Goal: Information Seeking & Learning: Learn about a topic

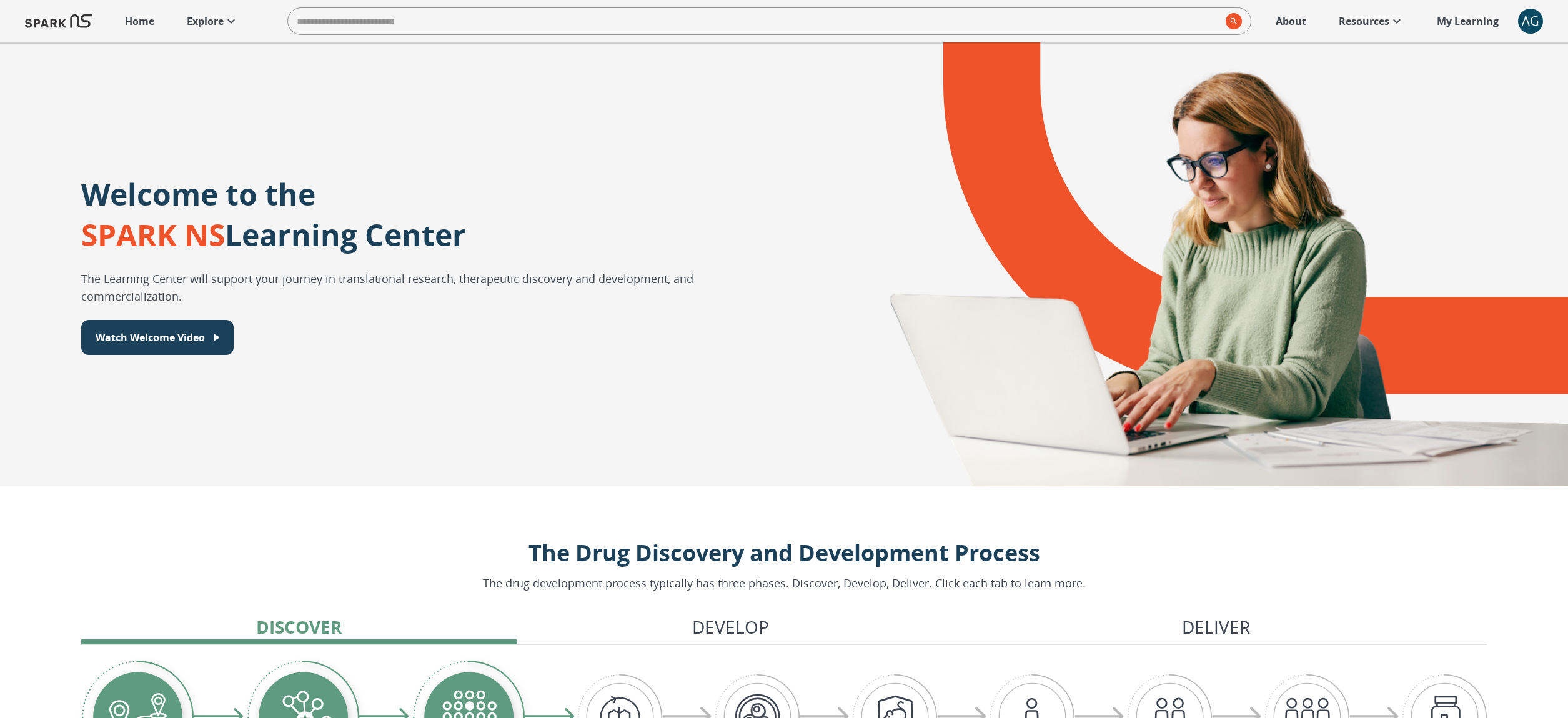
click at [182, 26] on link "Explore" at bounding box center [213, 21] width 64 height 28
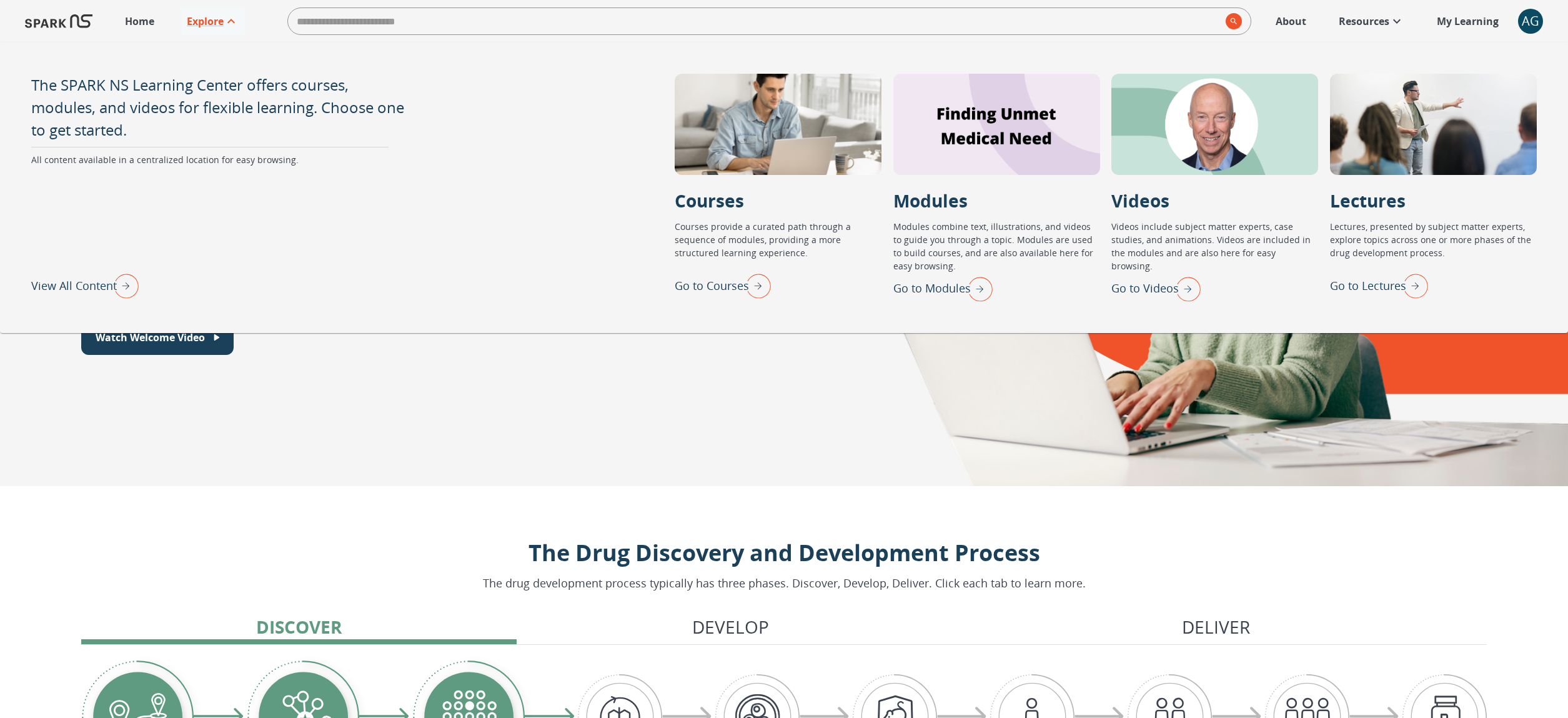
click at [871, 356] on div at bounding box center [1196, 264] width 744 height 444
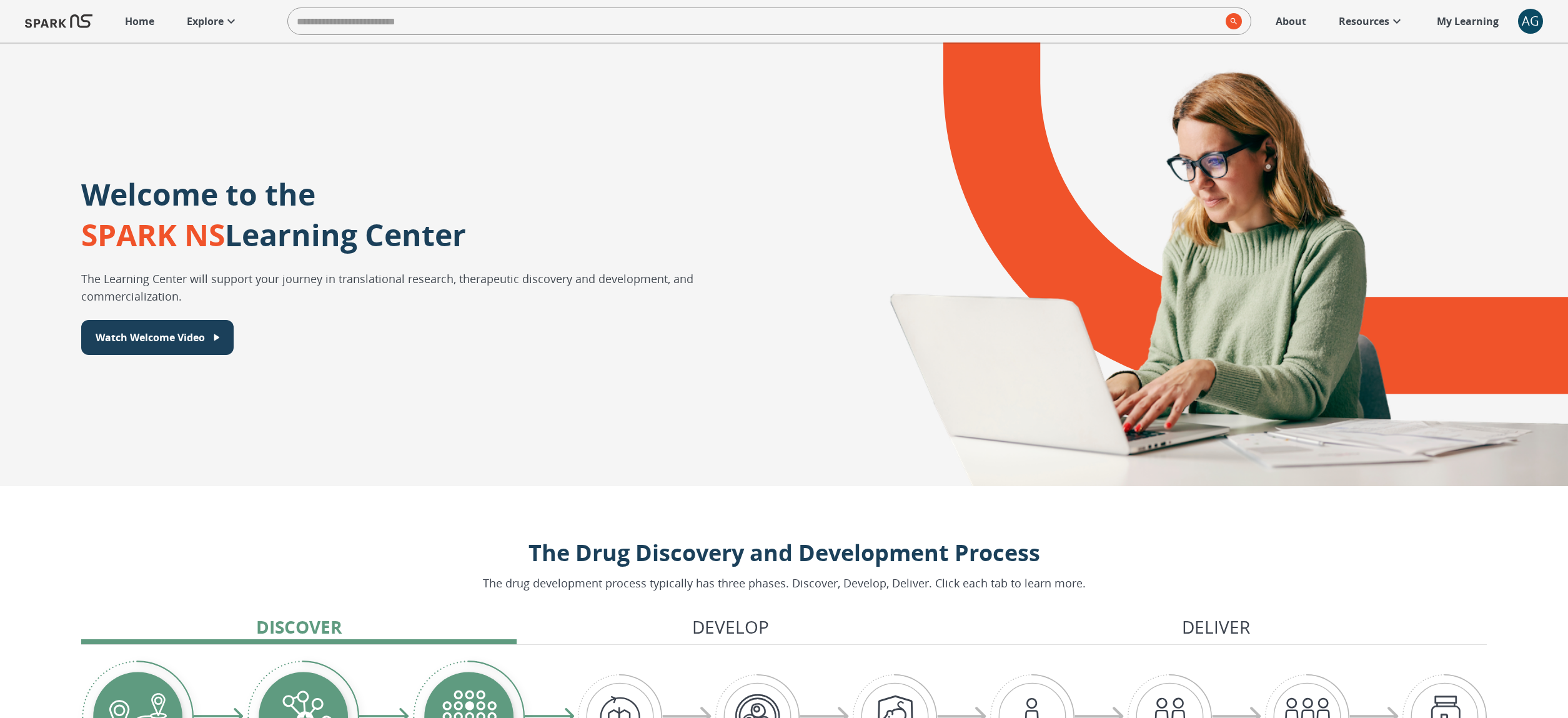
click at [1525, 13] on div "AG" at bounding box center [1530, 21] width 25 height 25
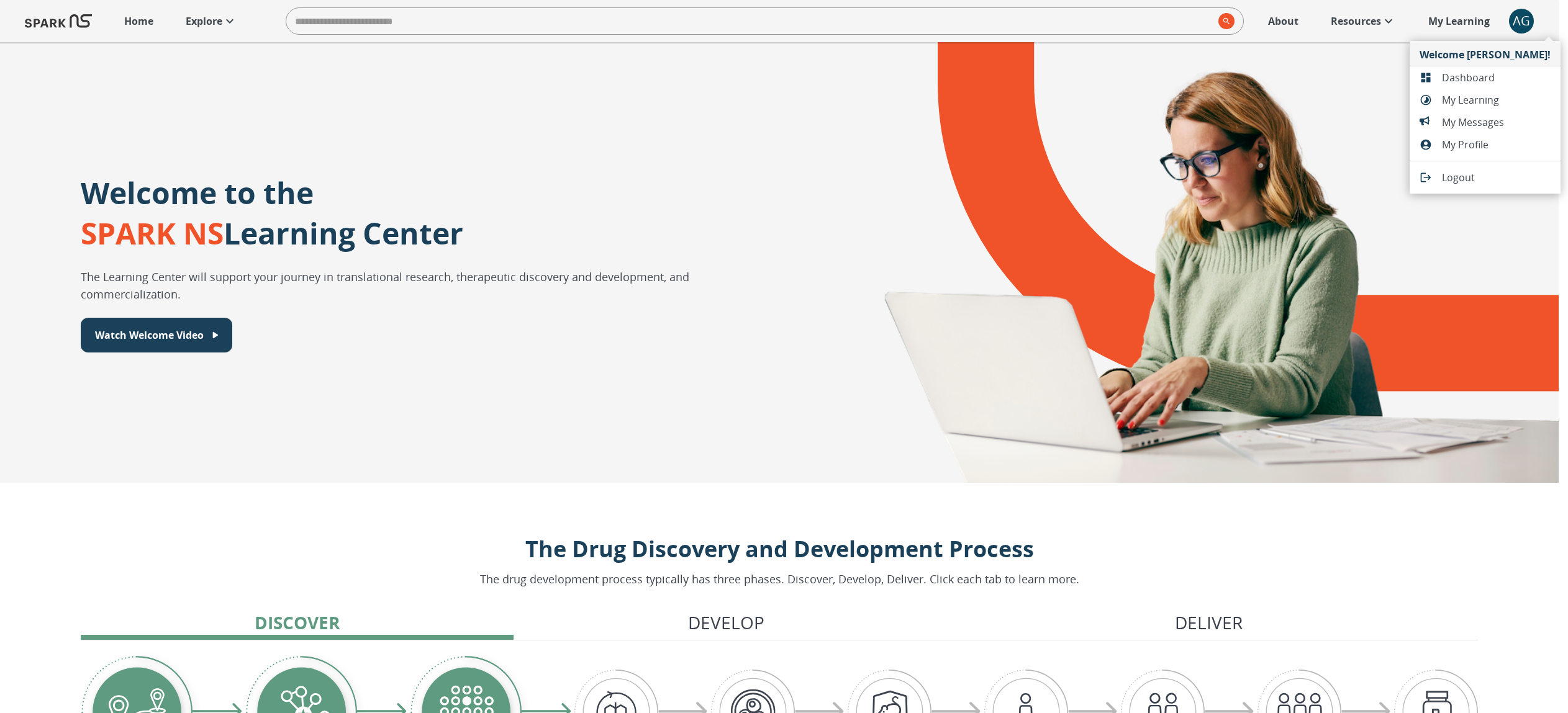
click at [1473, 86] on li "Dashboard" at bounding box center [1484, 78] width 151 height 22
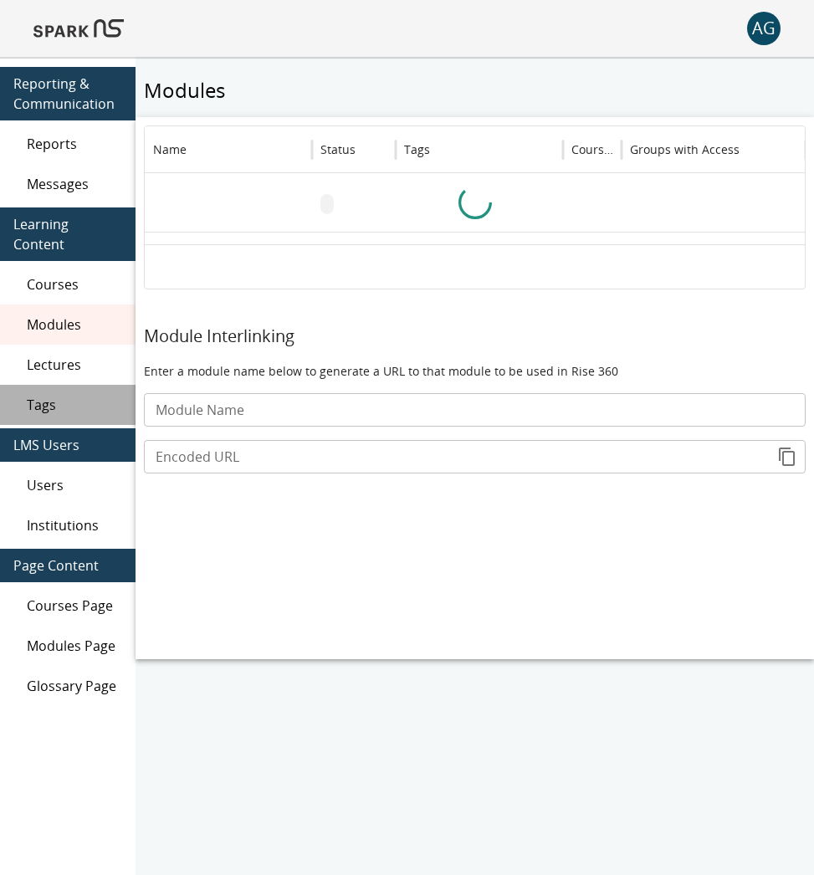
click at [39, 395] on span "Tags" at bounding box center [74, 405] width 95 height 20
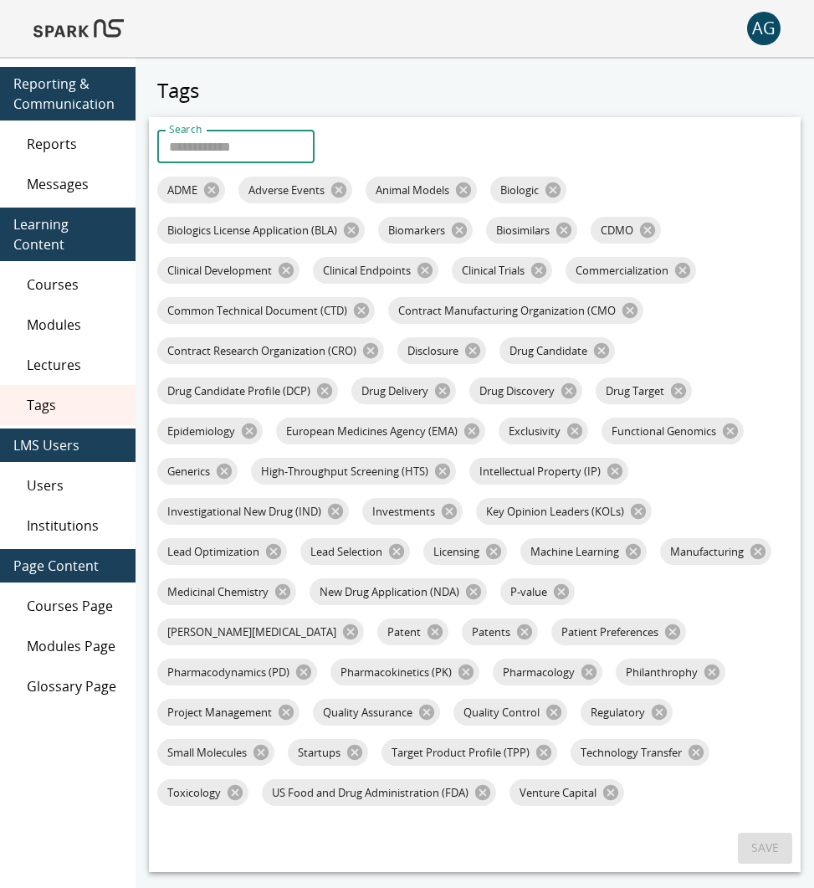
click at [252, 139] on input "Search" at bounding box center [235, 146] width 157 height 33
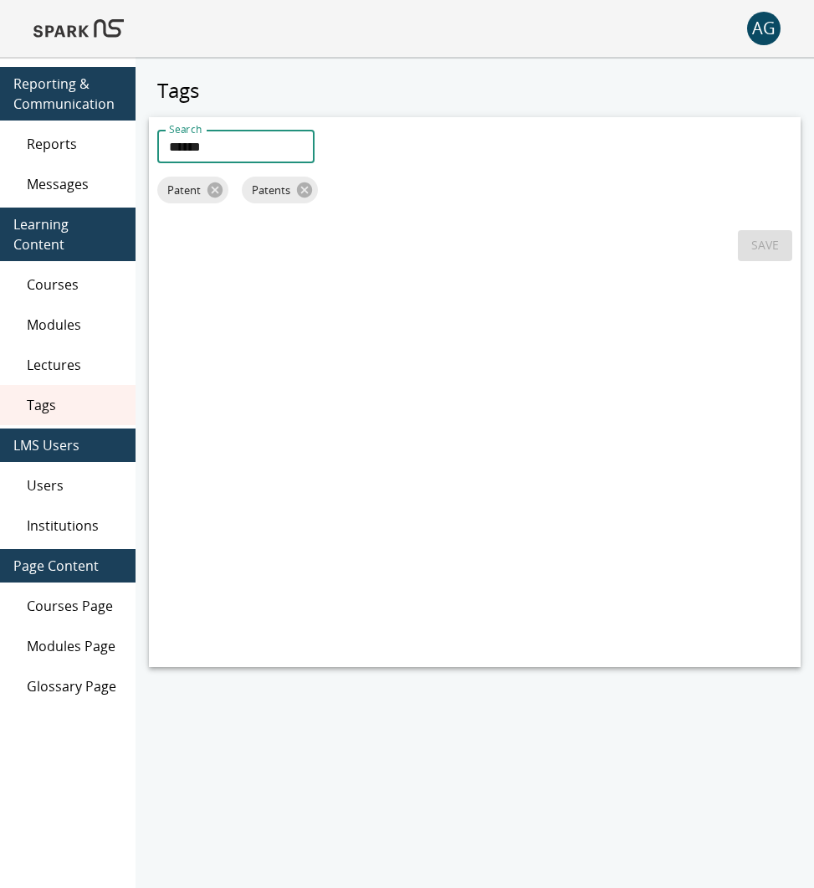
type input "******"
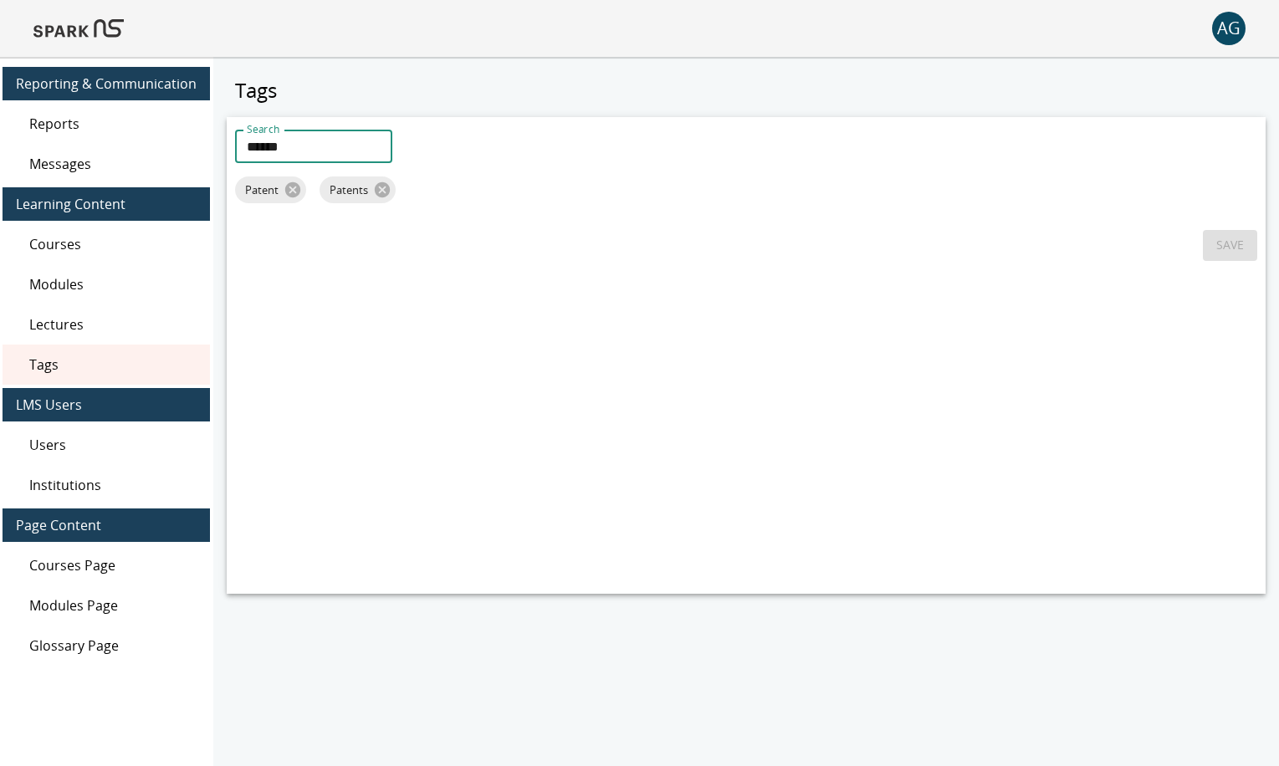
click at [387, 407] on div "Search ****** Search Patent Patents Save" at bounding box center [746, 355] width 1039 height 477
click at [259, 190] on span "Patent" at bounding box center [262, 189] width 54 height 15
click at [97, 24] on img at bounding box center [78, 28] width 90 height 40
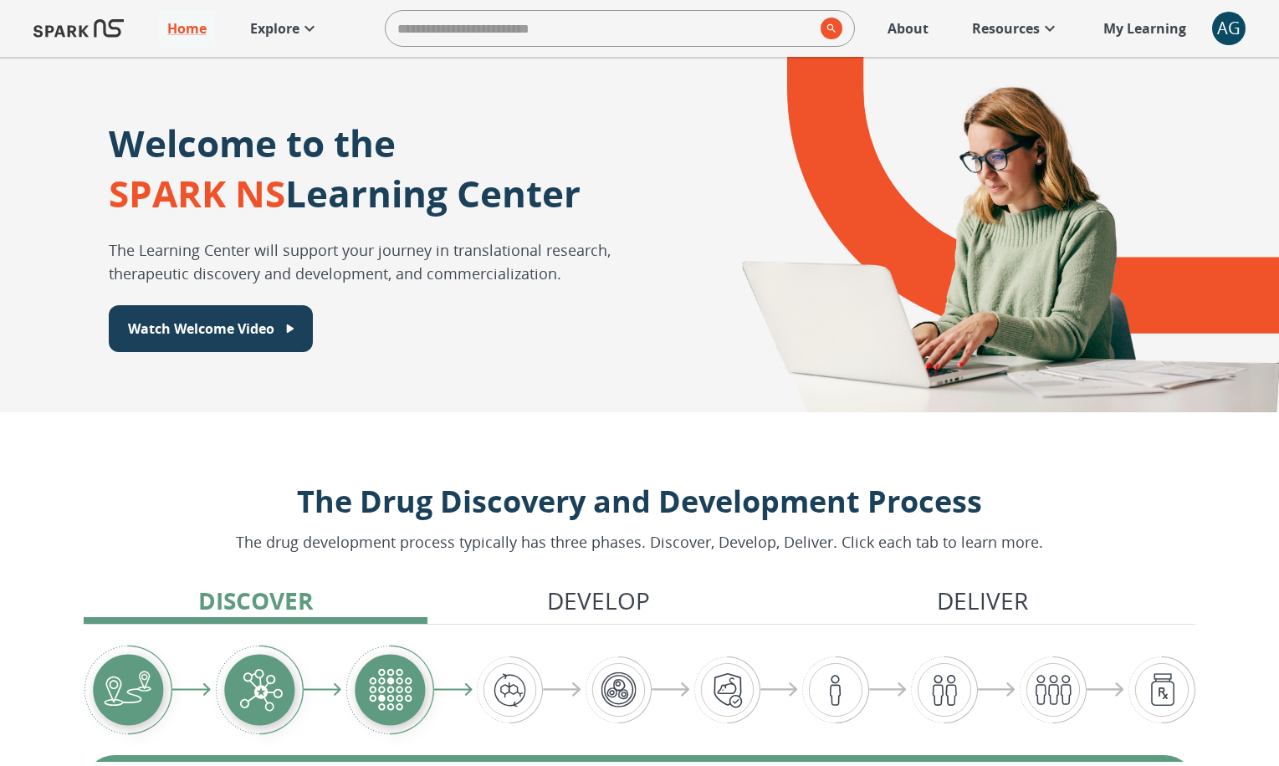
click at [309, 38] on link "Explore" at bounding box center [285, 28] width 86 height 37
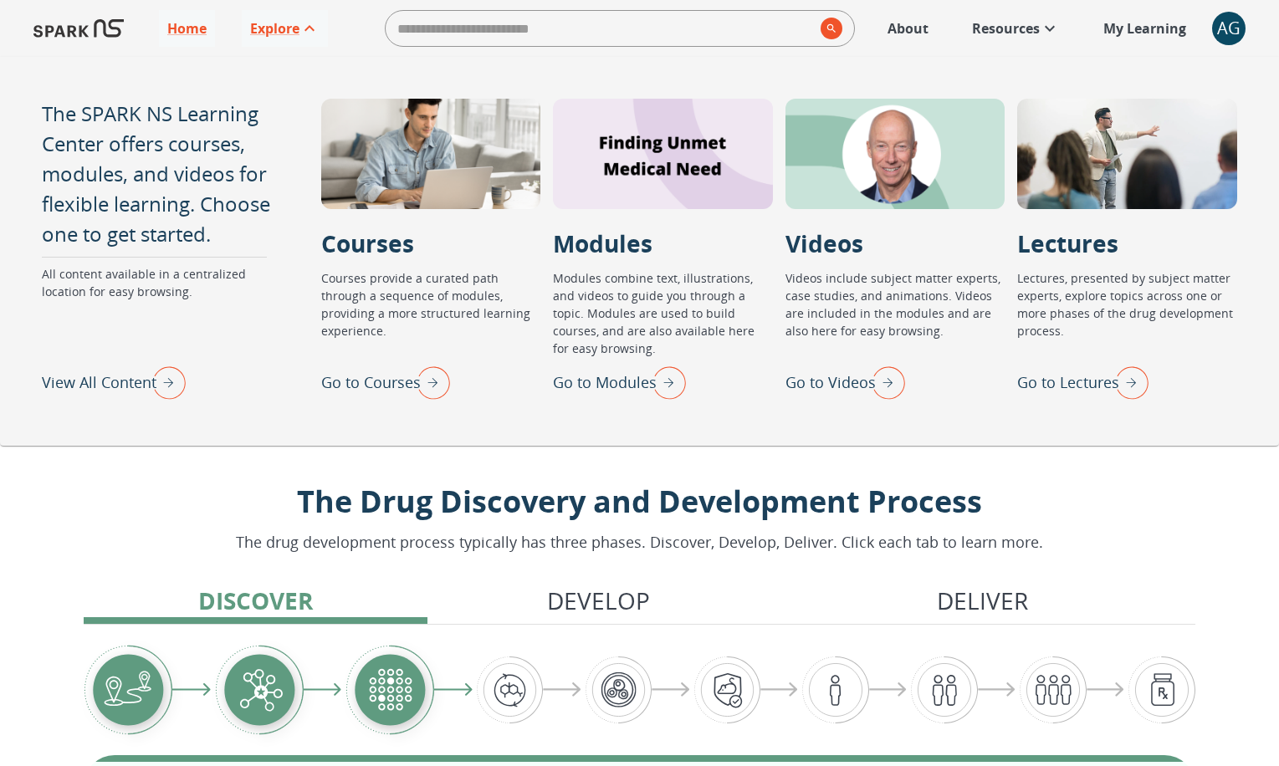
click at [170, 389] on img "View All Content" at bounding box center [165, 383] width 42 height 44
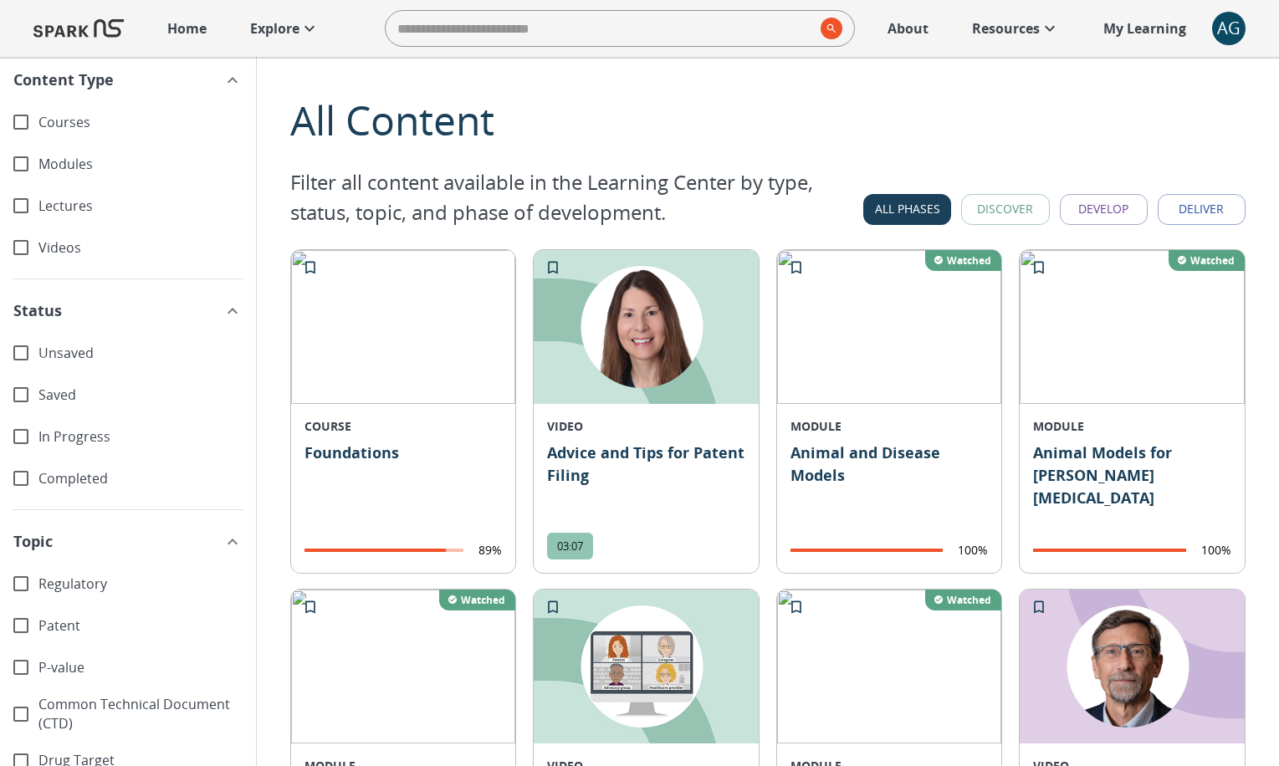
scroll to position [3, 0]
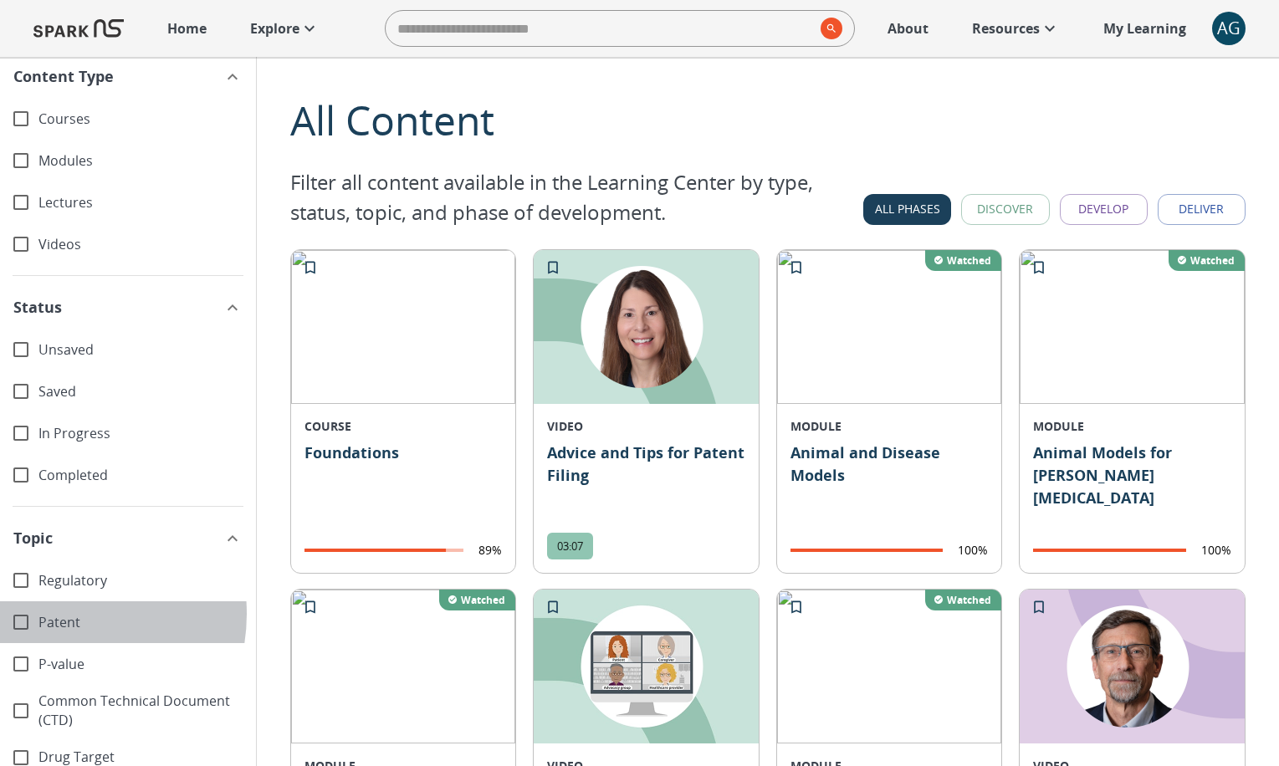
click at [57, 614] on span "Patent" at bounding box center [140, 622] width 204 height 19
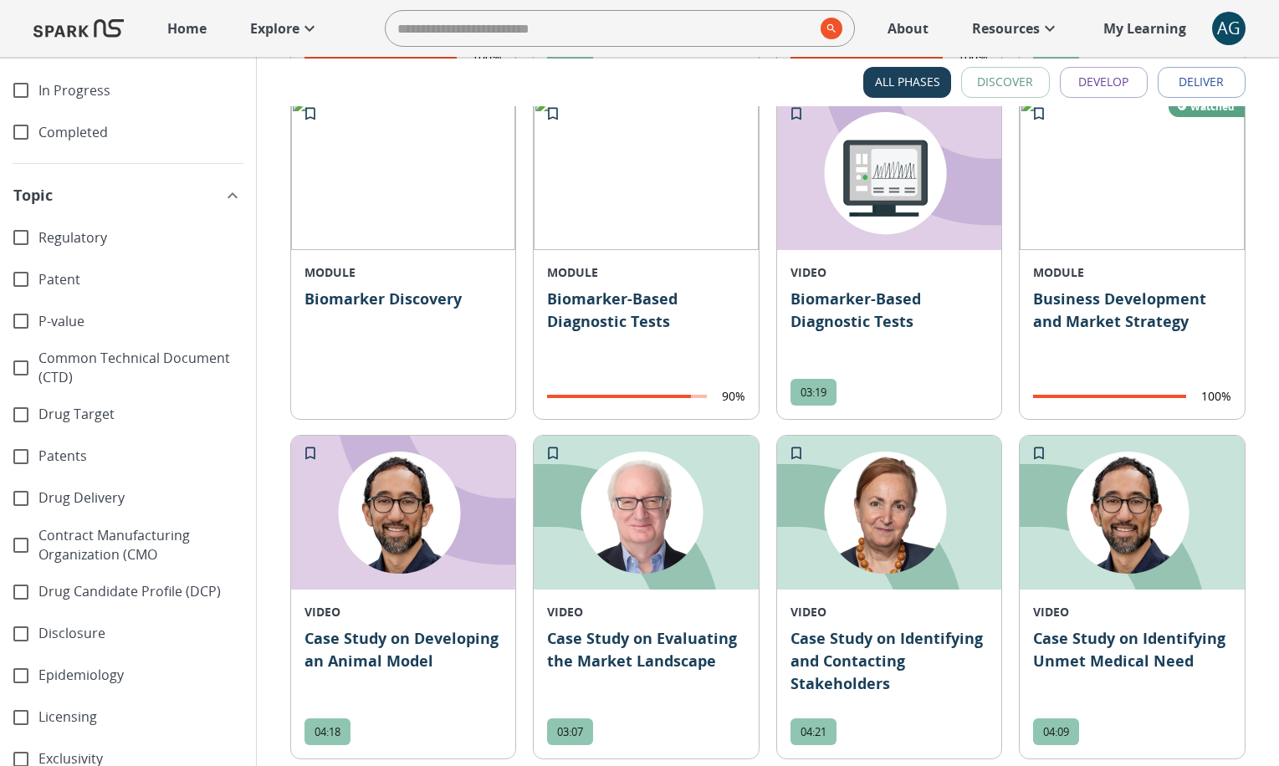
scroll to position [315, 0]
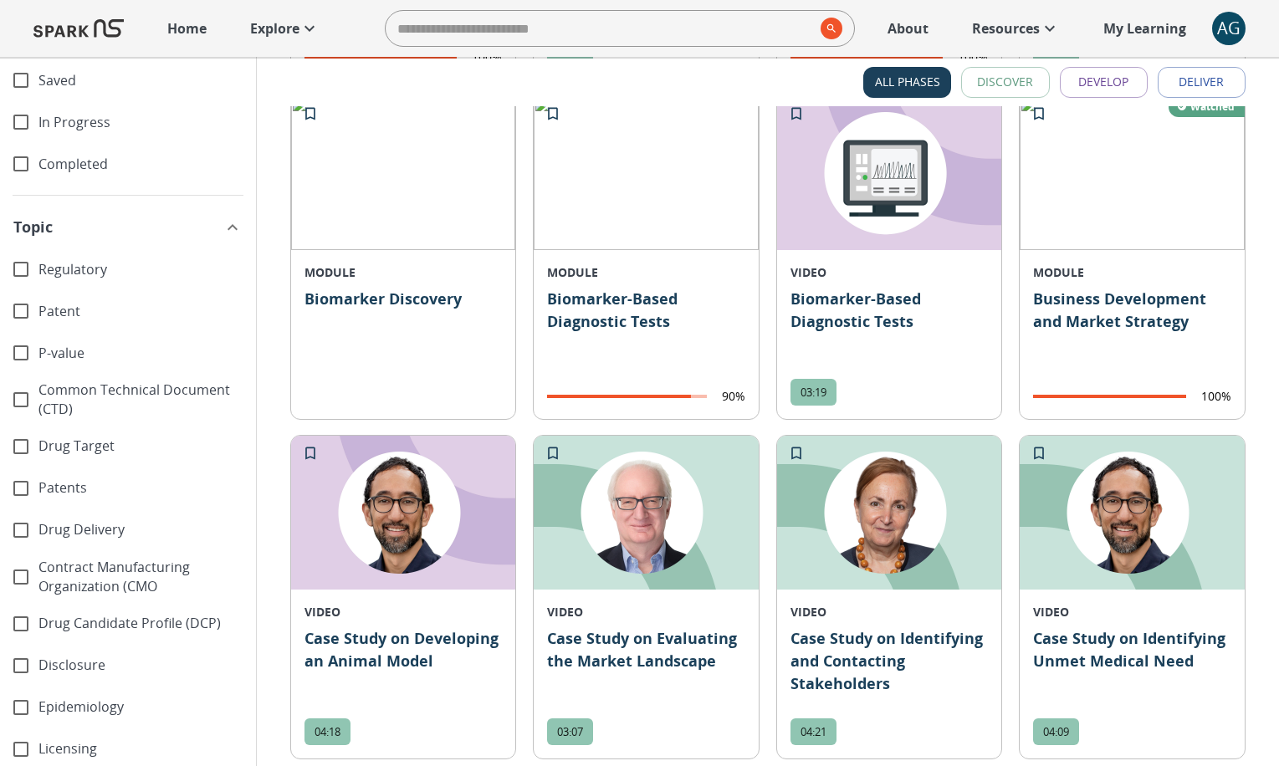
click at [223, 226] on icon "button" at bounding box center [233, 228] width 20 height 20
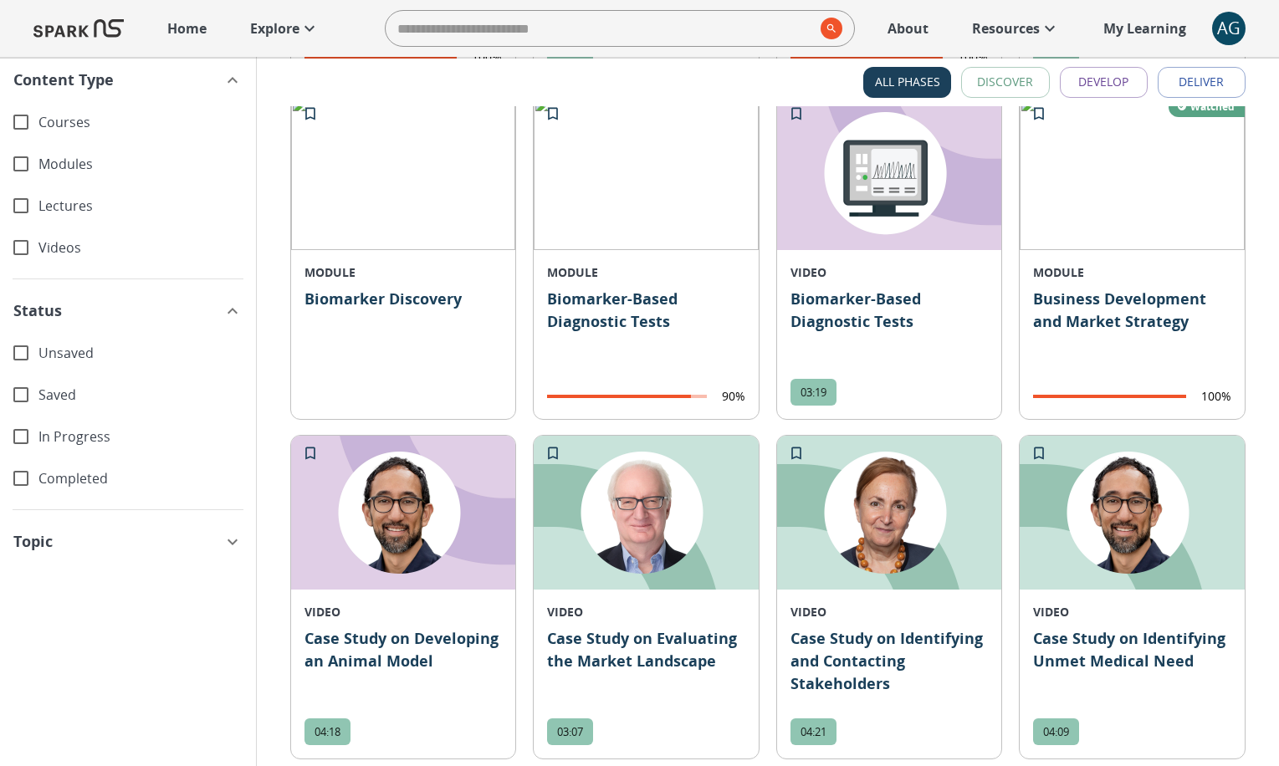
scroll to position [0, 0]
click at [225, 542] on icon "button" at bounding box center [233, 542] width 20 height 20
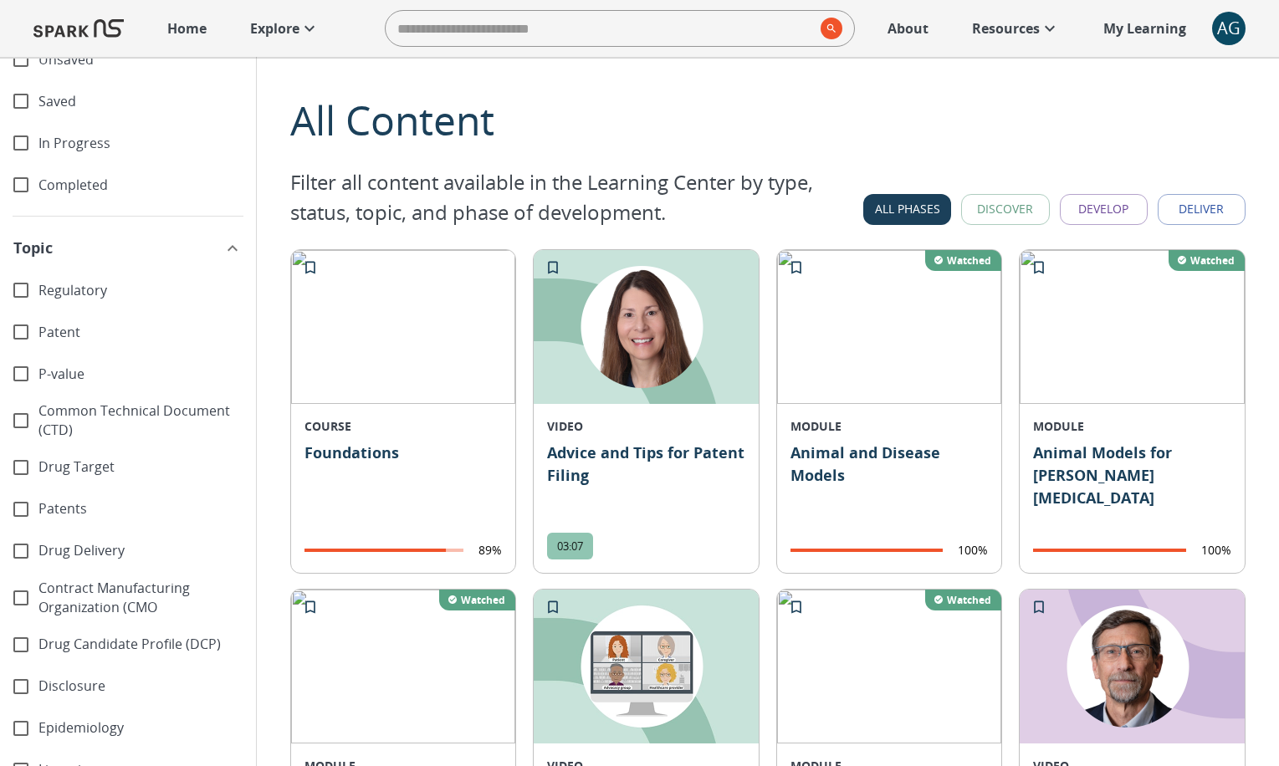
click at [1240, 39] on div "AG" at bounding box center [1228, 28] width 33 height 33
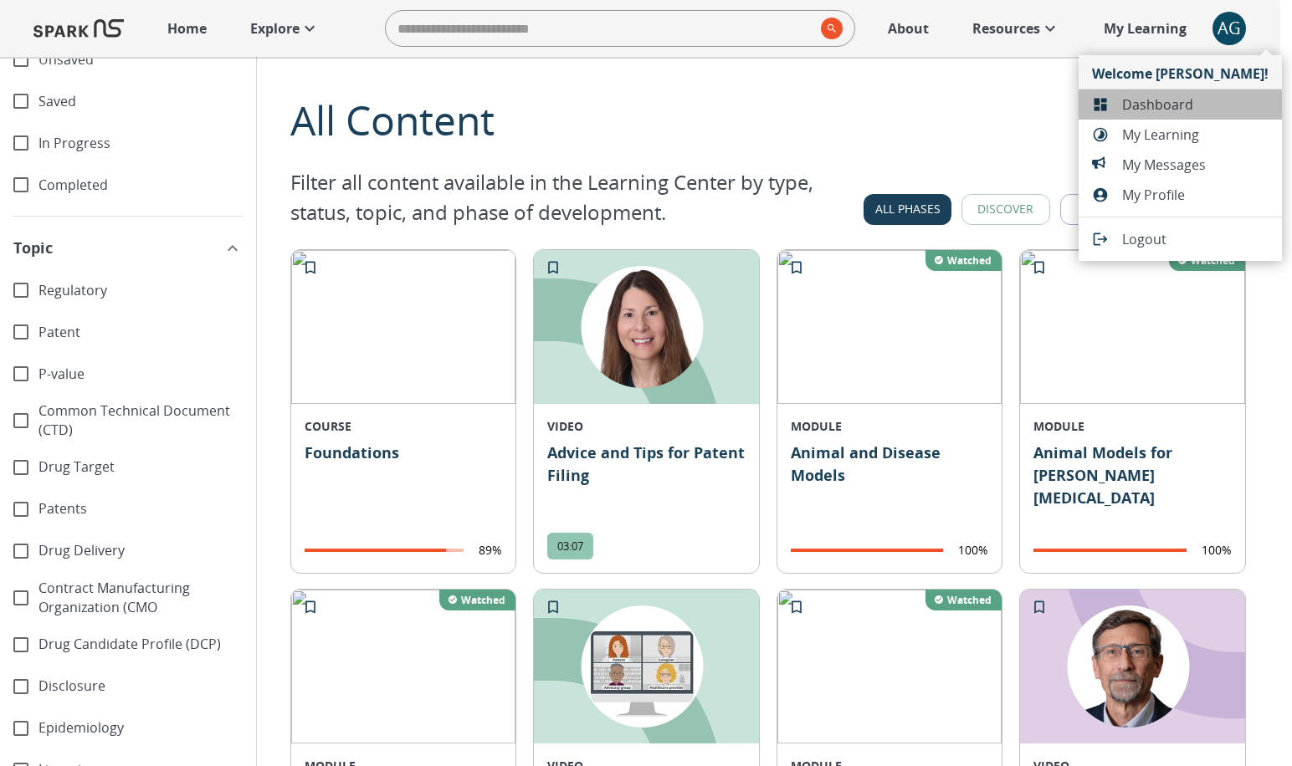
click at [1184, 113] on span "Dashboard" at bounding box center [1195, 105] width 146 height 20
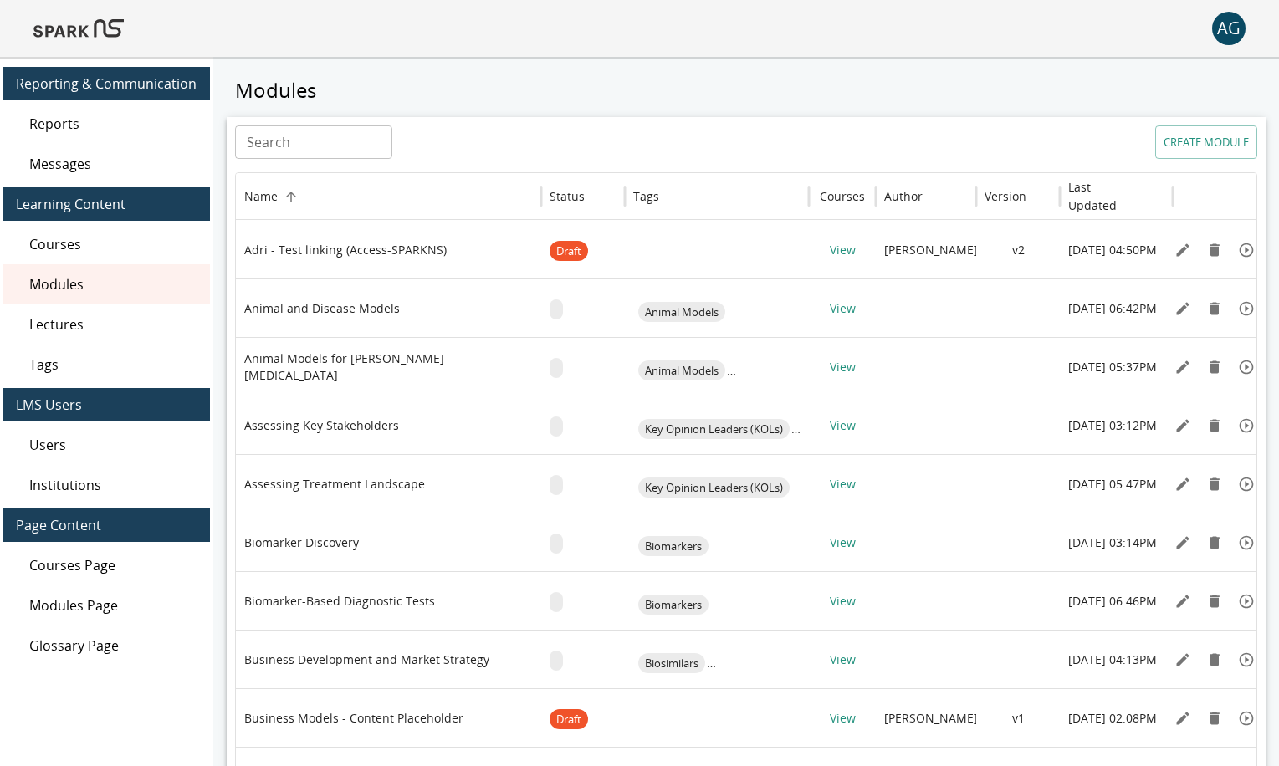
click at [98, 361] on span "Tags" at bounding box center [112, 365] width 167 height 20
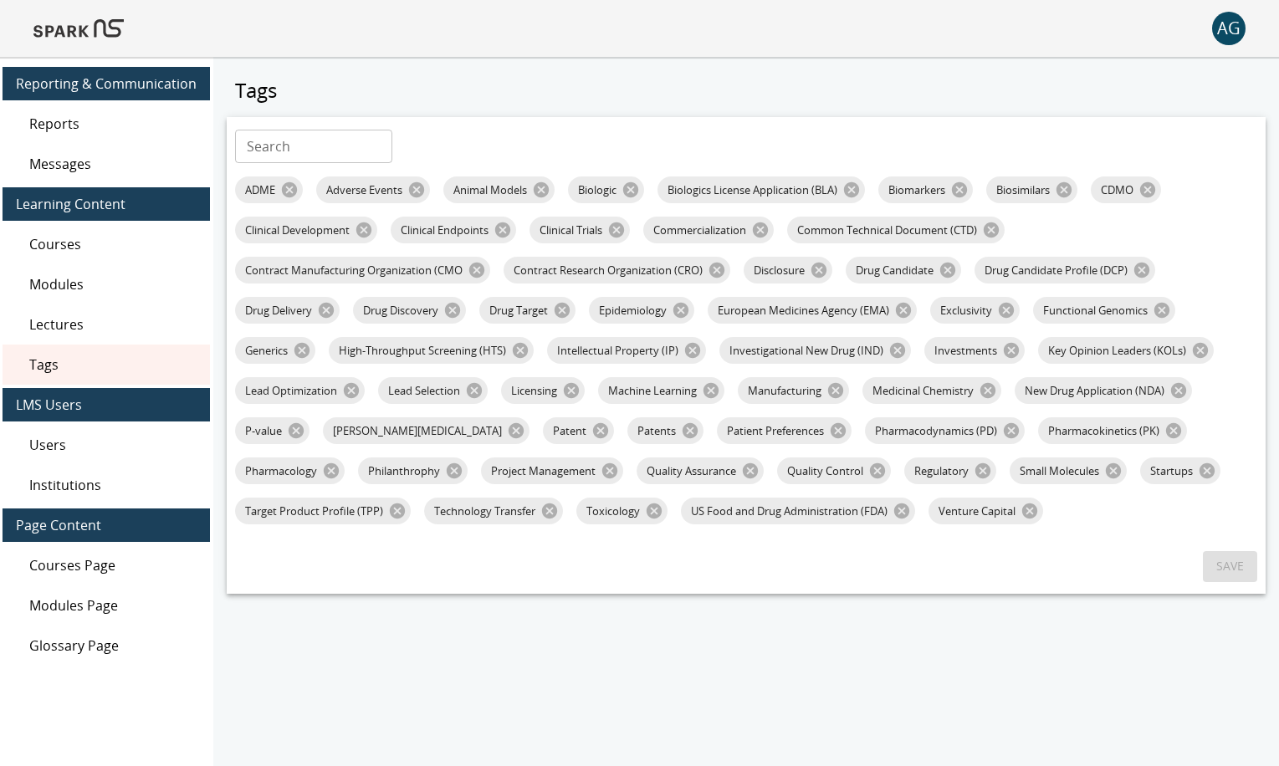
click at [278, 149] on input "Search" at bounding box center [313, 146] width 157 height 33
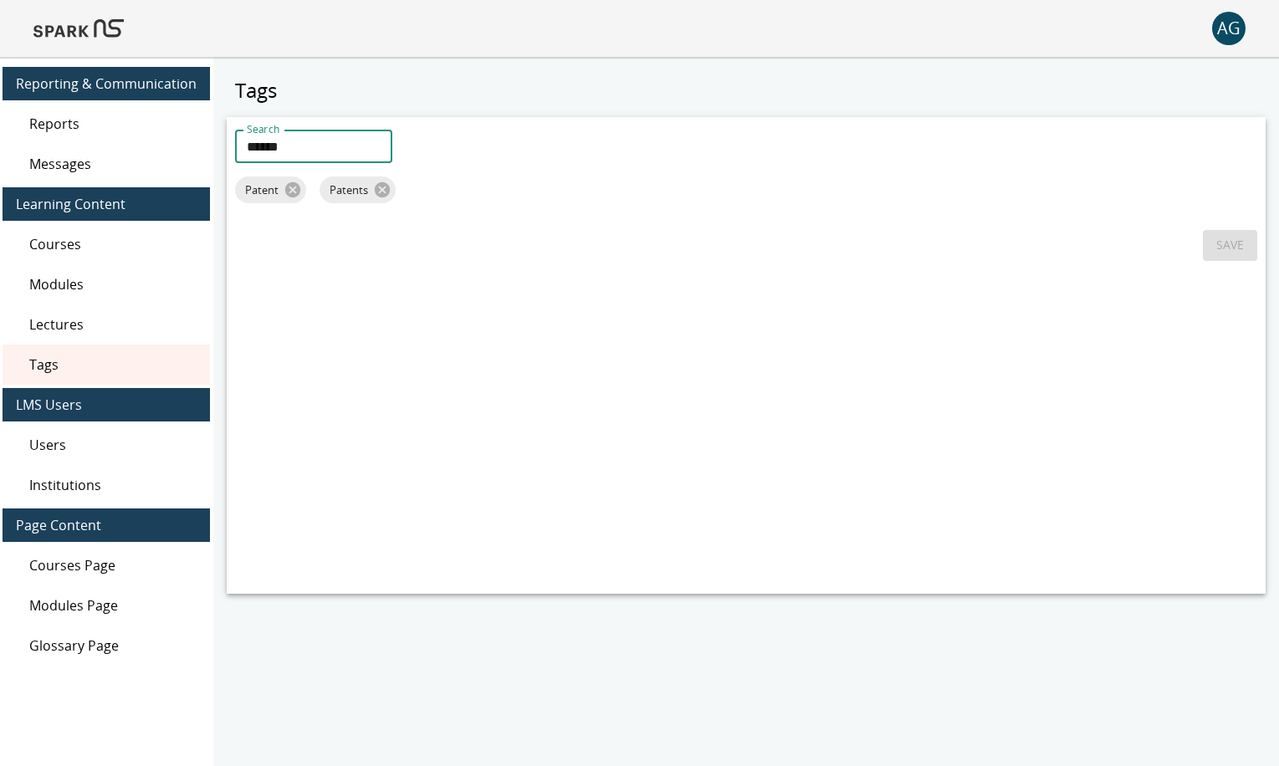
type input "******"
click at [292, 187] on icon at bounding box center [292, 189] width 15 height 15
click at [1217, 250] on button "Save" at bounding box center [1230, 245] width 54 height 31
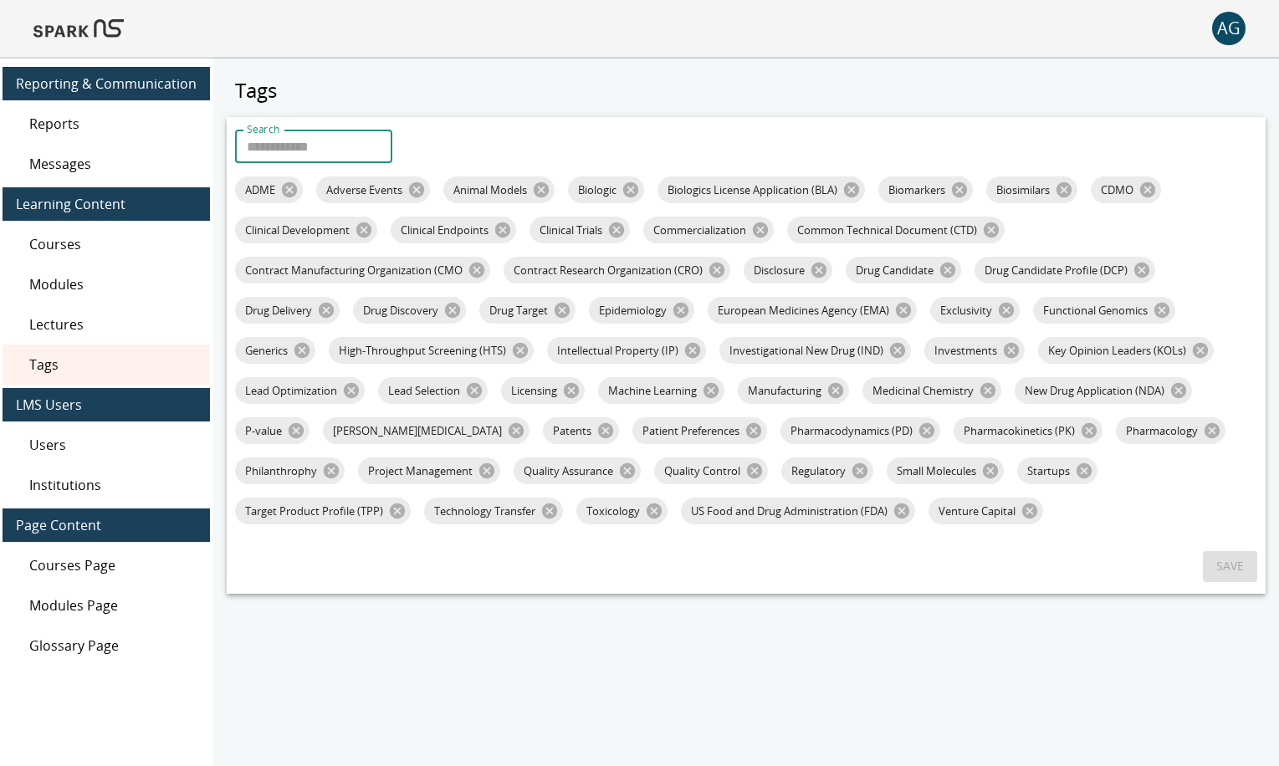
click at [279, 135] on div "Search Search" at bounding box center [313, 146] width 157 height 33
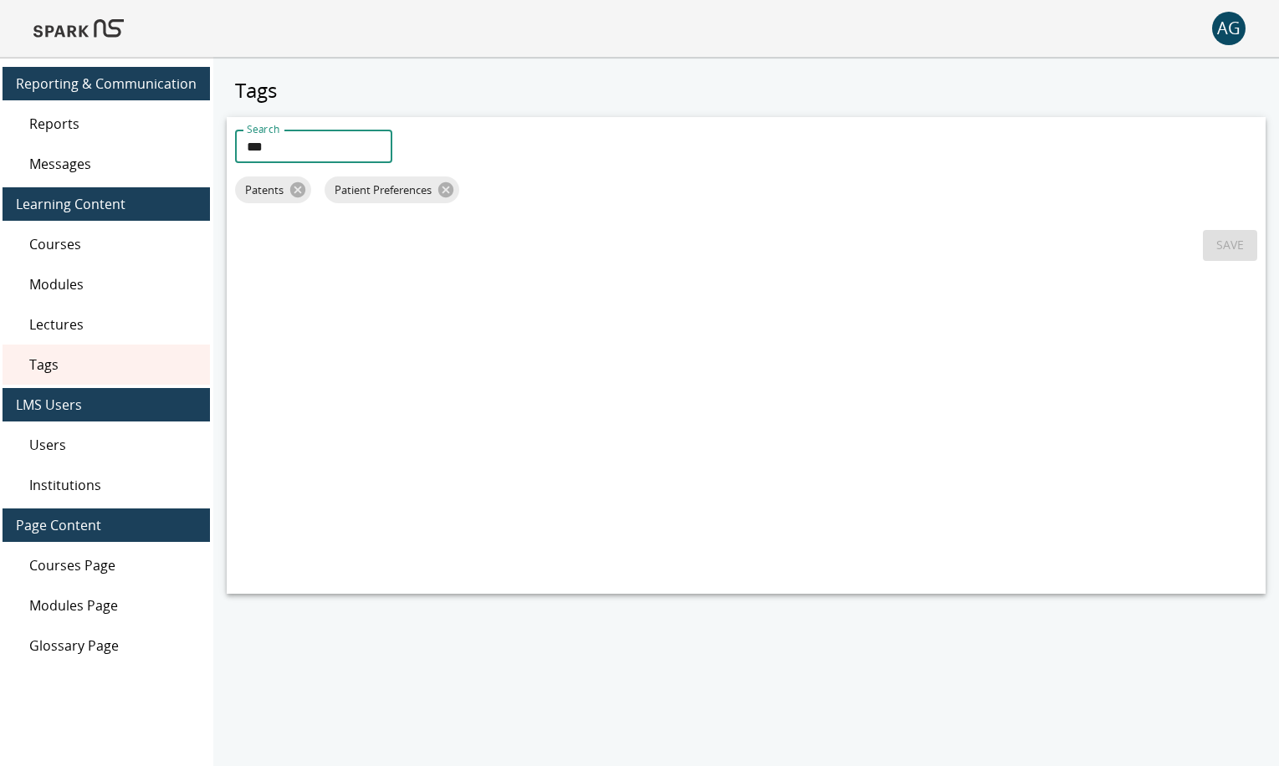
type input "***"
click at [68, 44] on img at bounding box center [78, 28] width 90 height 40
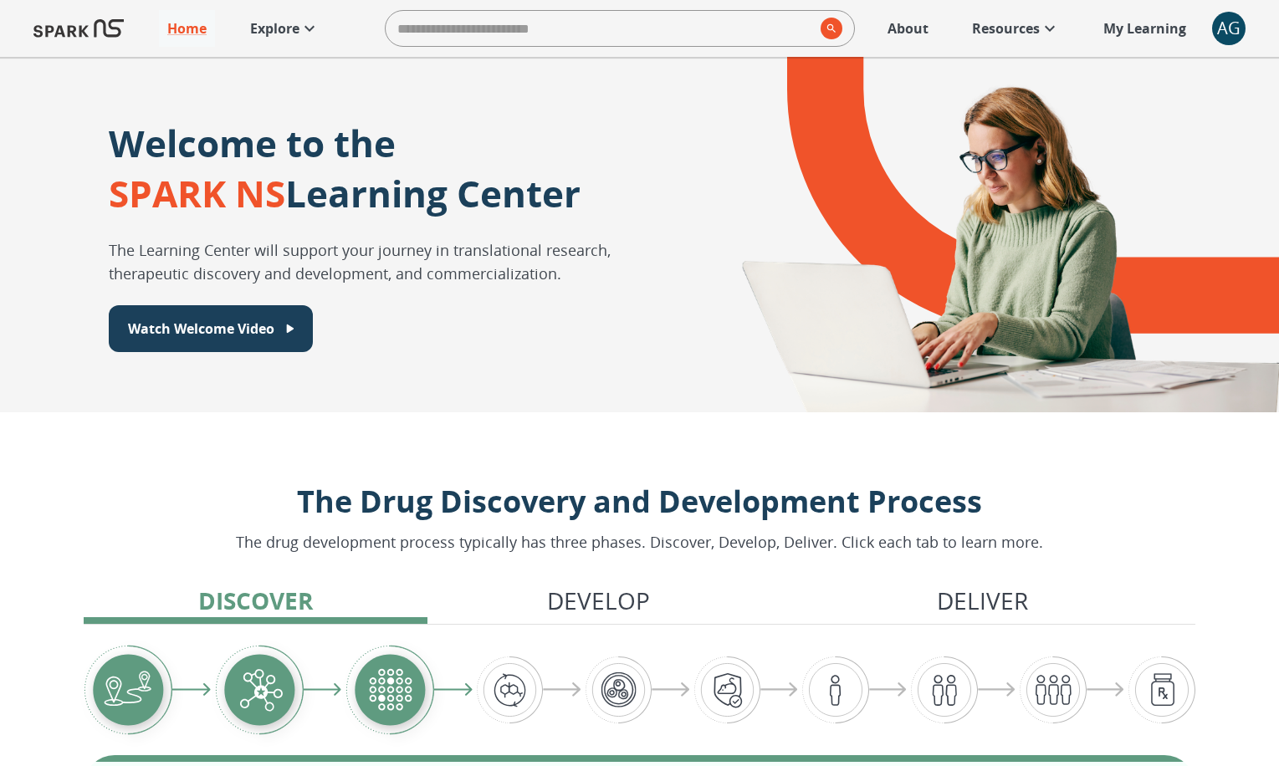
click at [301, 23] on icon at bounding box center [310, 28] width 20 height 20
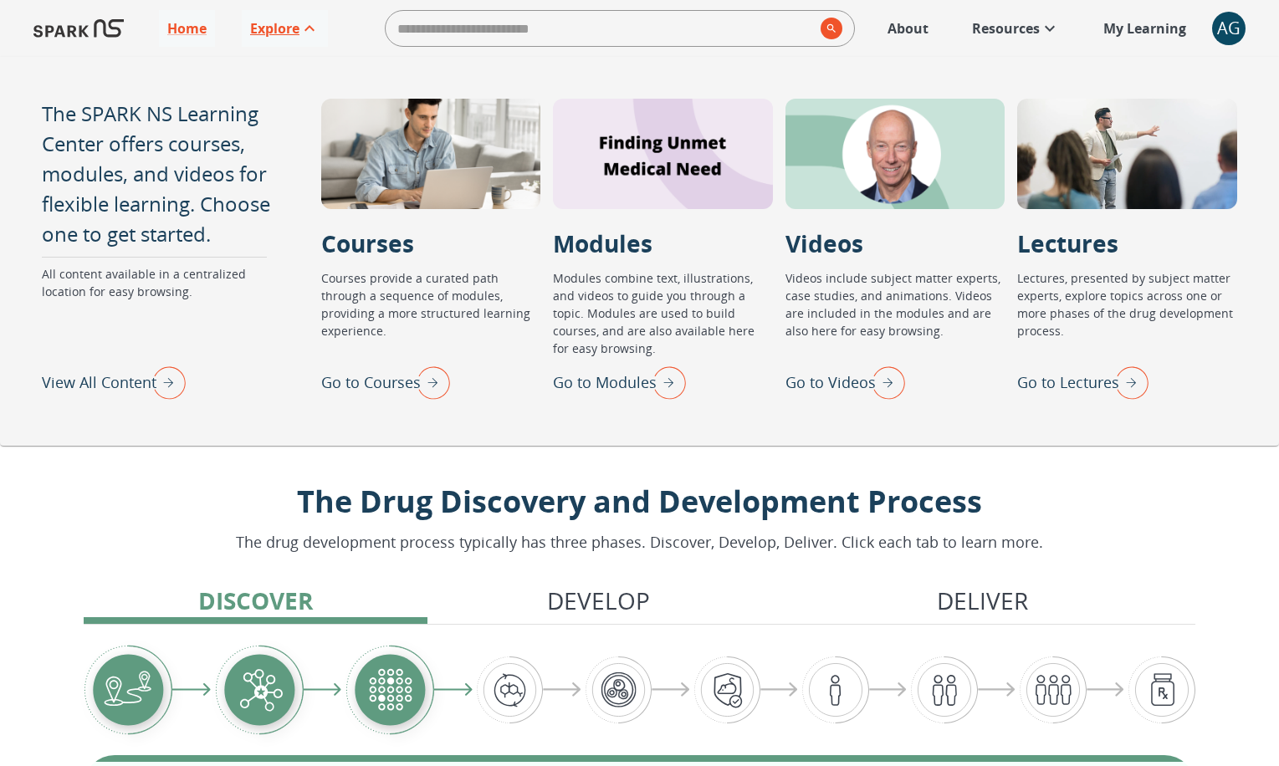
click at [1138, 380] on img "Go to Lectures" at bounding box center [1128, 383] width 42 height 44
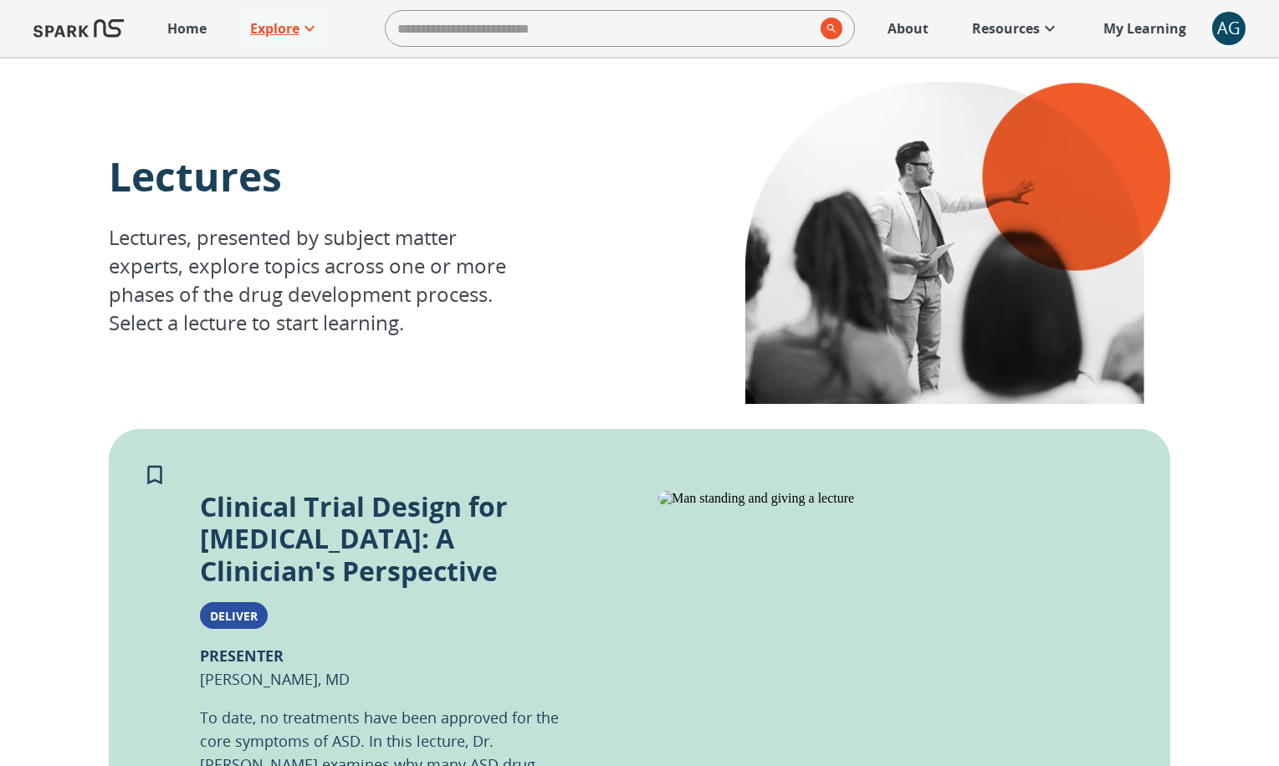
click at [282, 38] on p "Explore" at bounding box center [274, 28] width 49 height 20
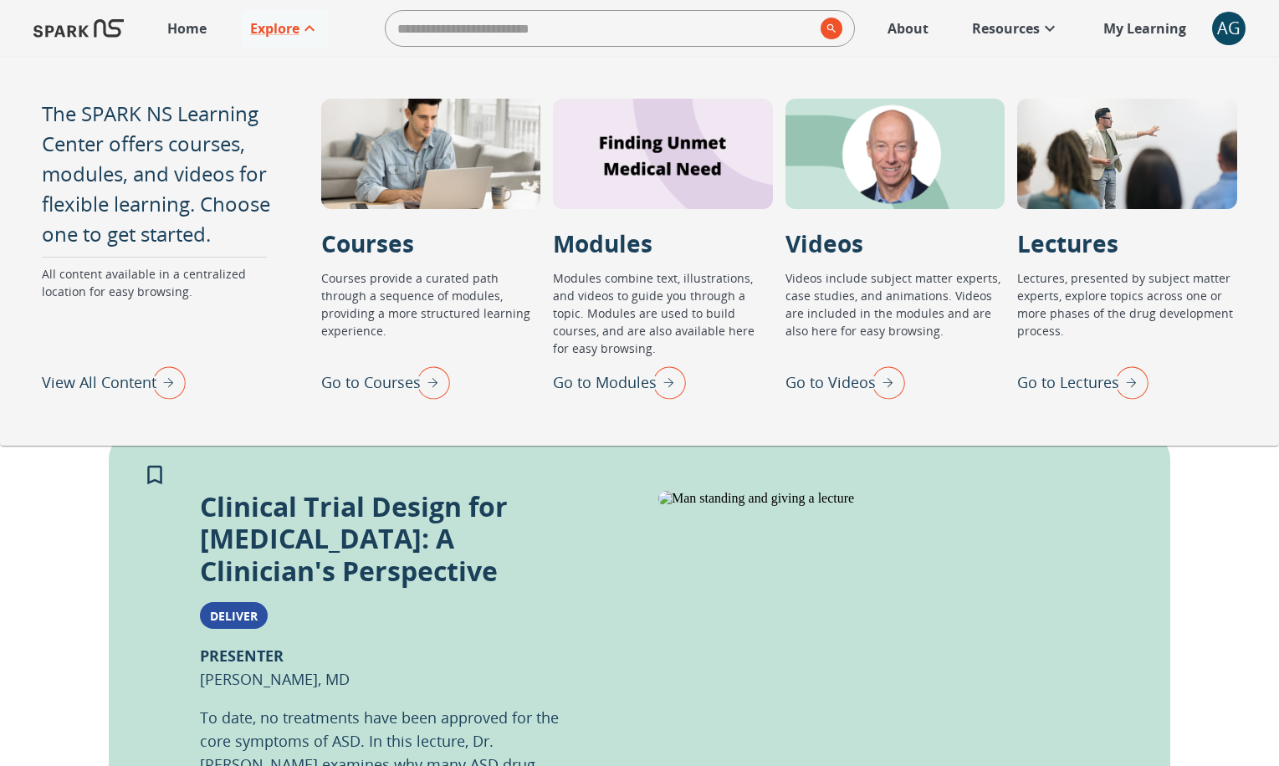
click at [180, 387] on img "View All Content" at bounding box center [165, 383] width 42 height 44
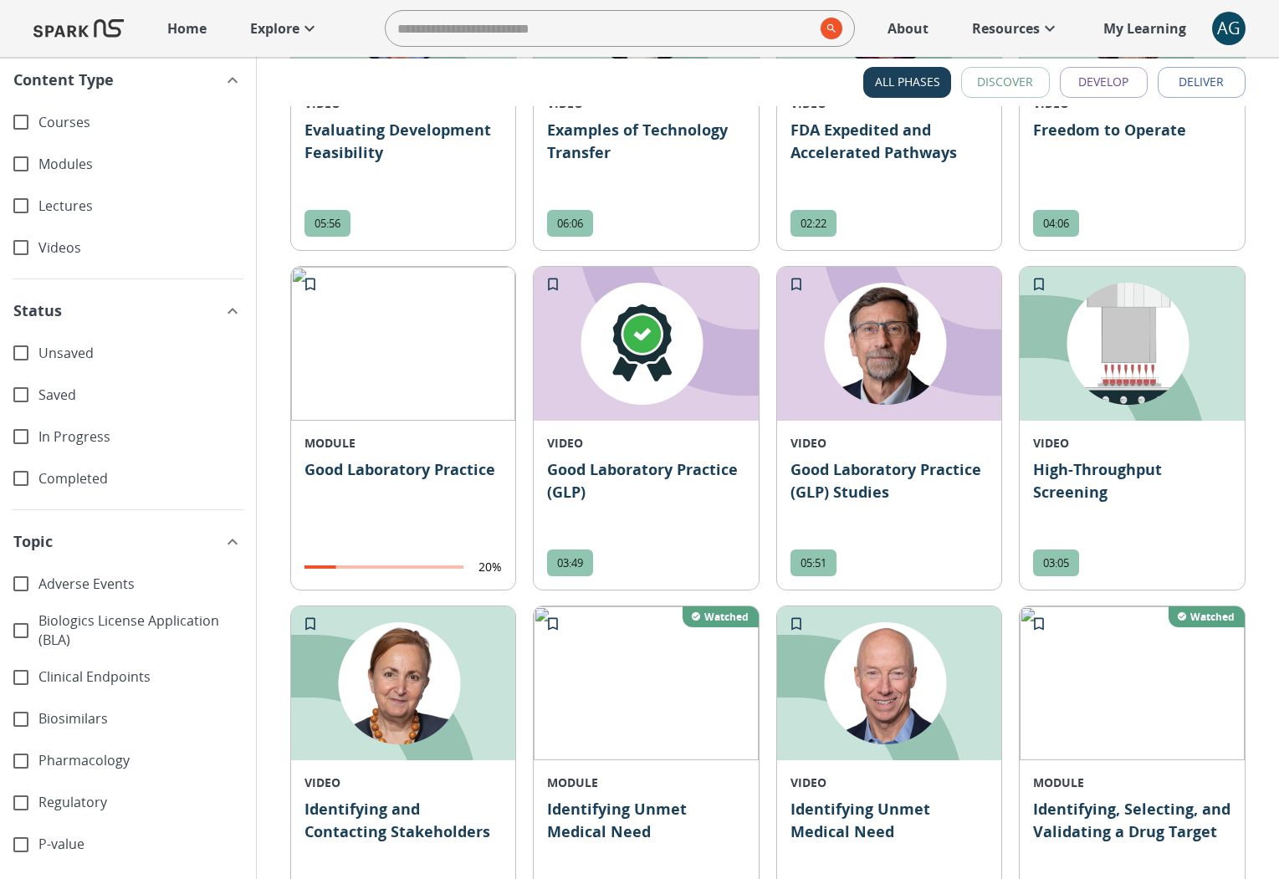
scroll to position [3740, 0]
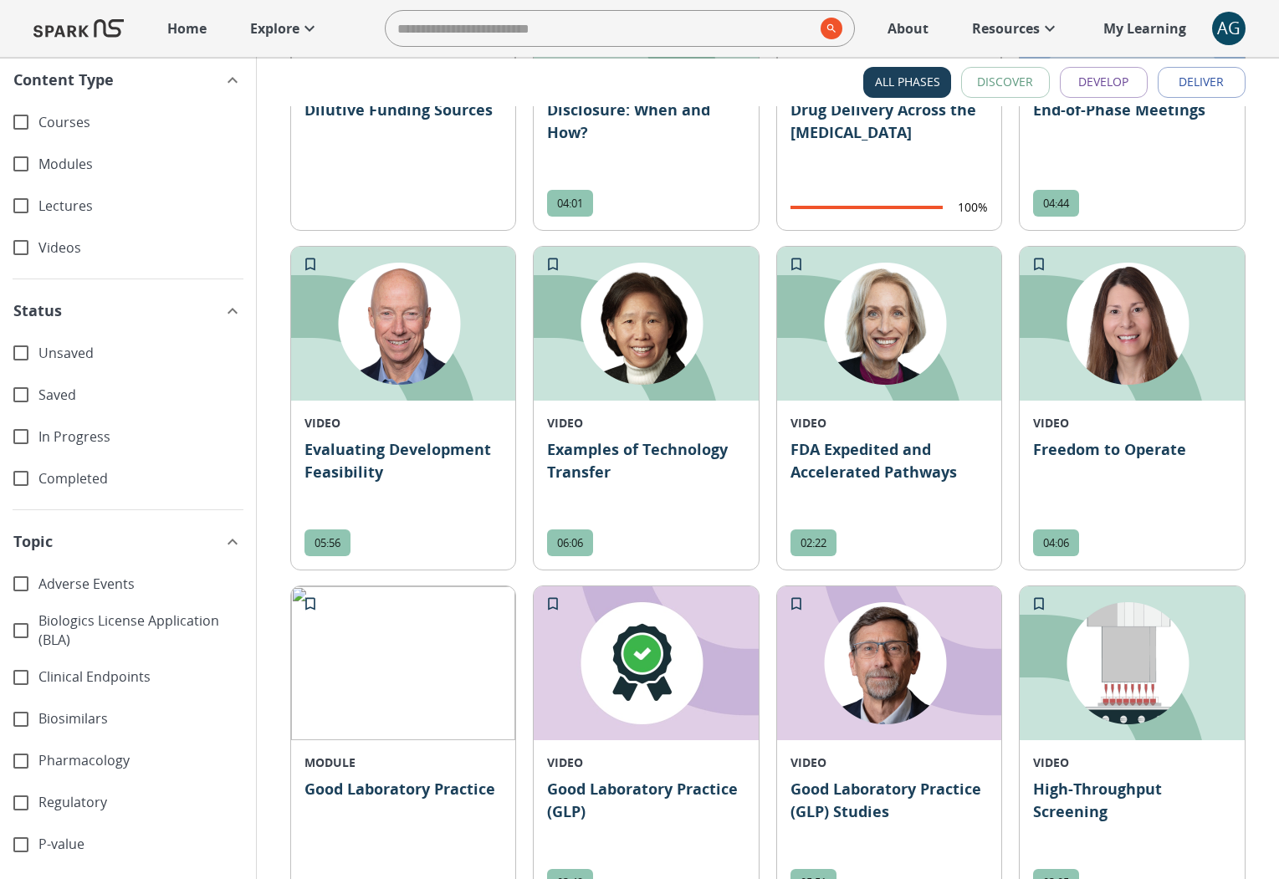
click at [223, 544] on icon "button" at bounding box center [233, 542] width 20 height 20
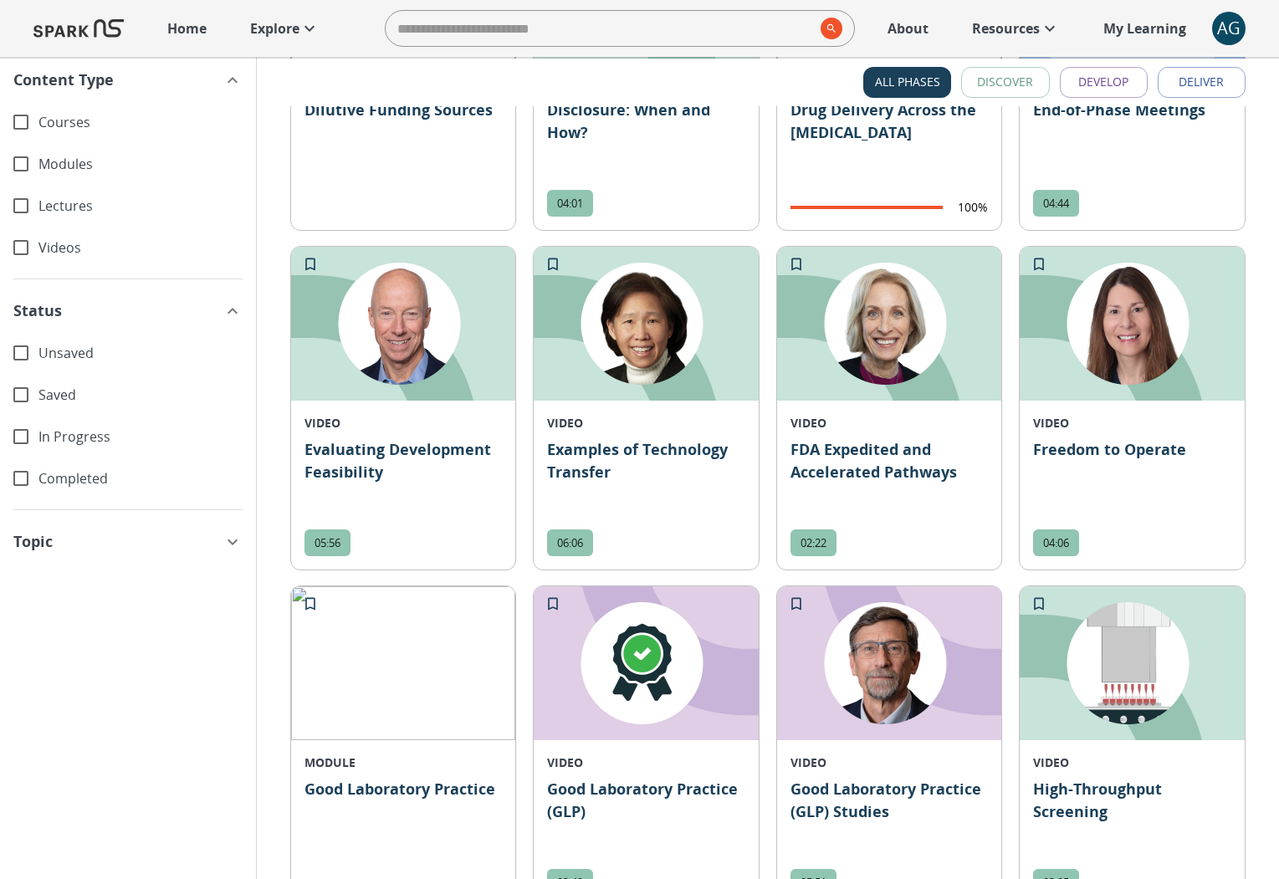
click at [223, 541] on icon "button" at bounding box center [233, 542] width 20 height 20
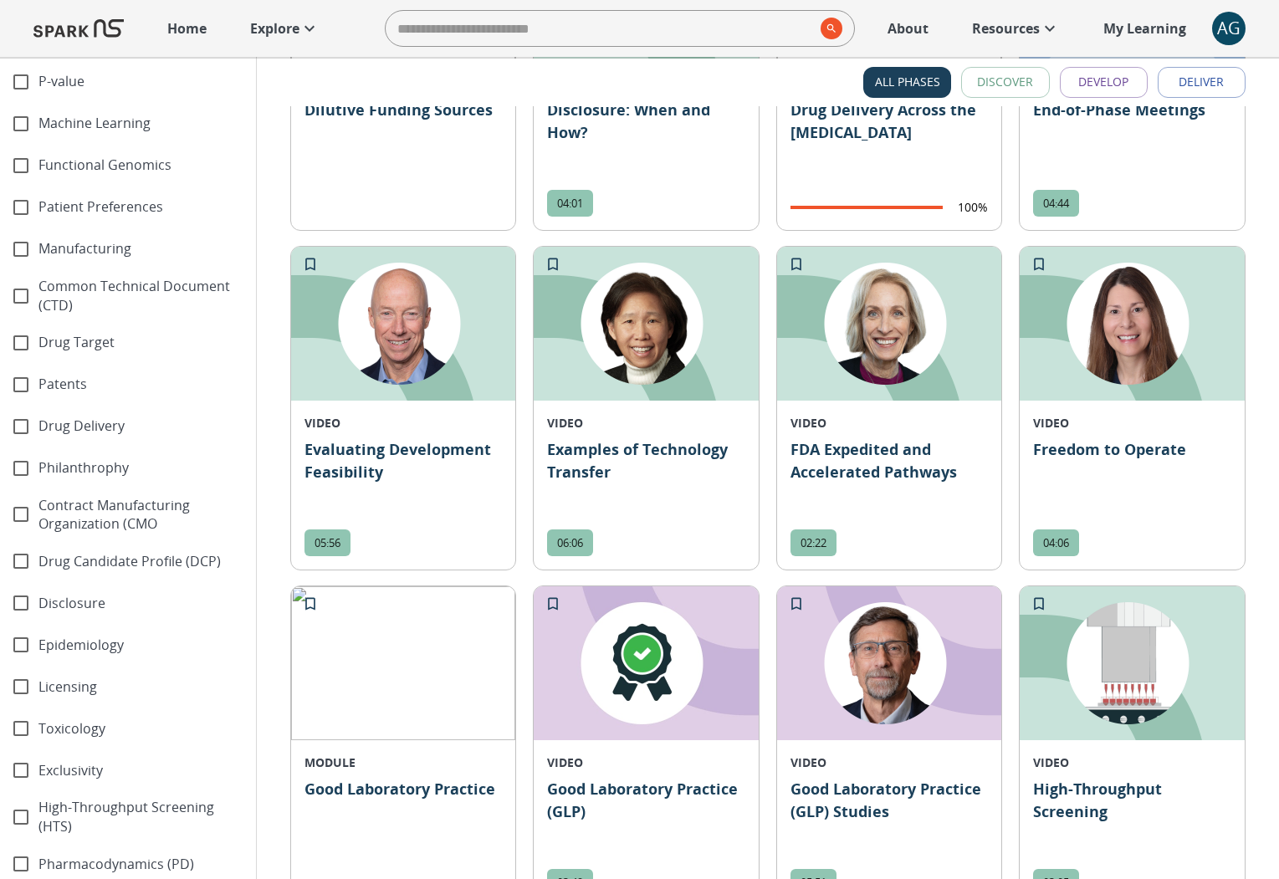
scroll to position [0, 0]
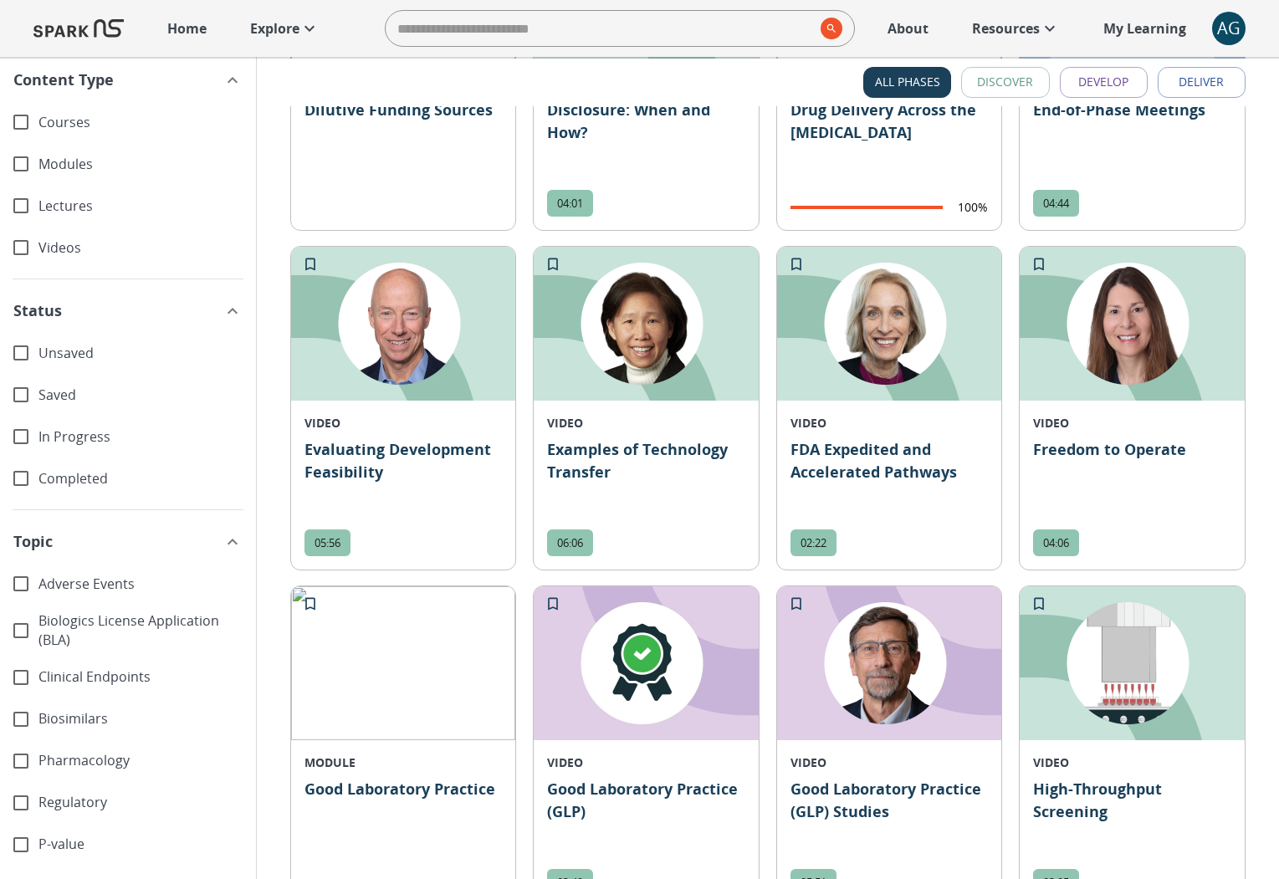
click at [228, 541] on icon "button" at bounding box center [233, 542] width 10 height 6
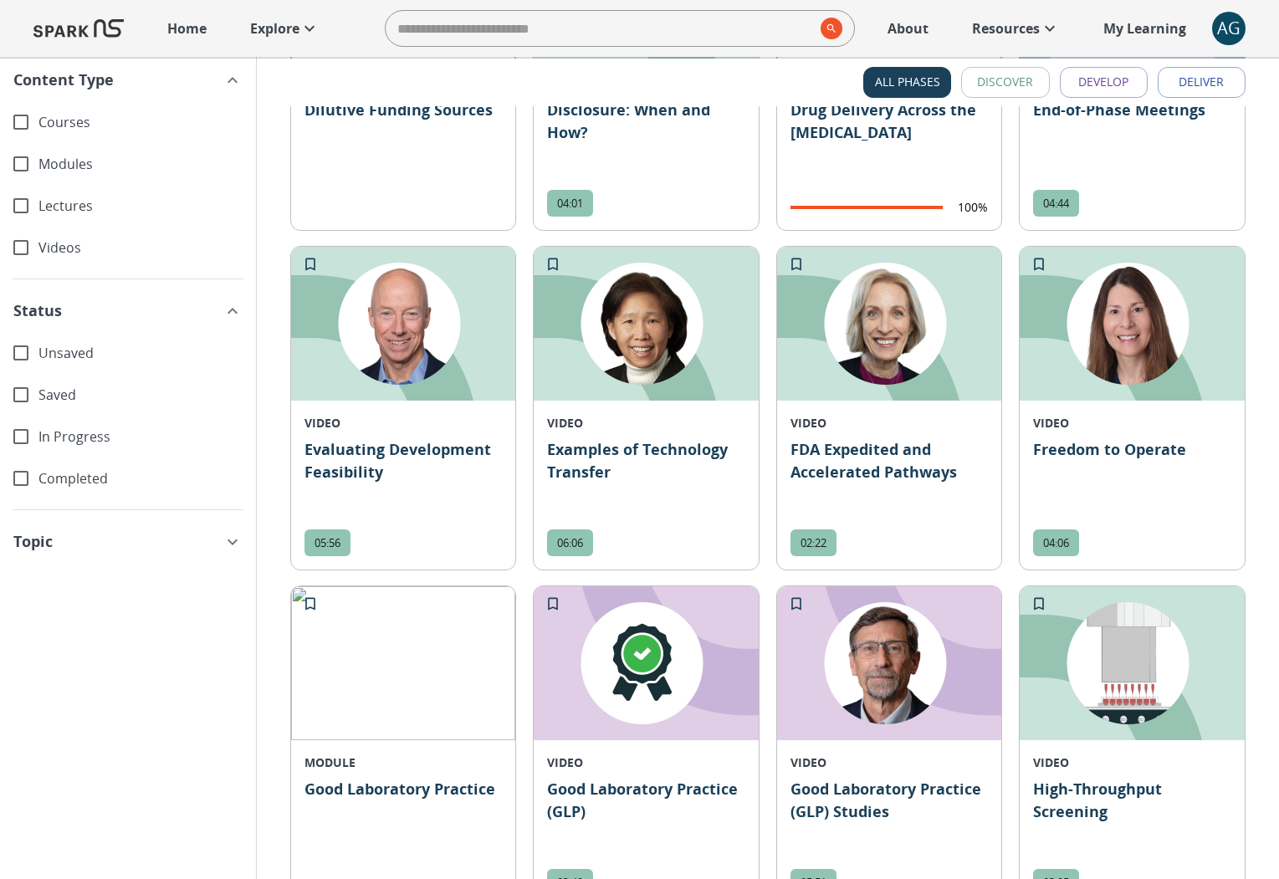
click at [223, 546] on icon "button" at bounding box center [233, 542] width 20 height 20
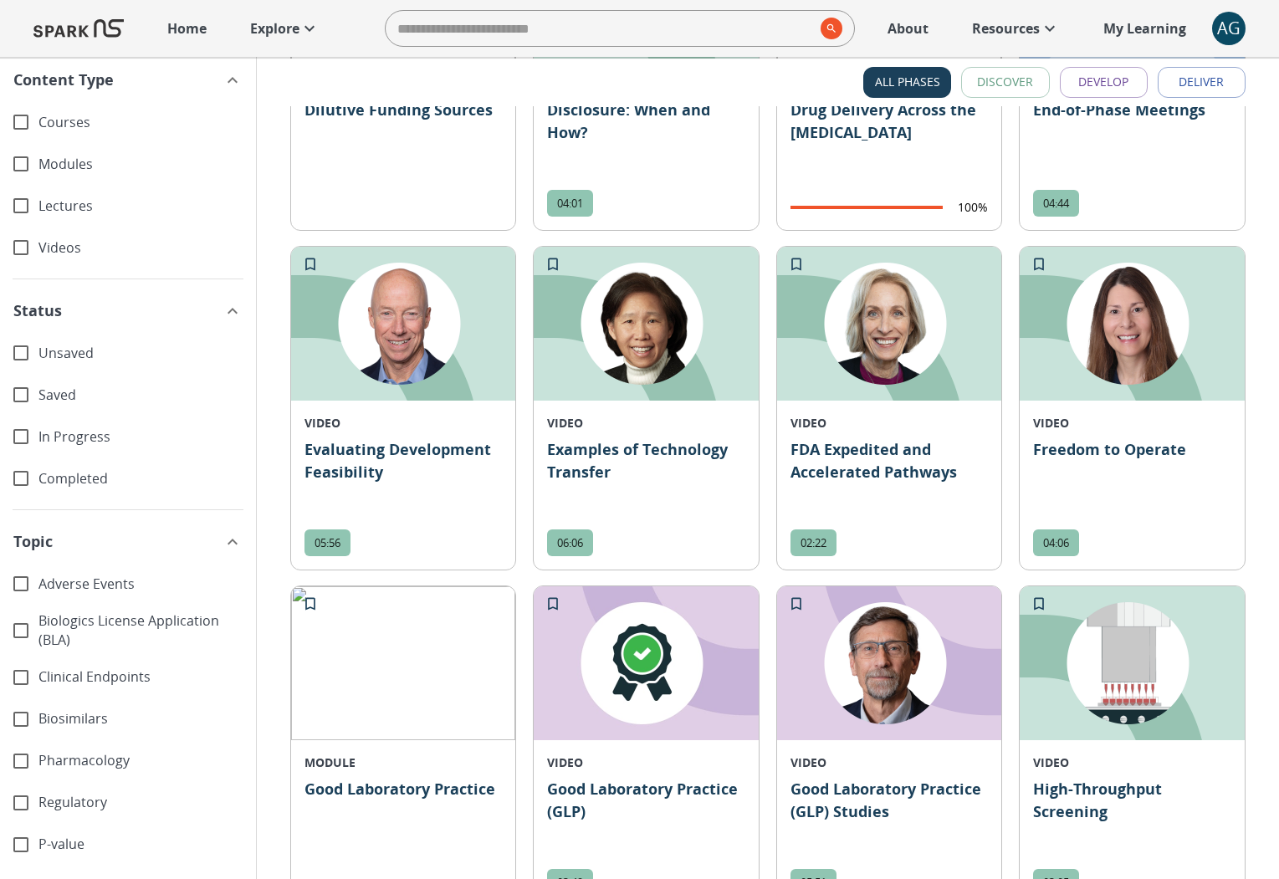
click at [228, 544] on icon "button" at bounding box center [233, 542] width 10 height 6
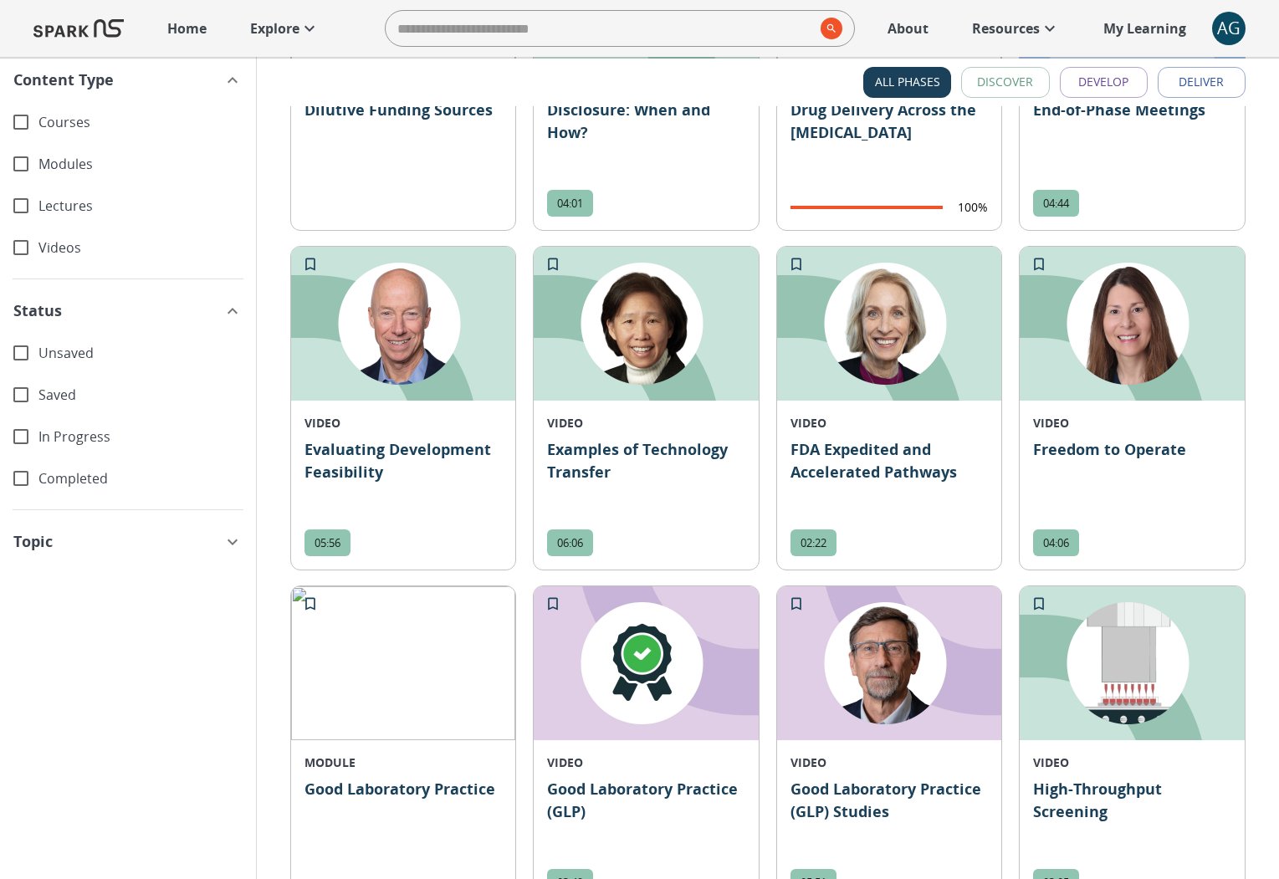
click at [228, 540] on icon "button" at bounding box center [233, 542] width 10 height 6
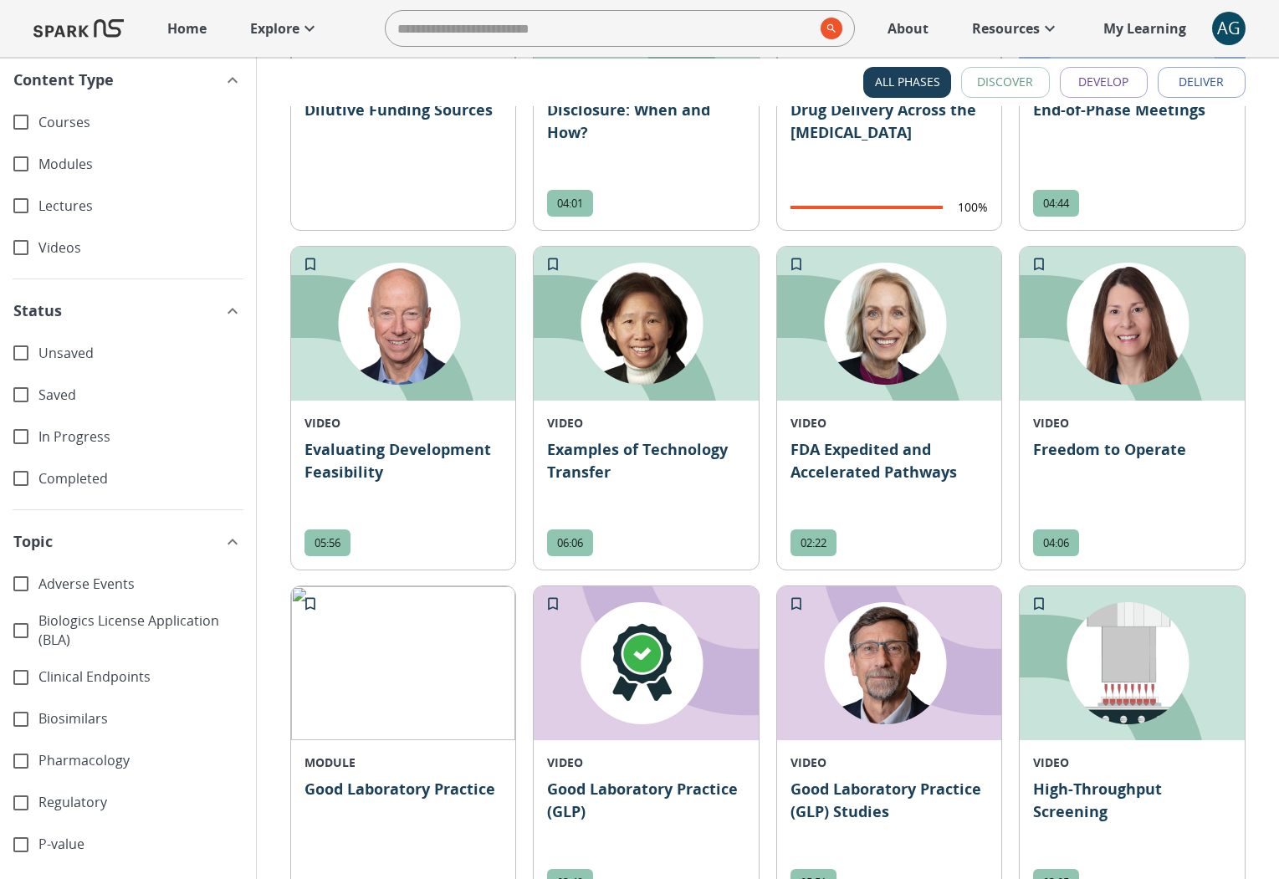
click at [223, 546] on icon "button" at bounding box center [233, 542] width 20 height 20
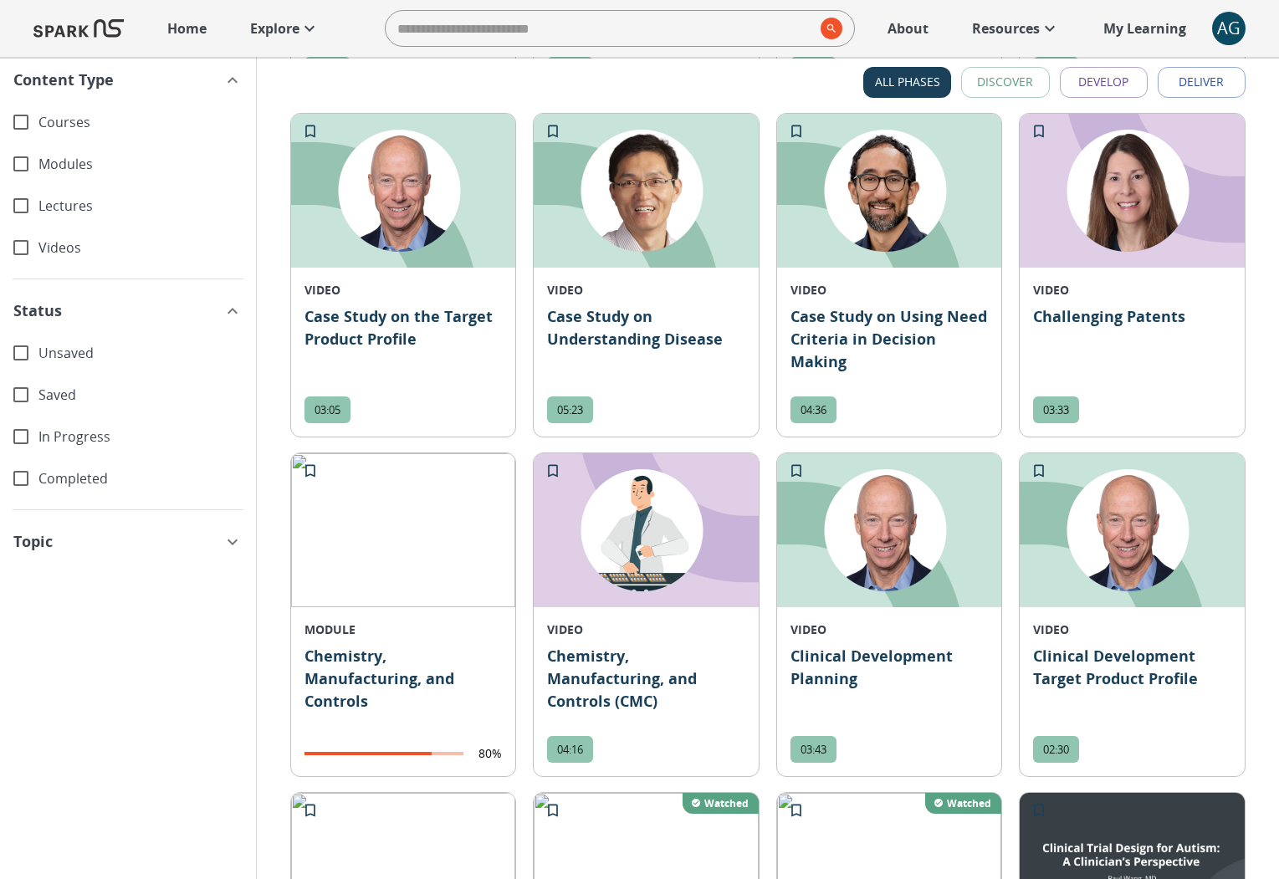
scroll to position [1703, 0]
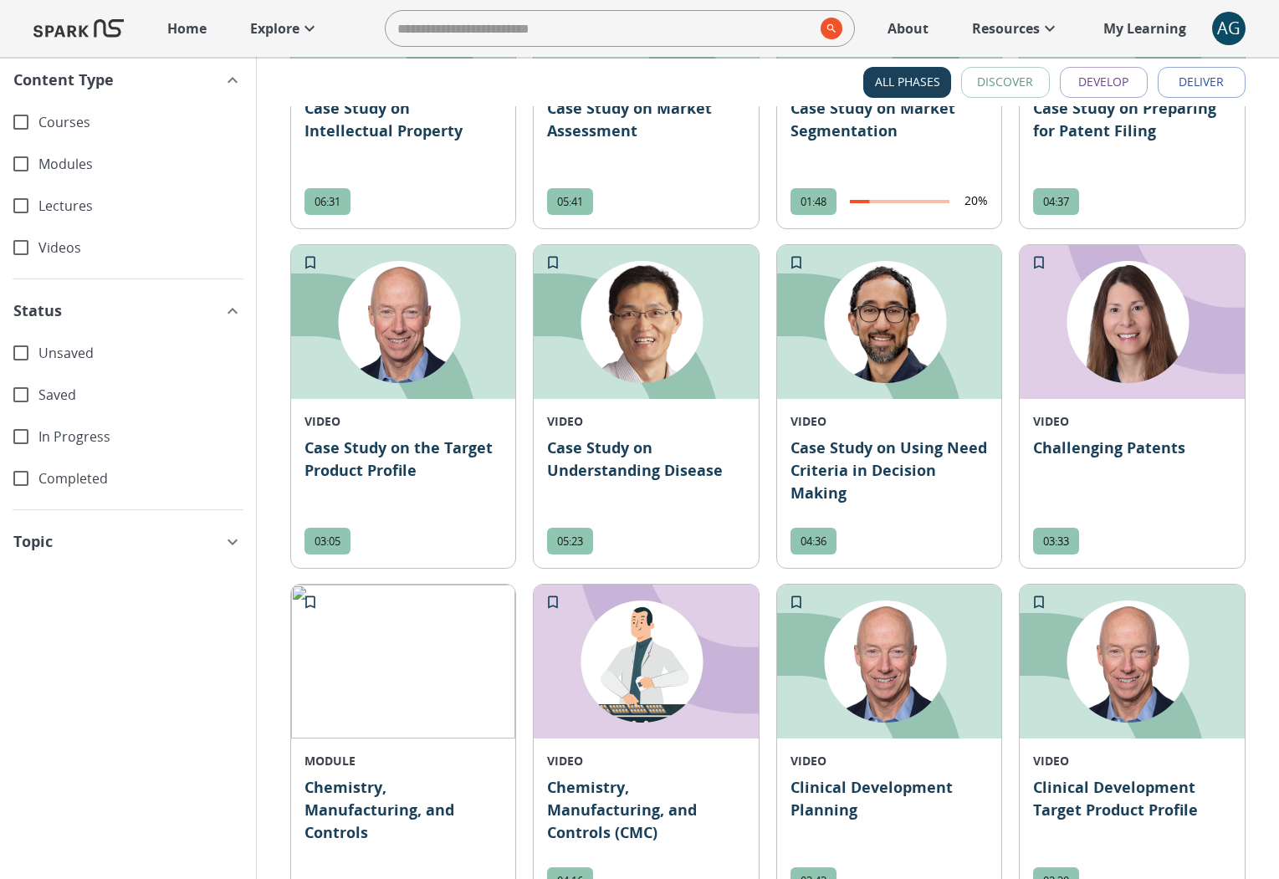
click at [256, 23] on p "Explore" at bounding box center [274, 28] width 49 height 20
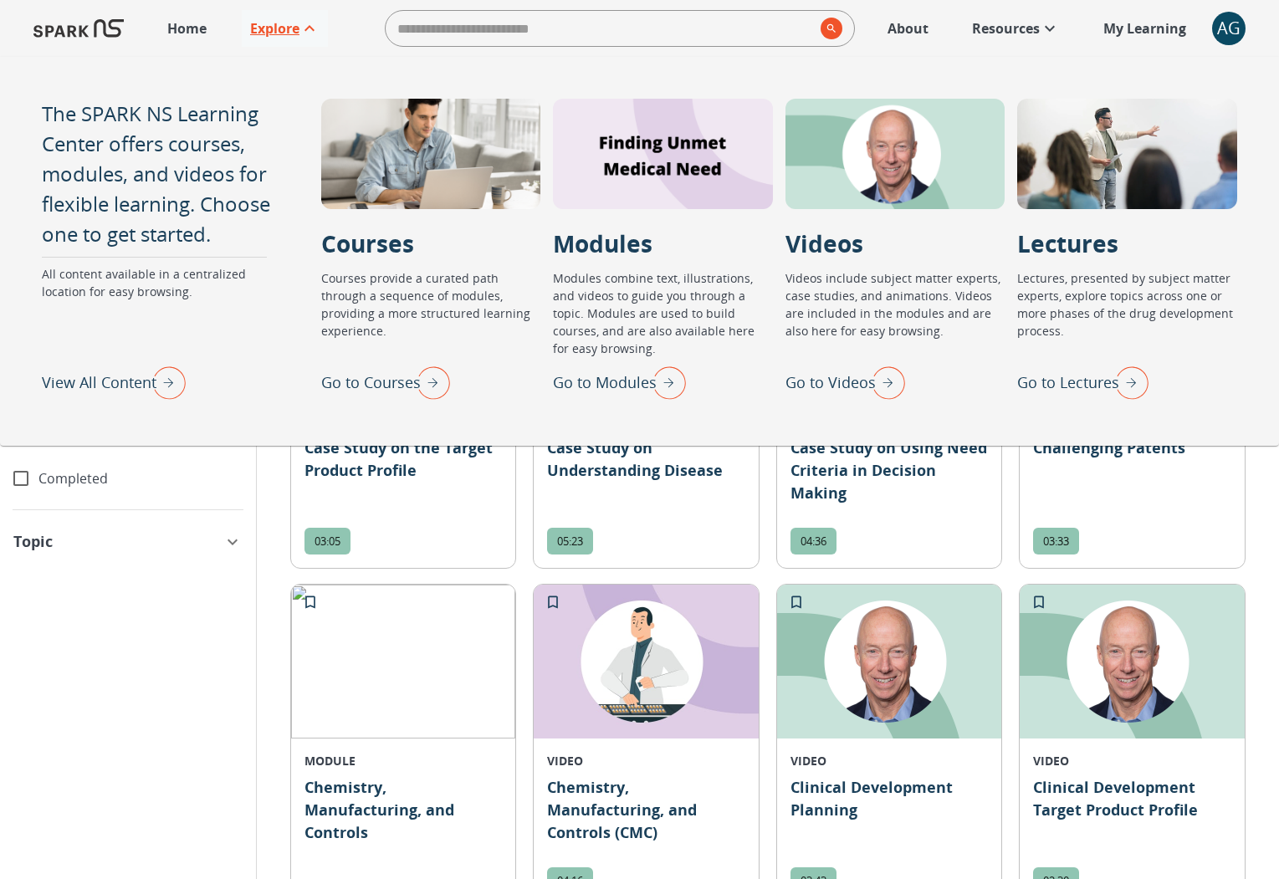
click at [256, 23] on p "Explore" at bounding box center [274, 28] width 49 height 20
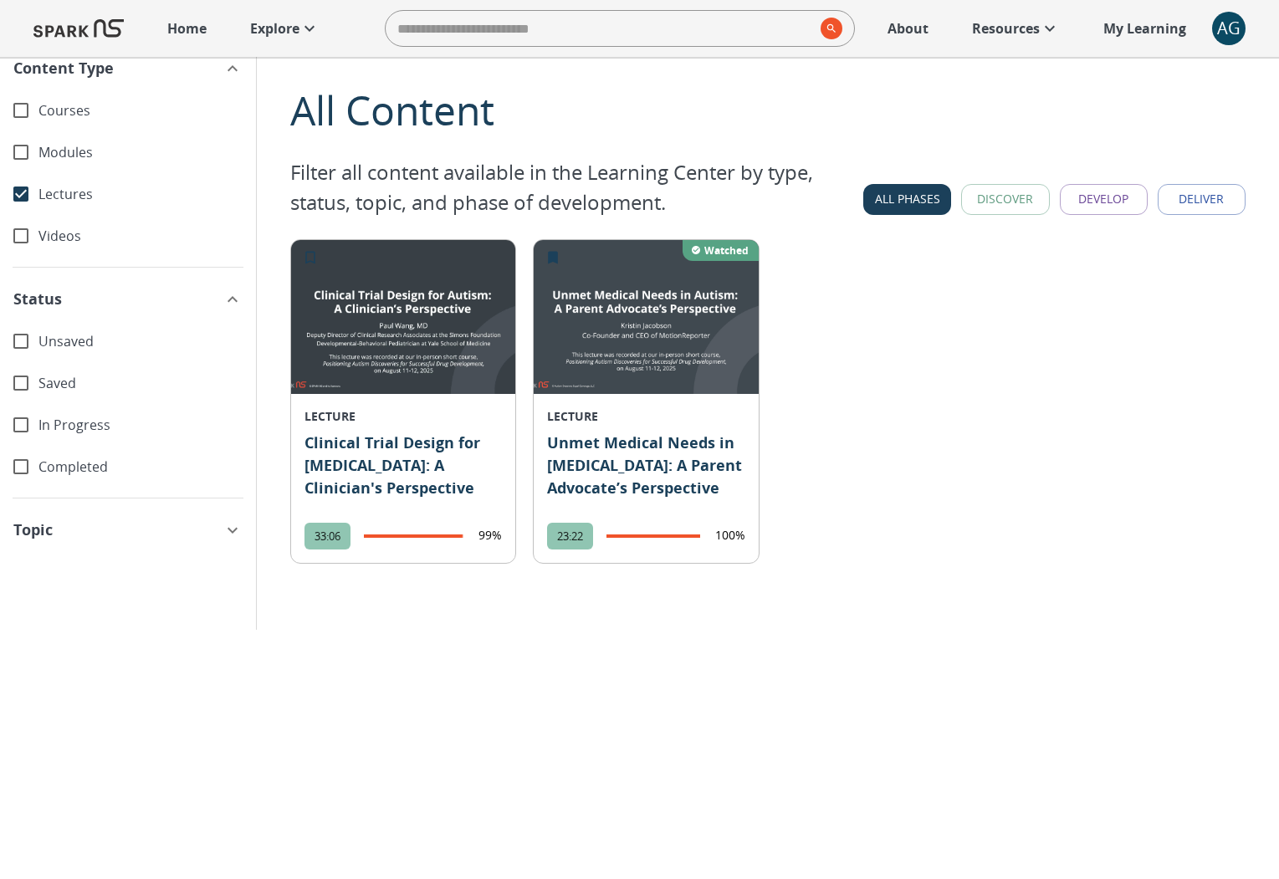
scroll to position [0, 0]
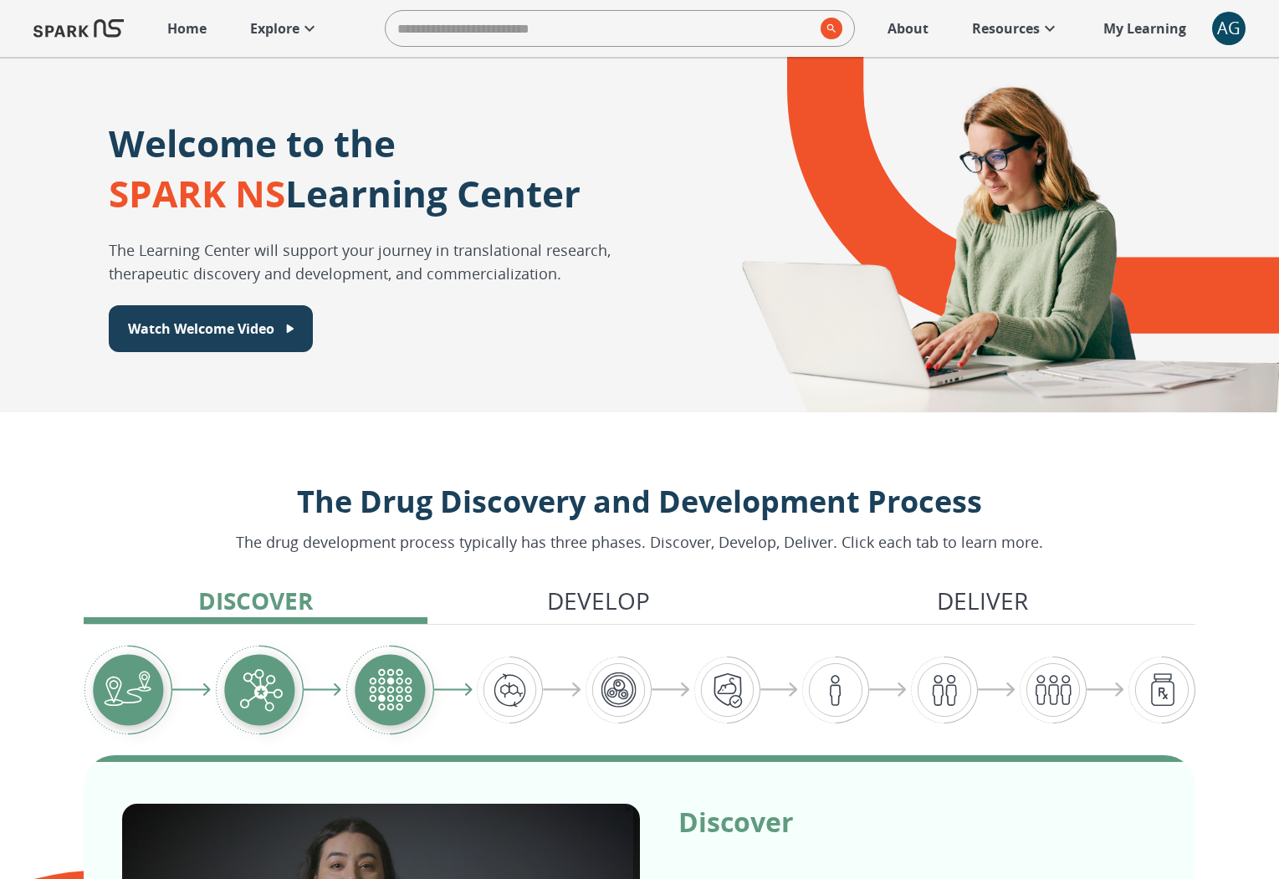
click at [206, 23] on p "Home" at bounding box center [186, 28] width 39 height 20
click at [262, 27] on p "Explore" at bounding box center [274, 28] width 49 height 20
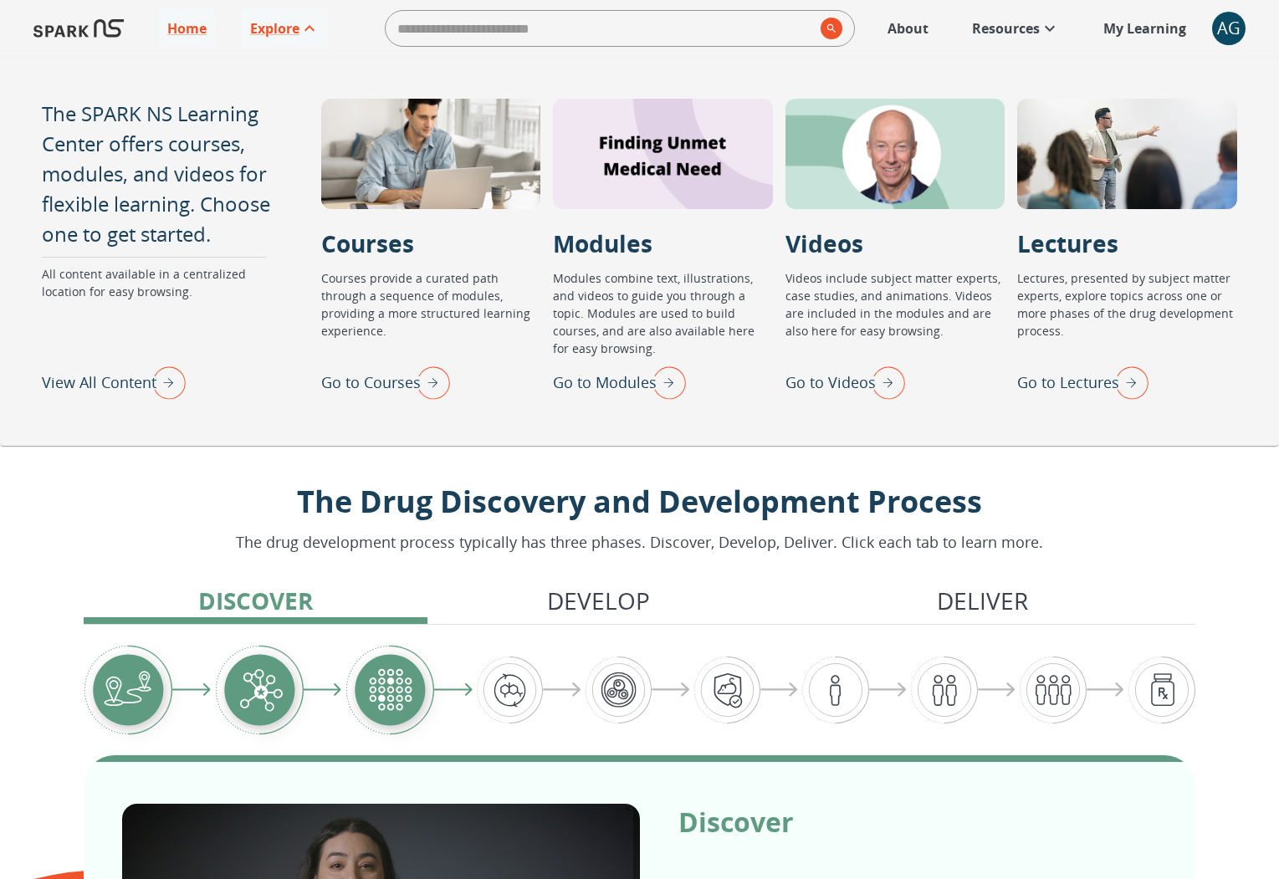
click at [168, 387] on img "View All Content" at bounding box center [165, 383] width 42 height 44
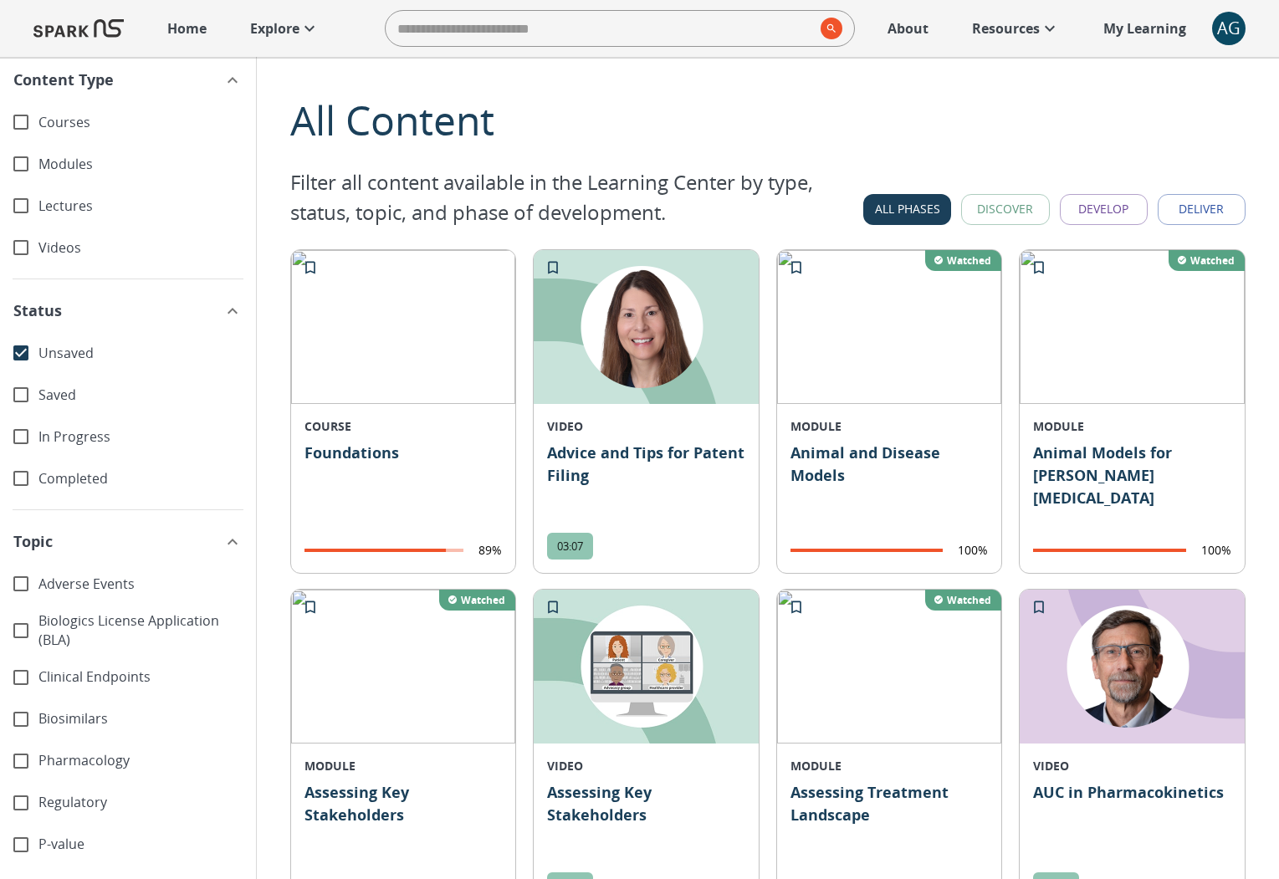
click at [1214, 23] on div "AG" at bounding box center [1228, 28] width 33 height 33
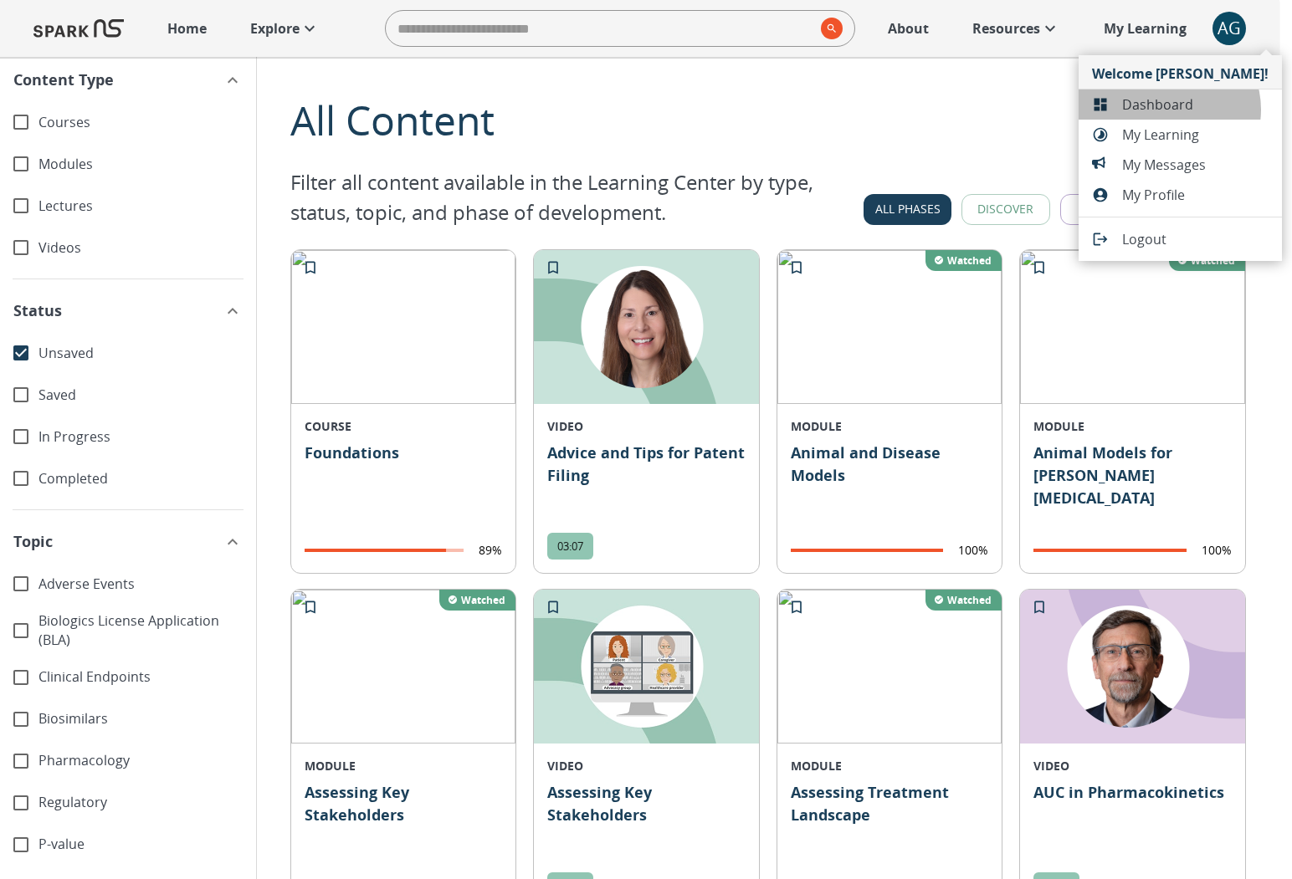
click at [1168, 110] on span "Dashboard" at bounding box center [1195, 105] width 146 height 20
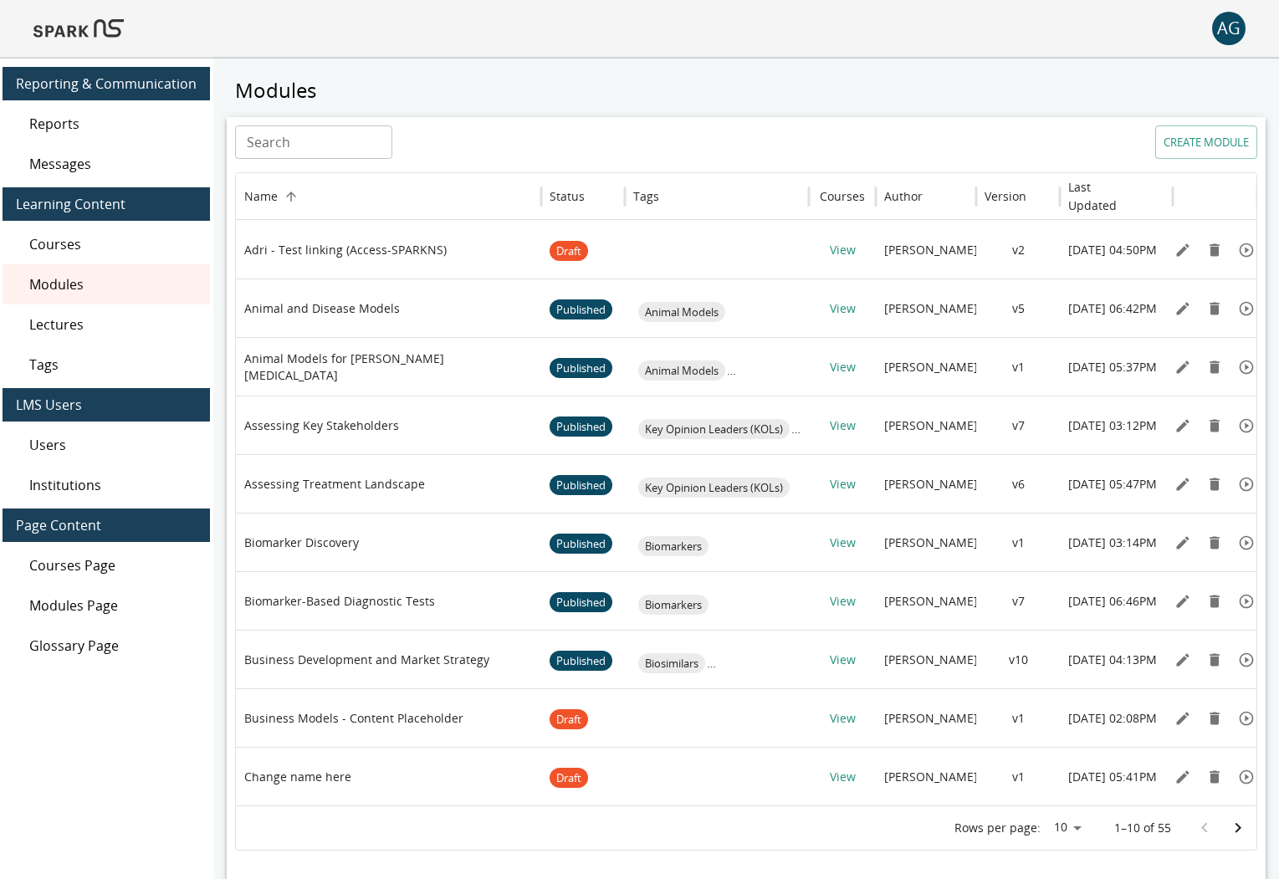
click at [1227, 44] on div "AG" at bounding box center [1228, 28] width 33 height 33
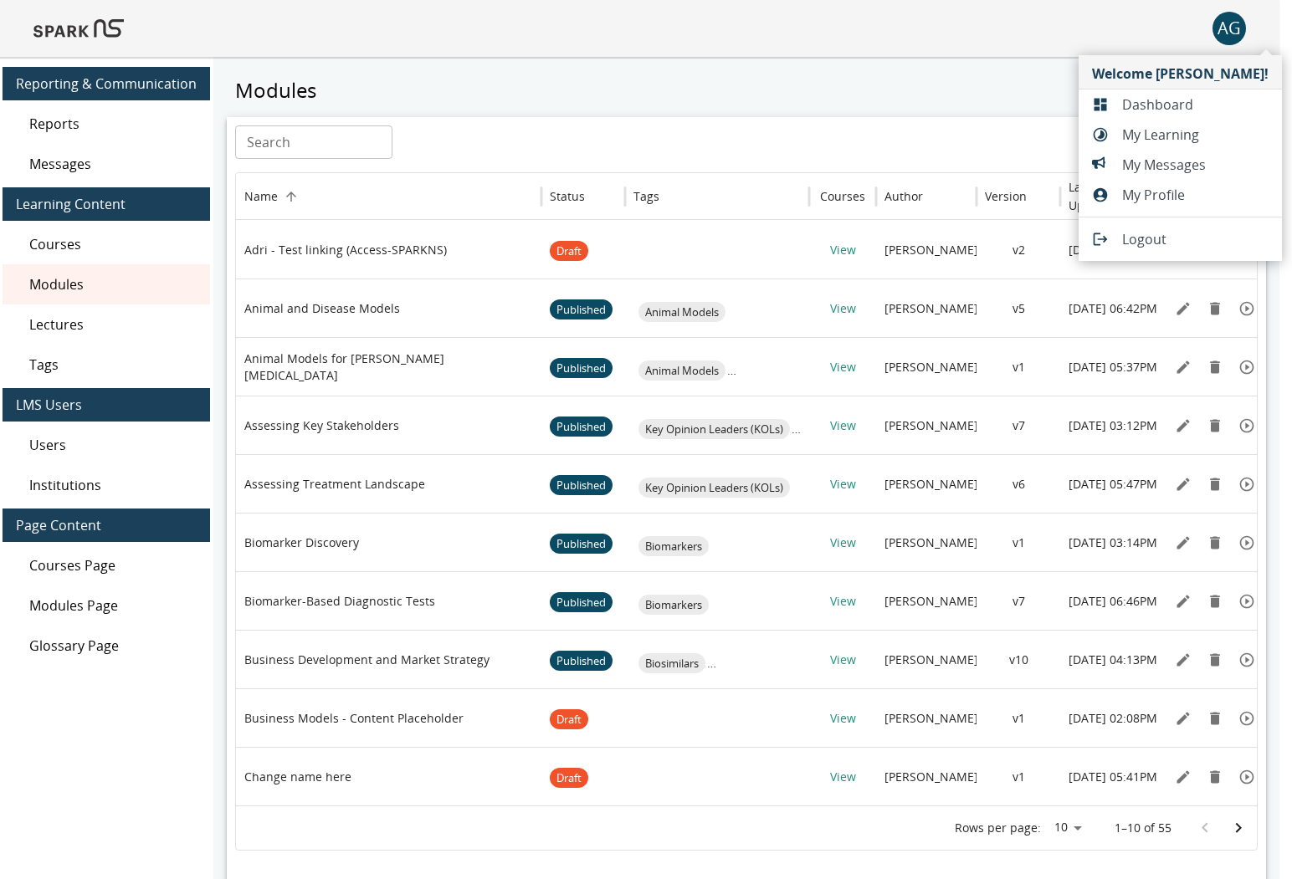
click at [1174, 141] on span "My Learning" at bounding box center [1195, 135] width 146 height 20
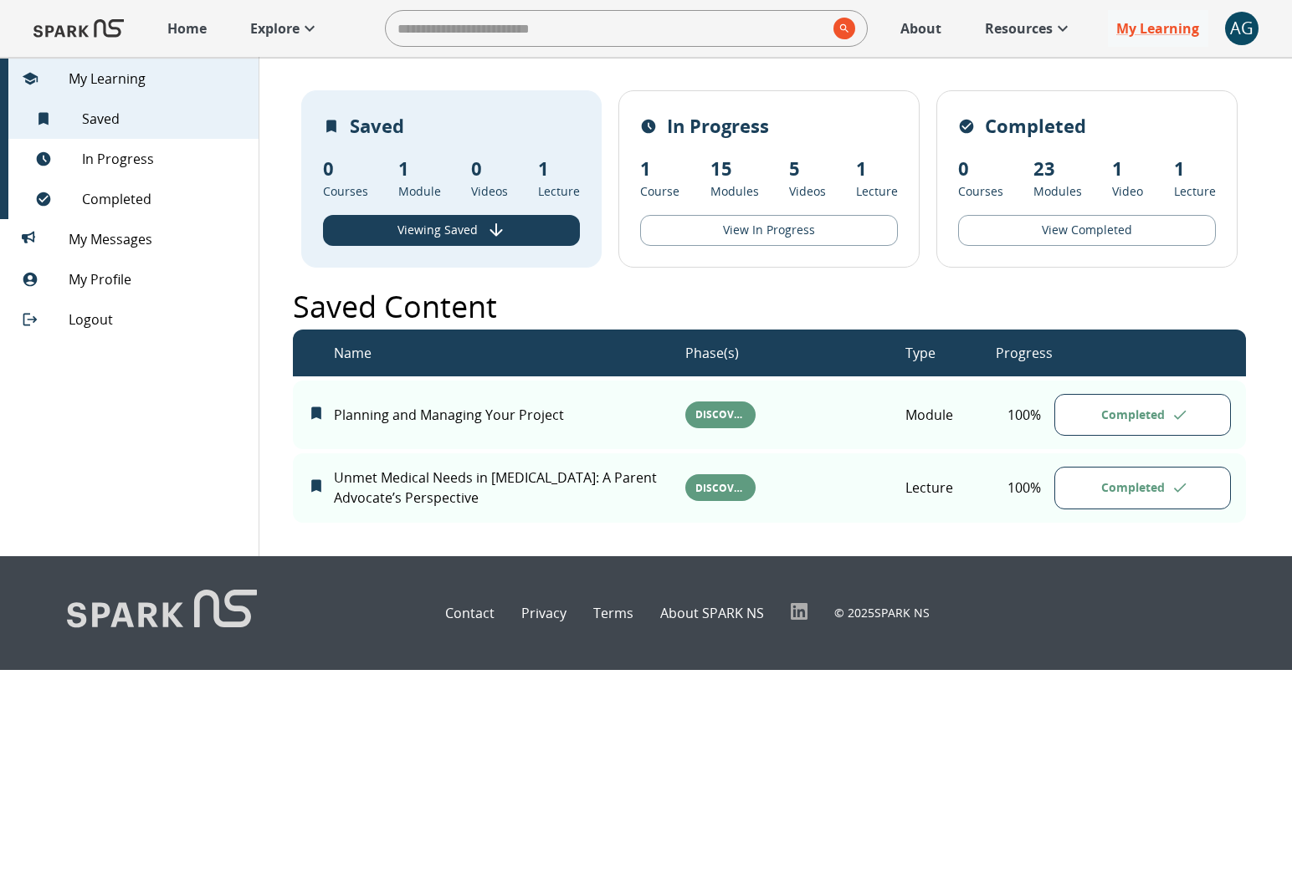
click at [293, 31] on p "Explore" at bounding box center [274, 28] width 49 height 20
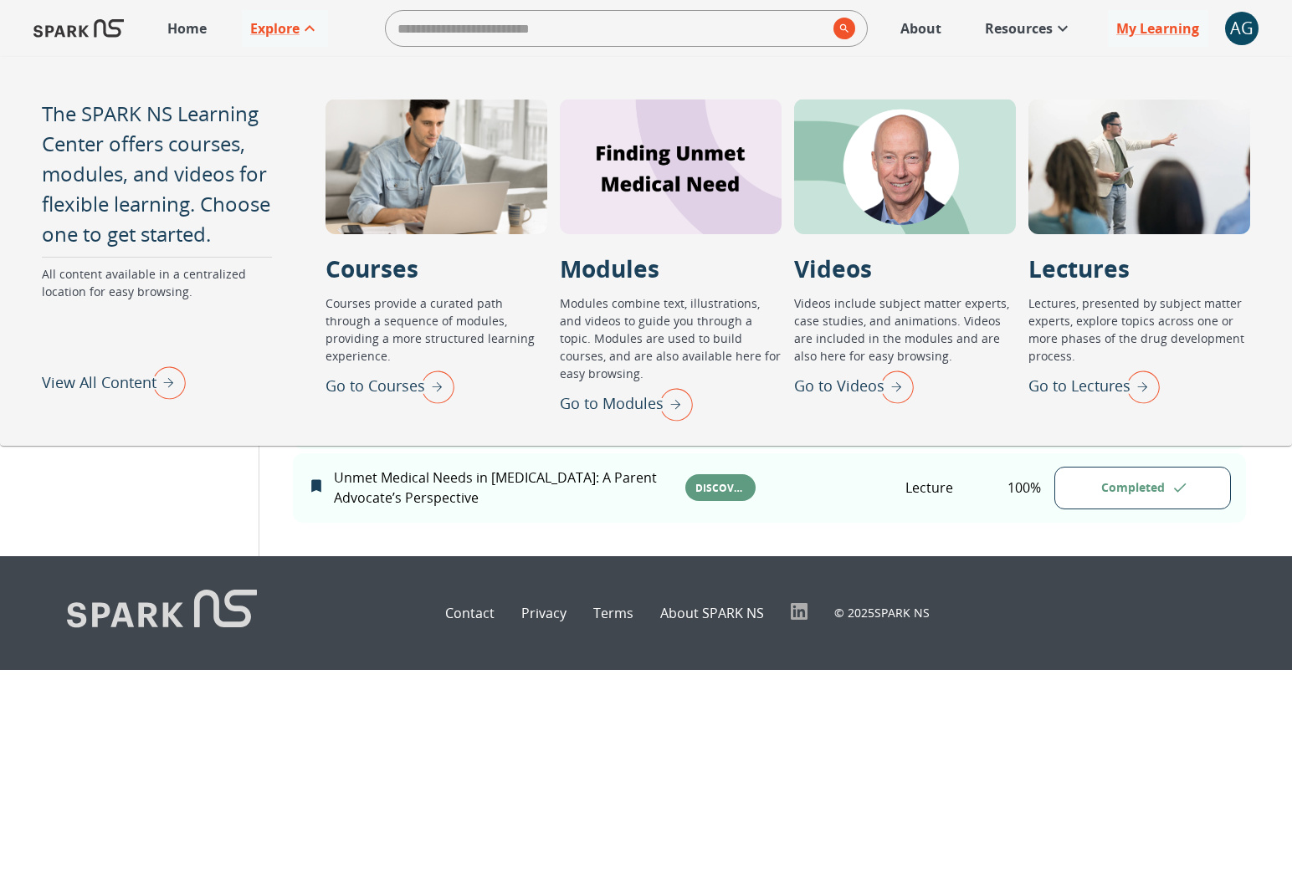
click at [161, 375] on img "View All Content" at bounding box center [165, 383] width 42 height 44
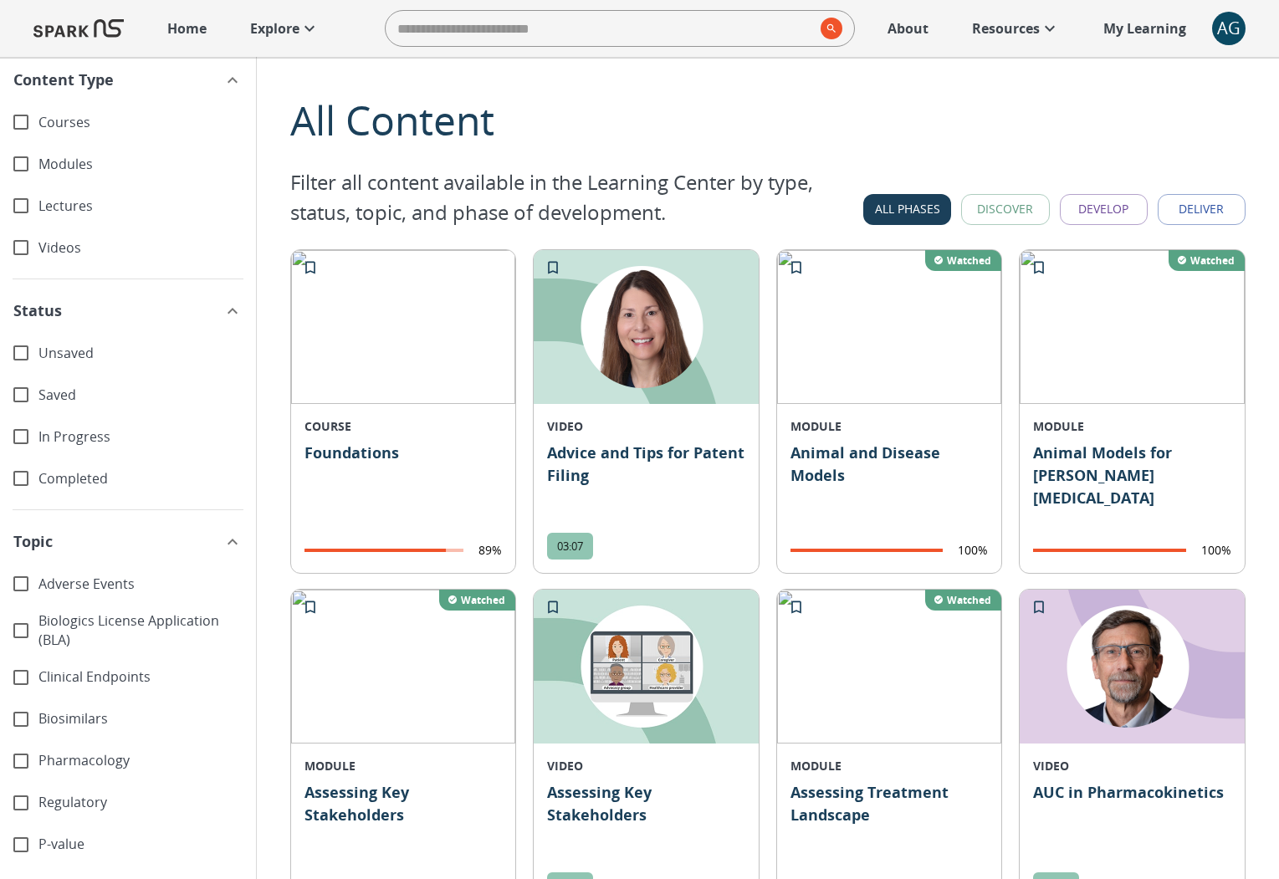
click at [296, 29] on p "Explore" at bounding box center [274, 28] width 49 height 20
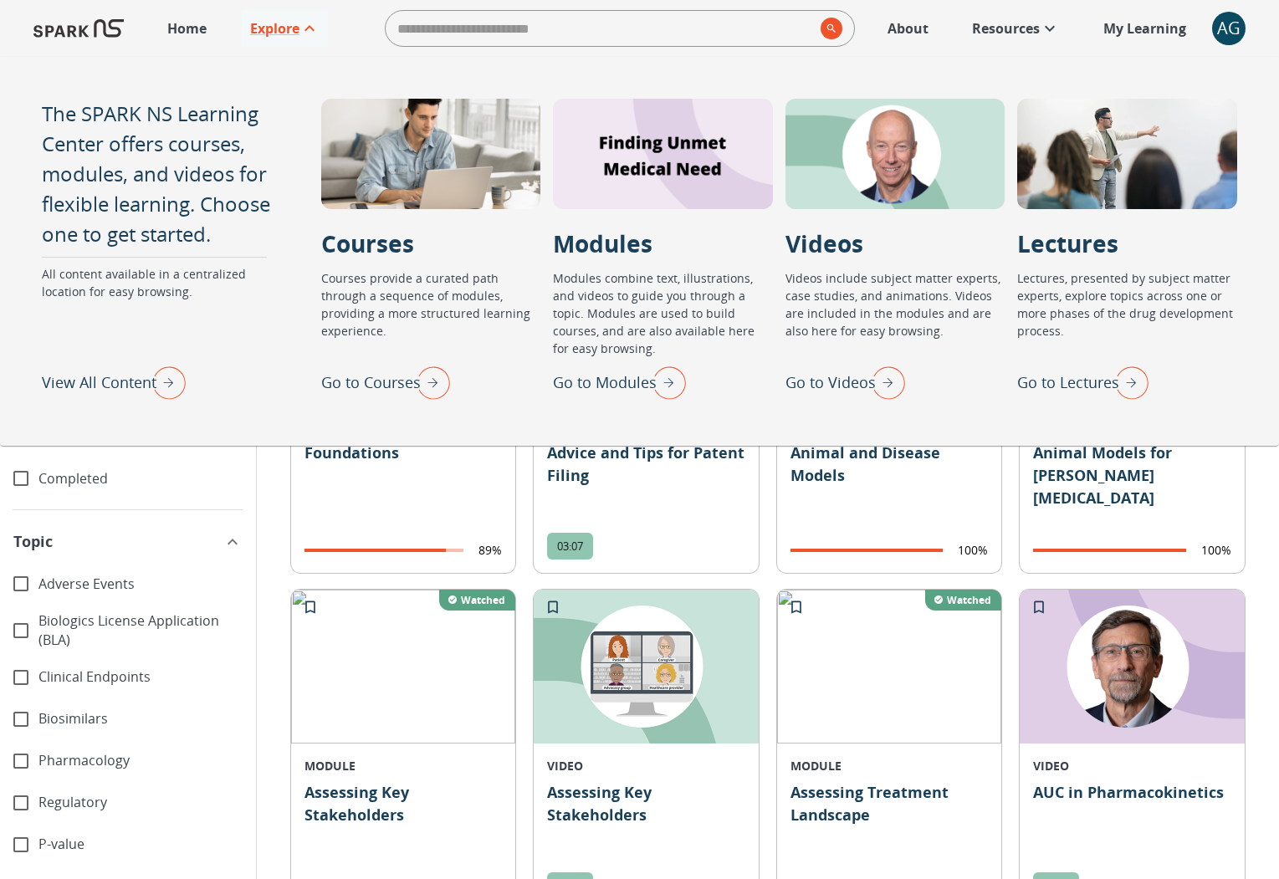
click at [169, 392] on img "View All Content" at bounding box center [165, 383] width 42 height 44
click at [172, 387] on img "View All Content" at bounding box center [165, 383] width 42 height 44
click at [161, 382] on img "View All Content" at bounding box center [165, 383] width 42 height 44
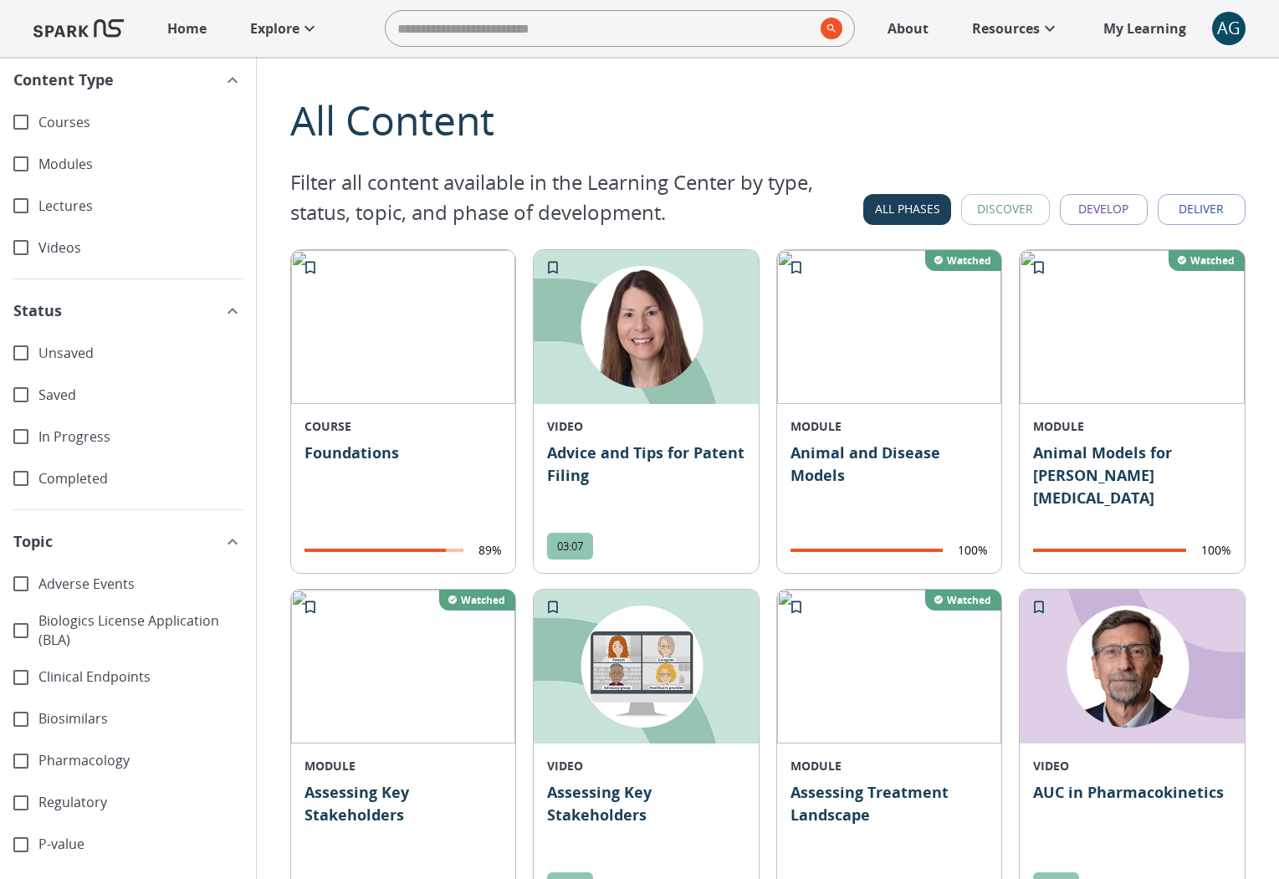
click at [351, 109] on div "All Content" at bounding box center [767, 120] width 955 height 60
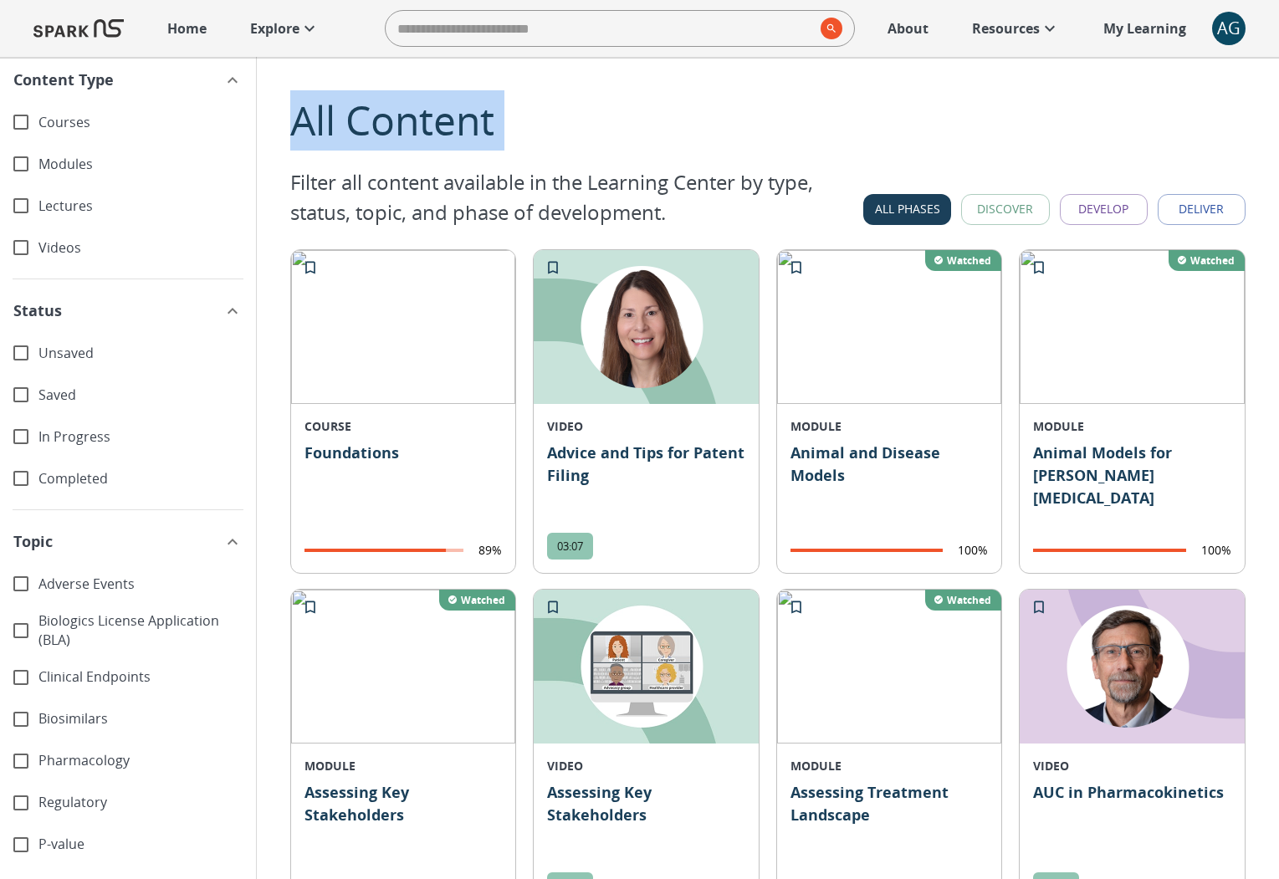
click at [351, 109] on div "All Content" at bounding box center [767, 120] width 955 height 60
copy div "All Content"
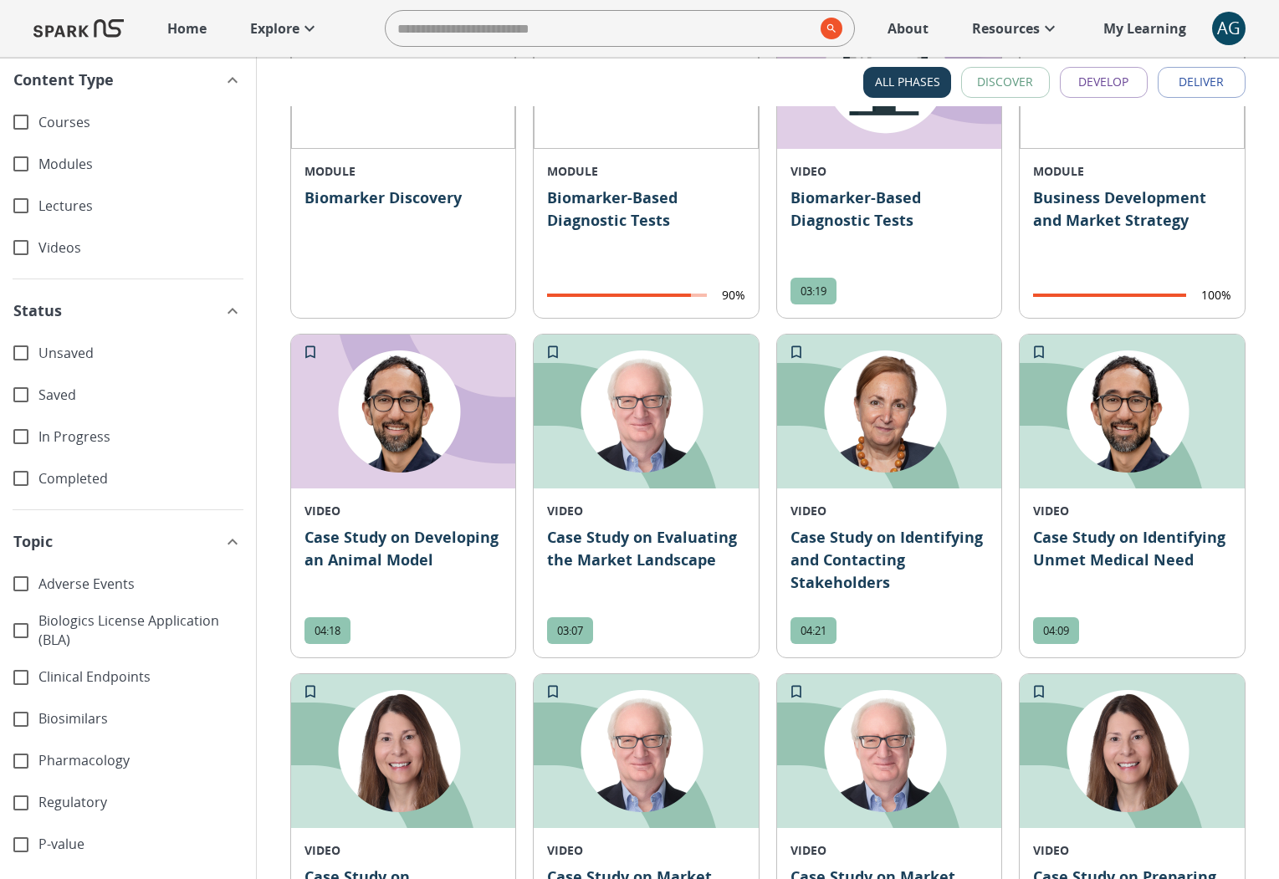
scroll to position [1433, 0]
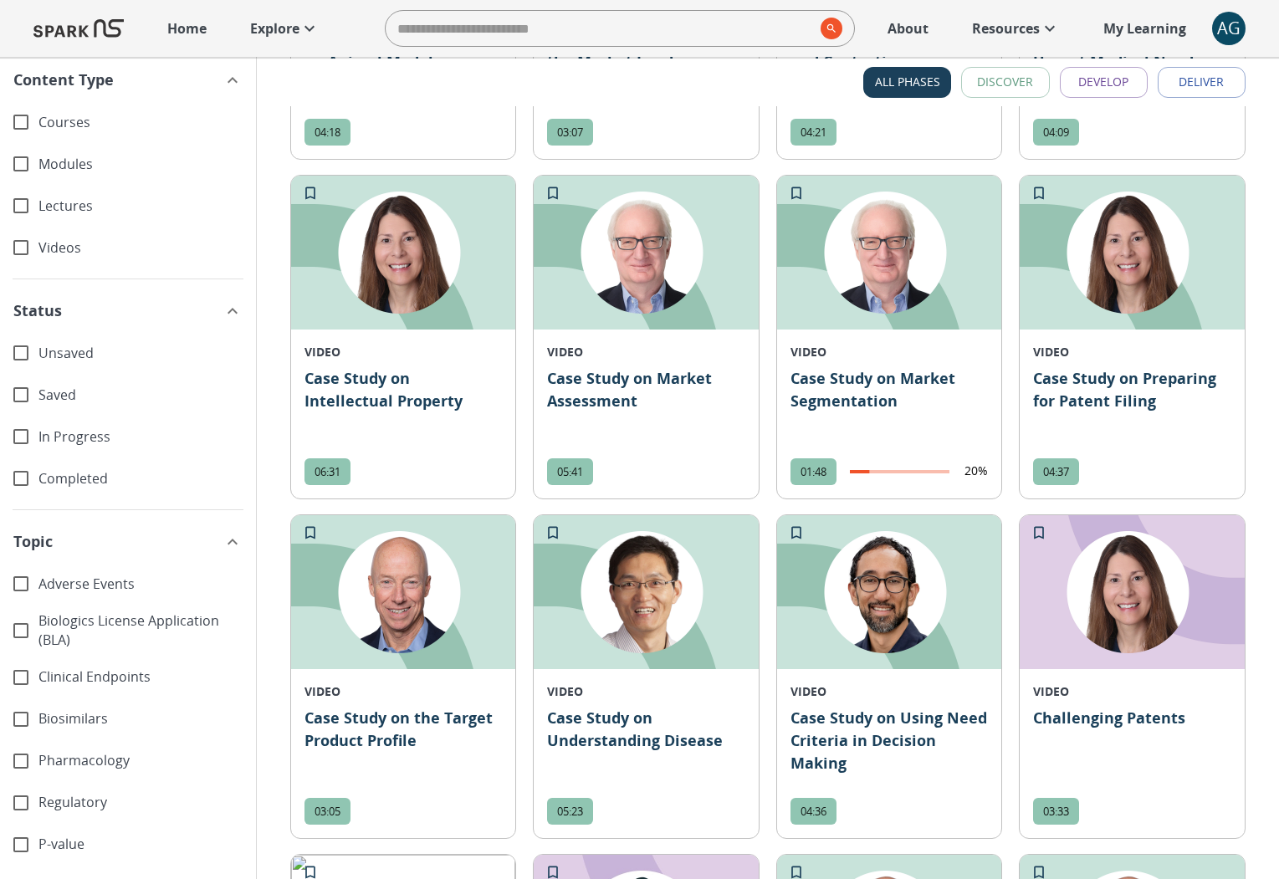
click at [304, 43] on link "Explore" at bounding box center [285, 28] width 86 height 37
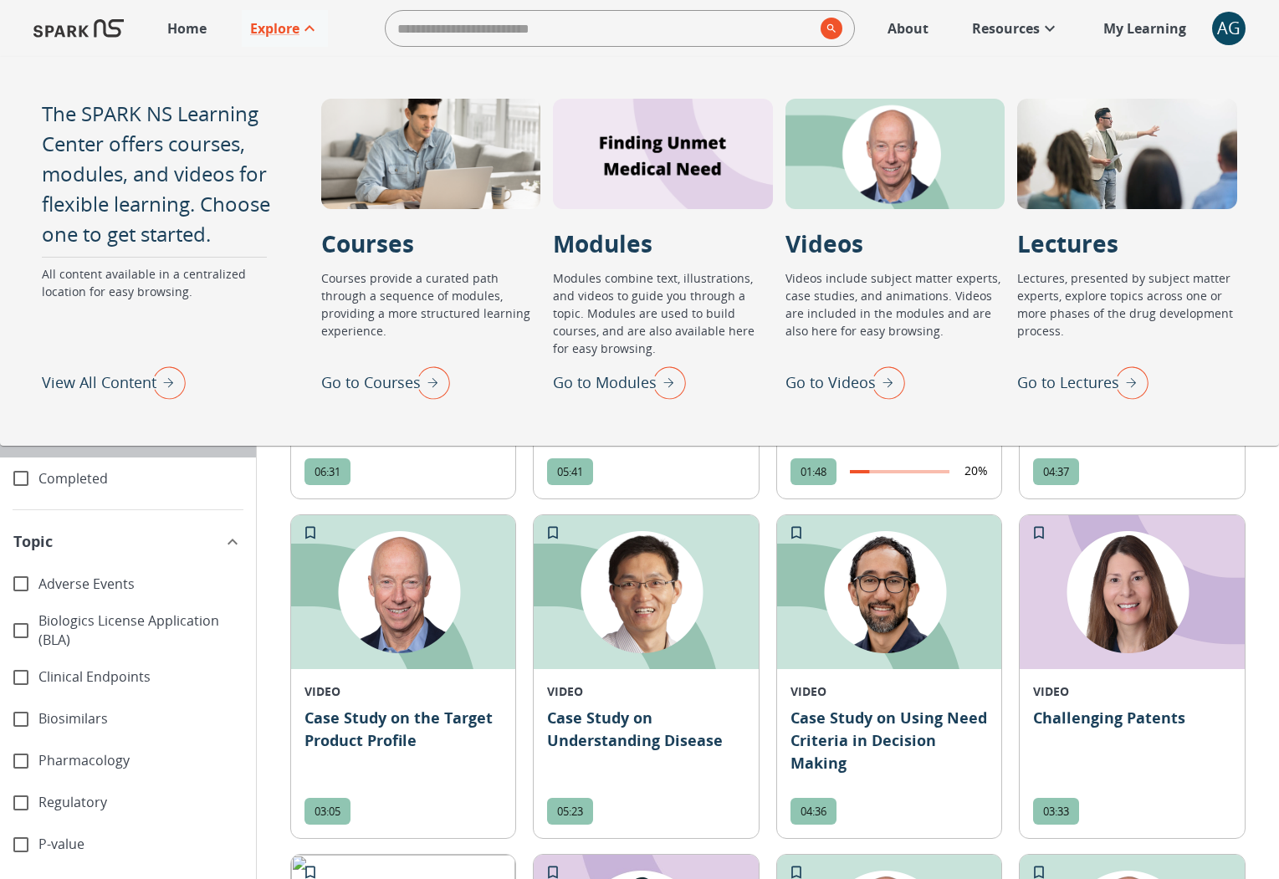
click at [199, 456] on div "In Progress" at bounding box center [128, 437] width 256 height 42
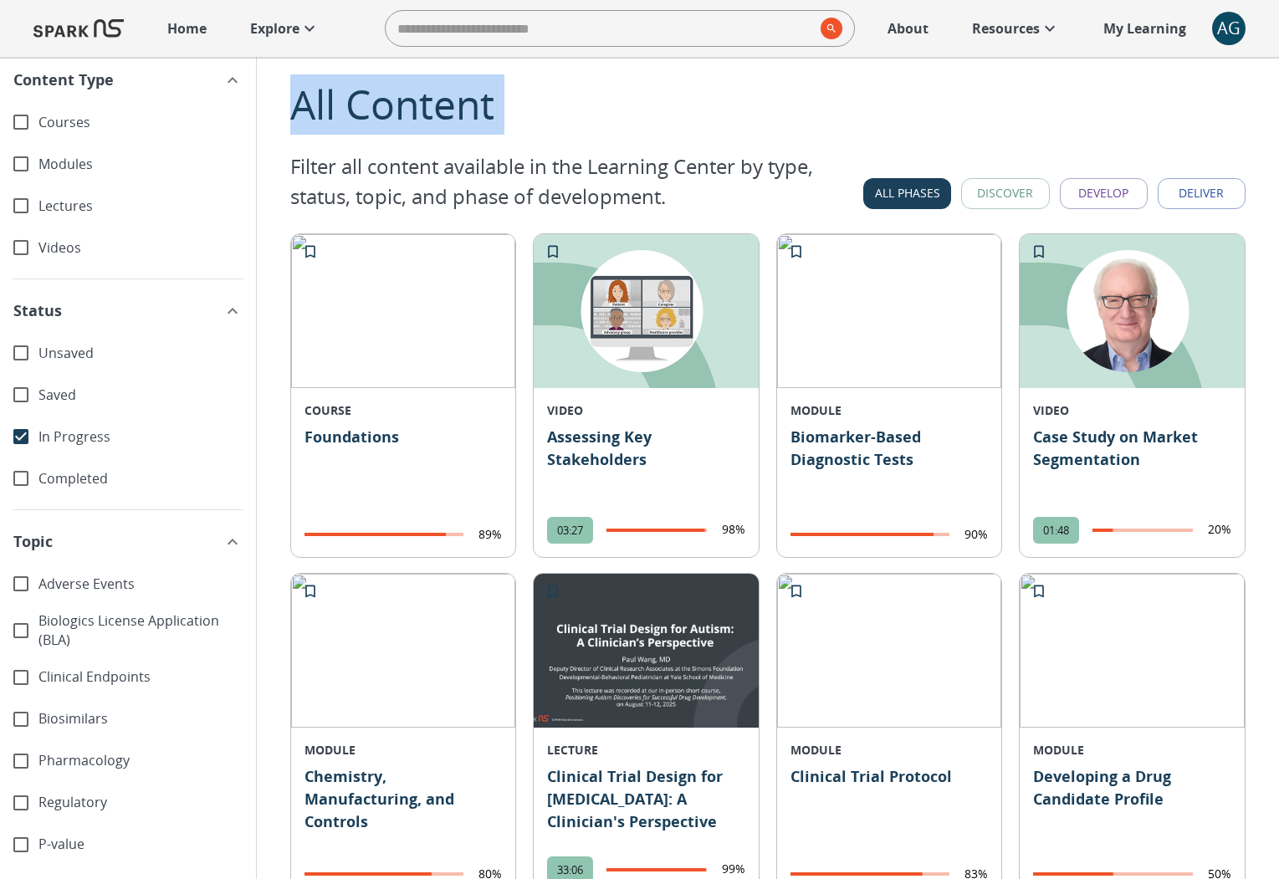
scroll to position [0, 0]
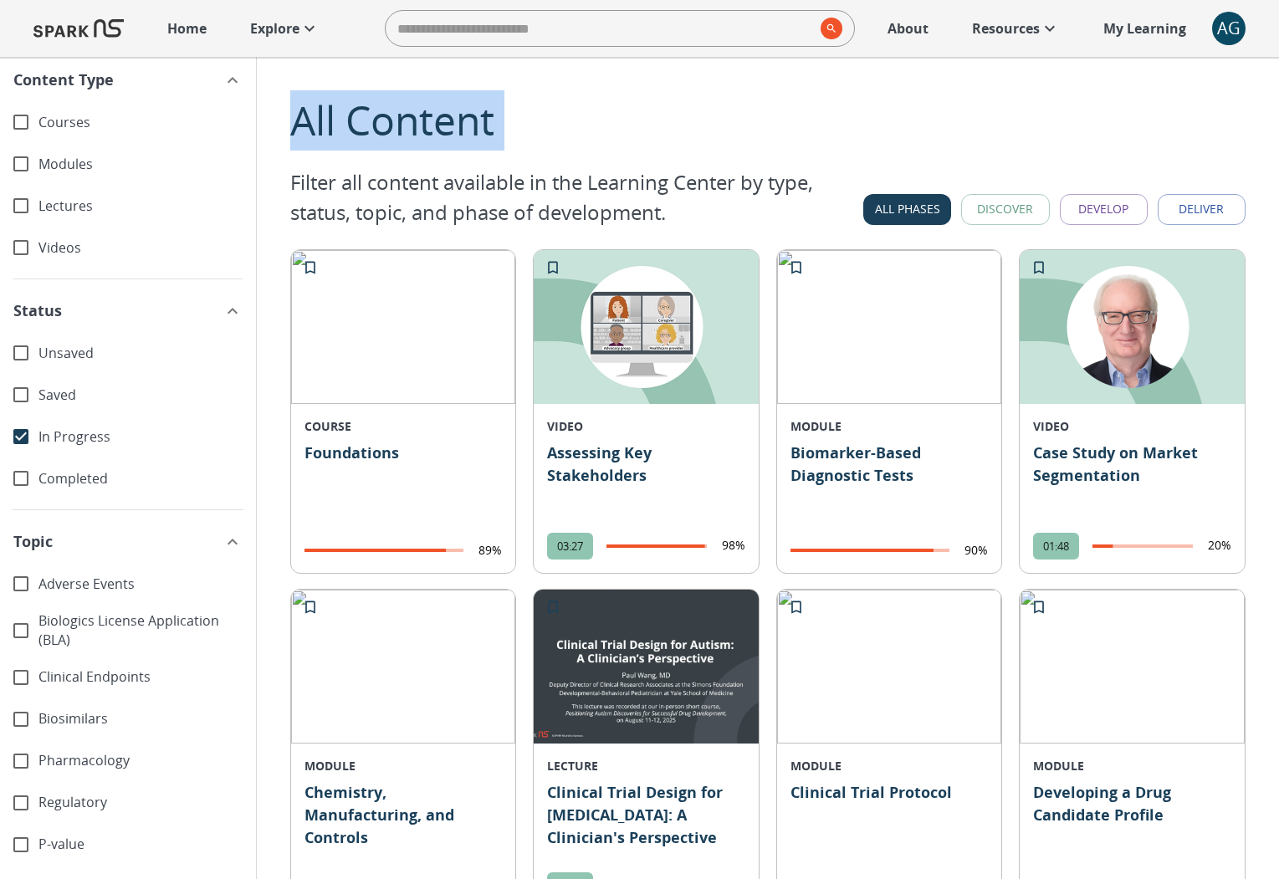
click at [279, 36] on p "Explore" at bounding box center [274, 28] width 49 height 20
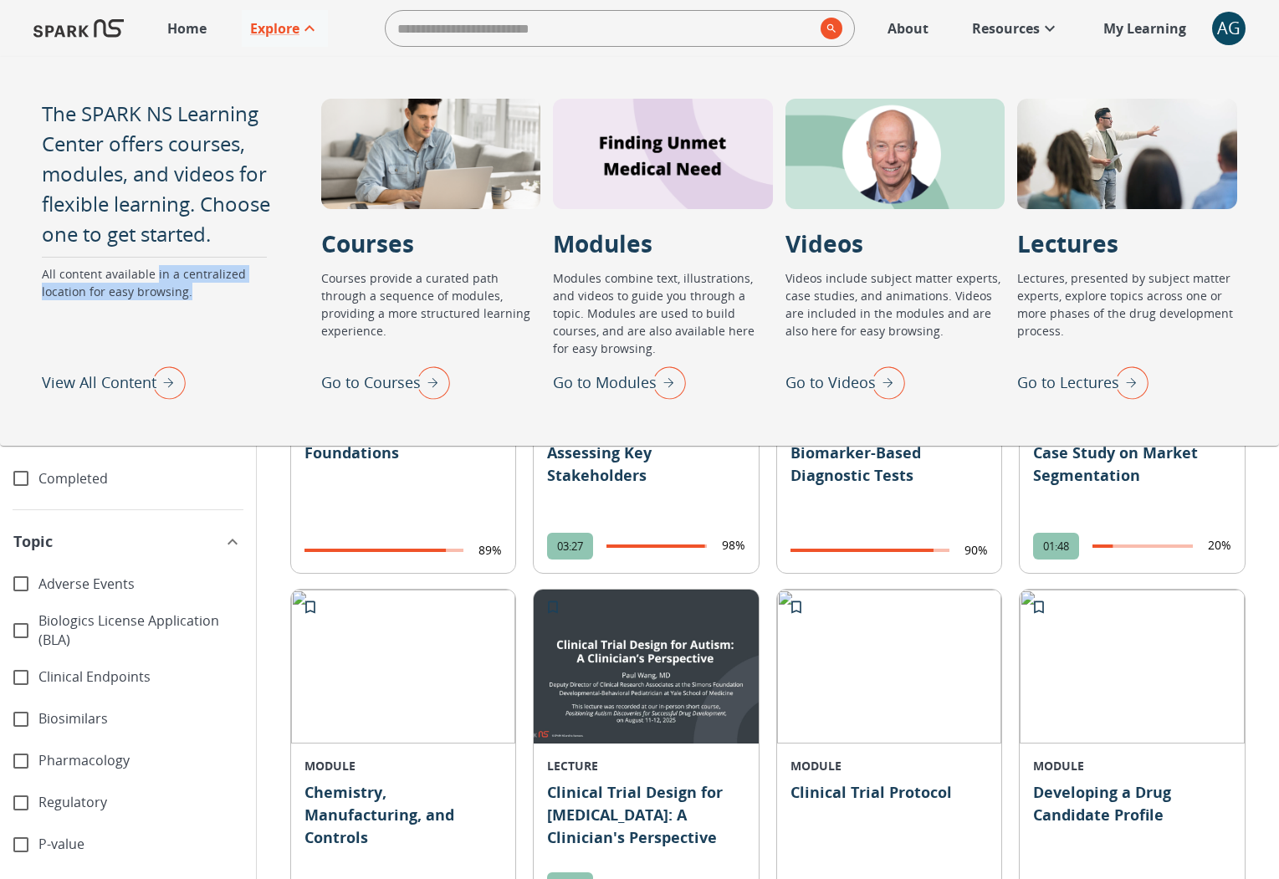
drag, startPoint x: 154, startPoint y: 276, endPoint x: 189, endPoint y: 286, distance: 36.5
click at [189, 286] on p "All content available in a centralized location for easy browsing." at bounding box center [161, 312] width 238 height 95
copy p "in a centralized location for easy browsing."
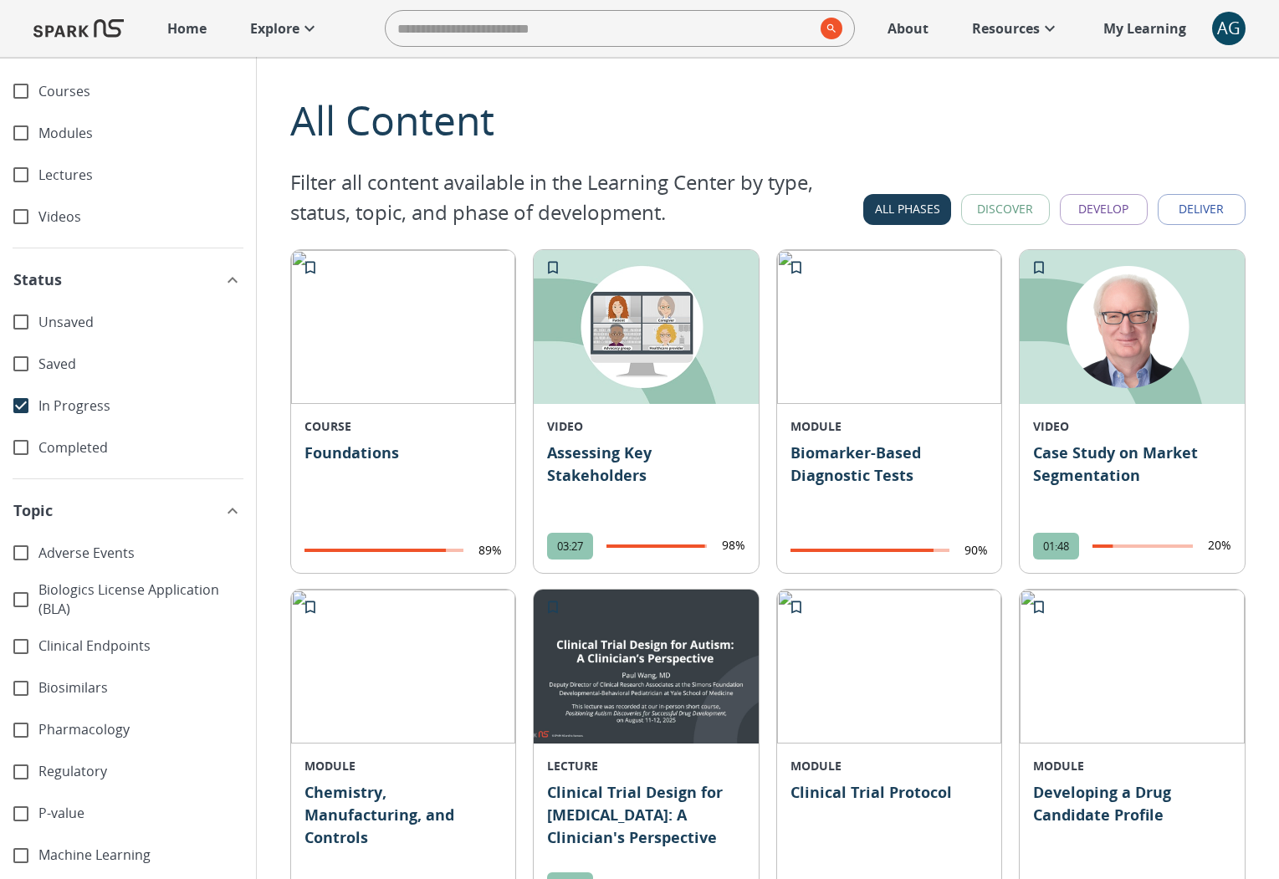
scroll to position [33, 0]
click at [228, 279] on icon "button" at bounding box center [233, 277] width 10 height 6
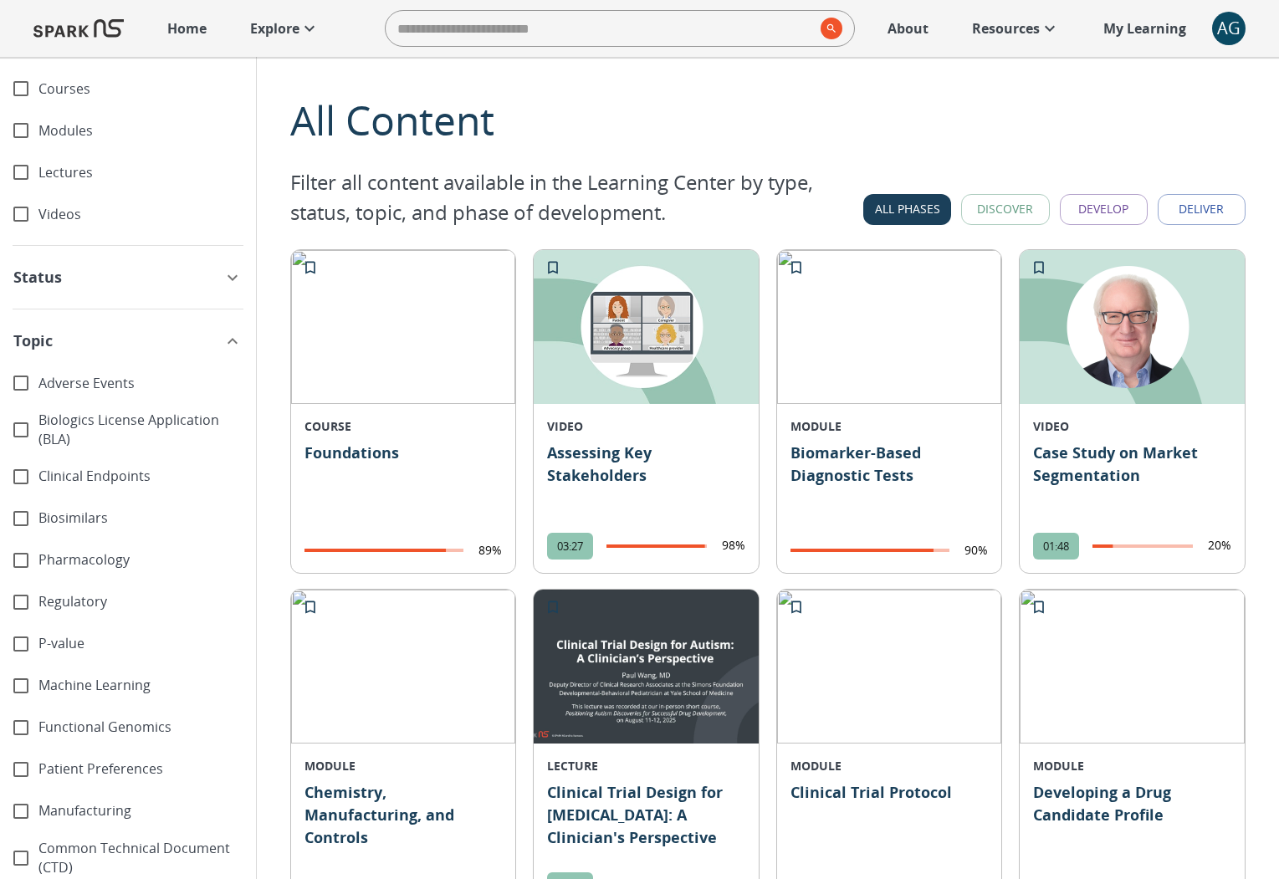
click at [223, 279] on icon "button" at bounding box center [233, 278] width 20 height 20
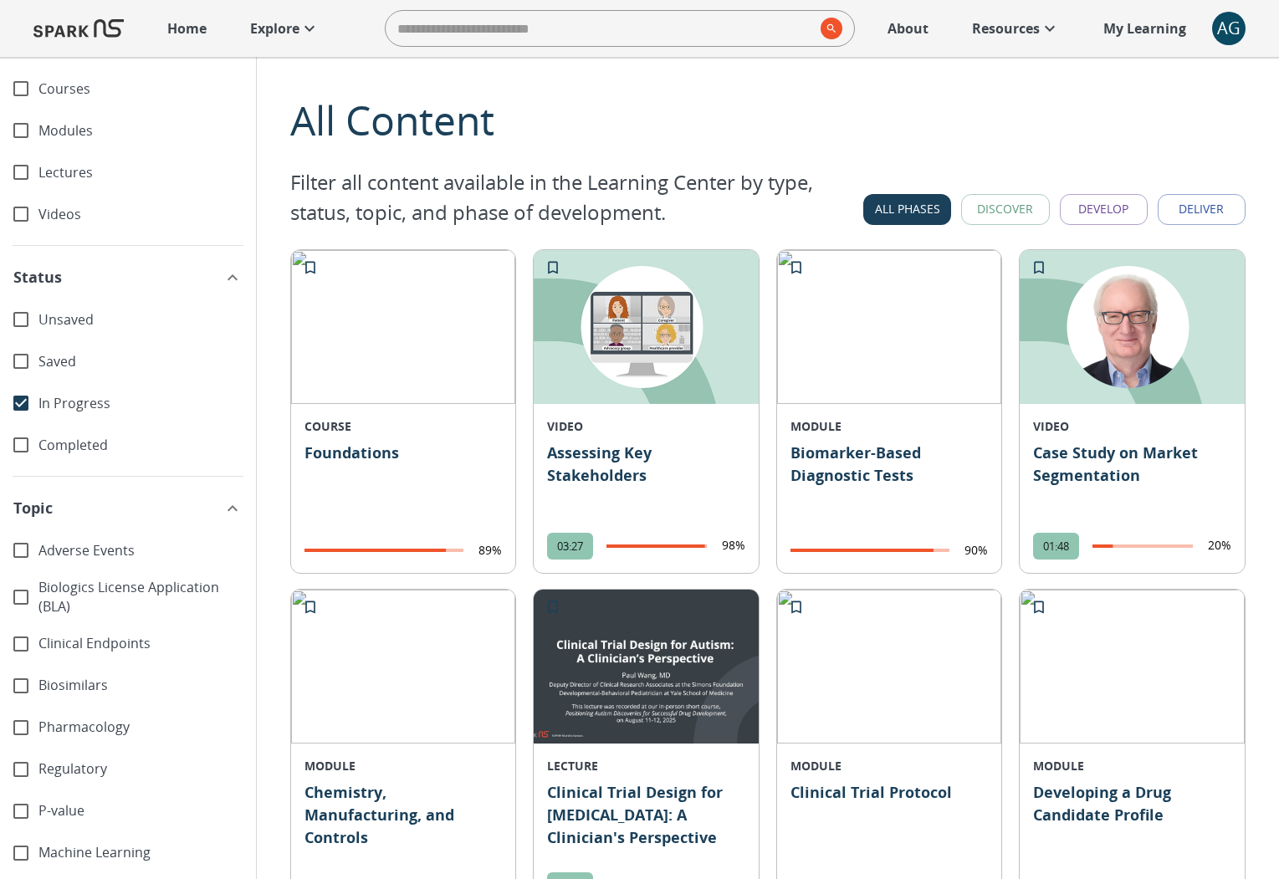
click at [223, 499] on icon "button" at bounding box center [233, 509] width 20 height 20
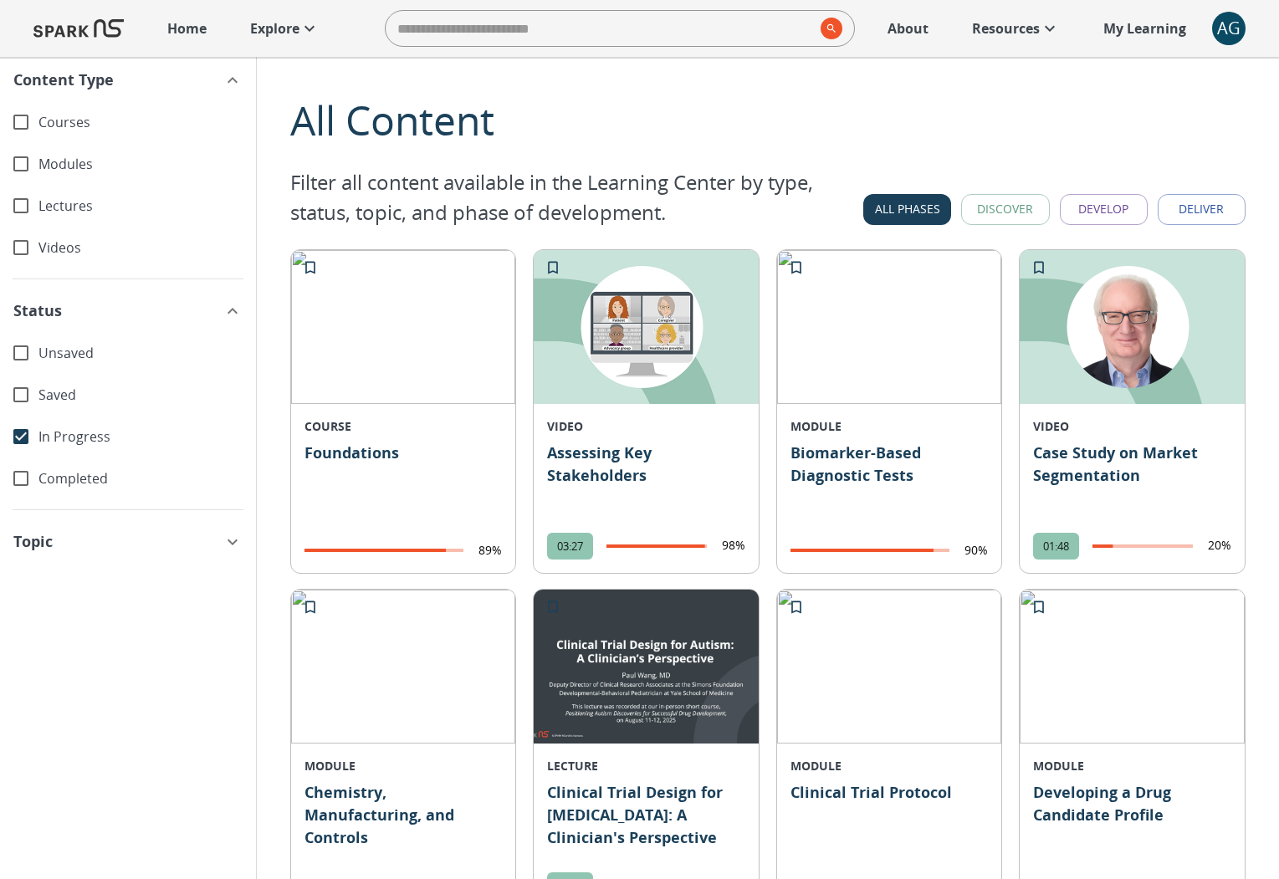
scroll to position [0, 0]
click at [223, 310] on icon "button" at bounding box center [233, 311] width 20 height 20
click at [223, 82] on icon "button" at bounding box center [233, 80] width 20 height 20
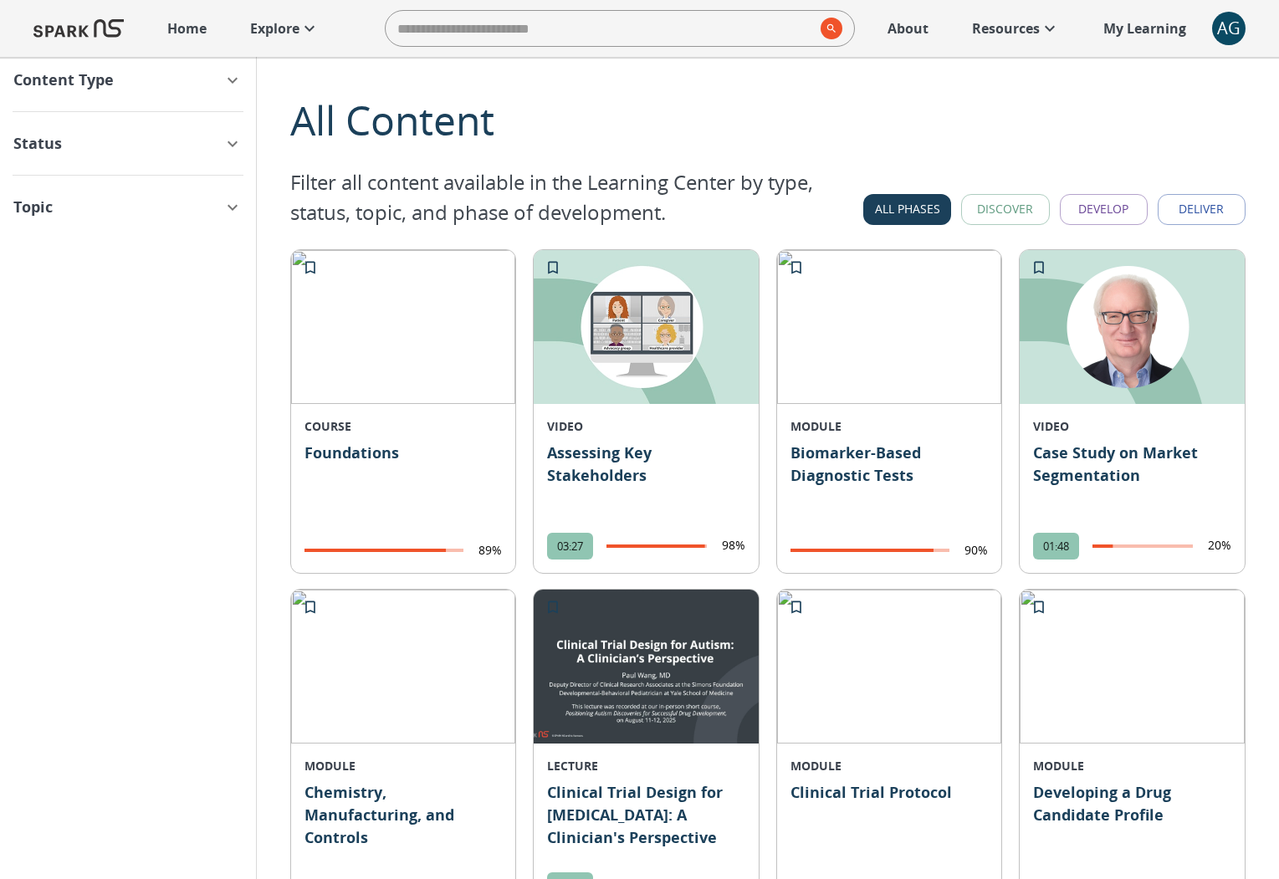
click at [264, 25] on p "Explore" at bounding box center [274, 28] width 49 height 20
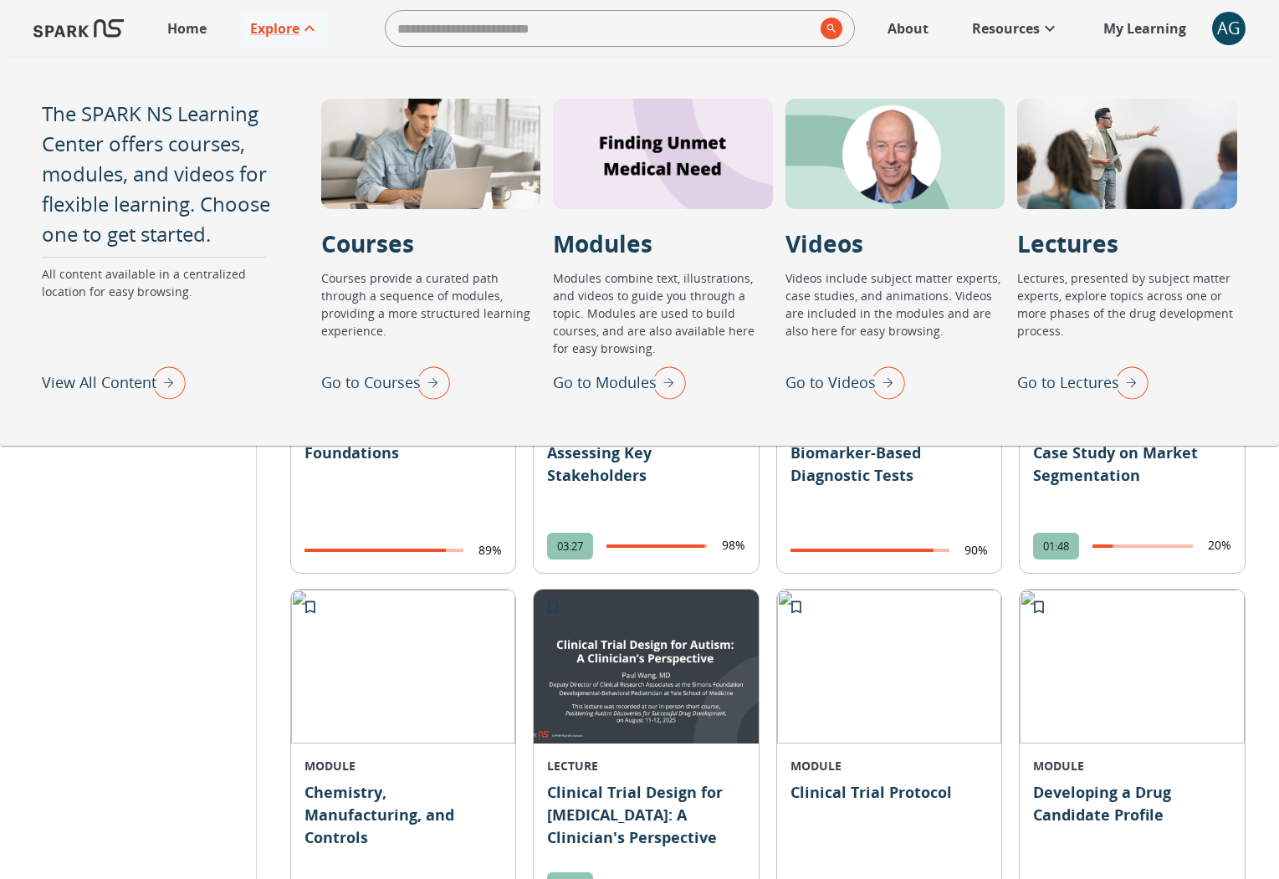
click at [1132, 391] on img "Go to Lectures" at bounding box center [1128, 383] width 42 height 44
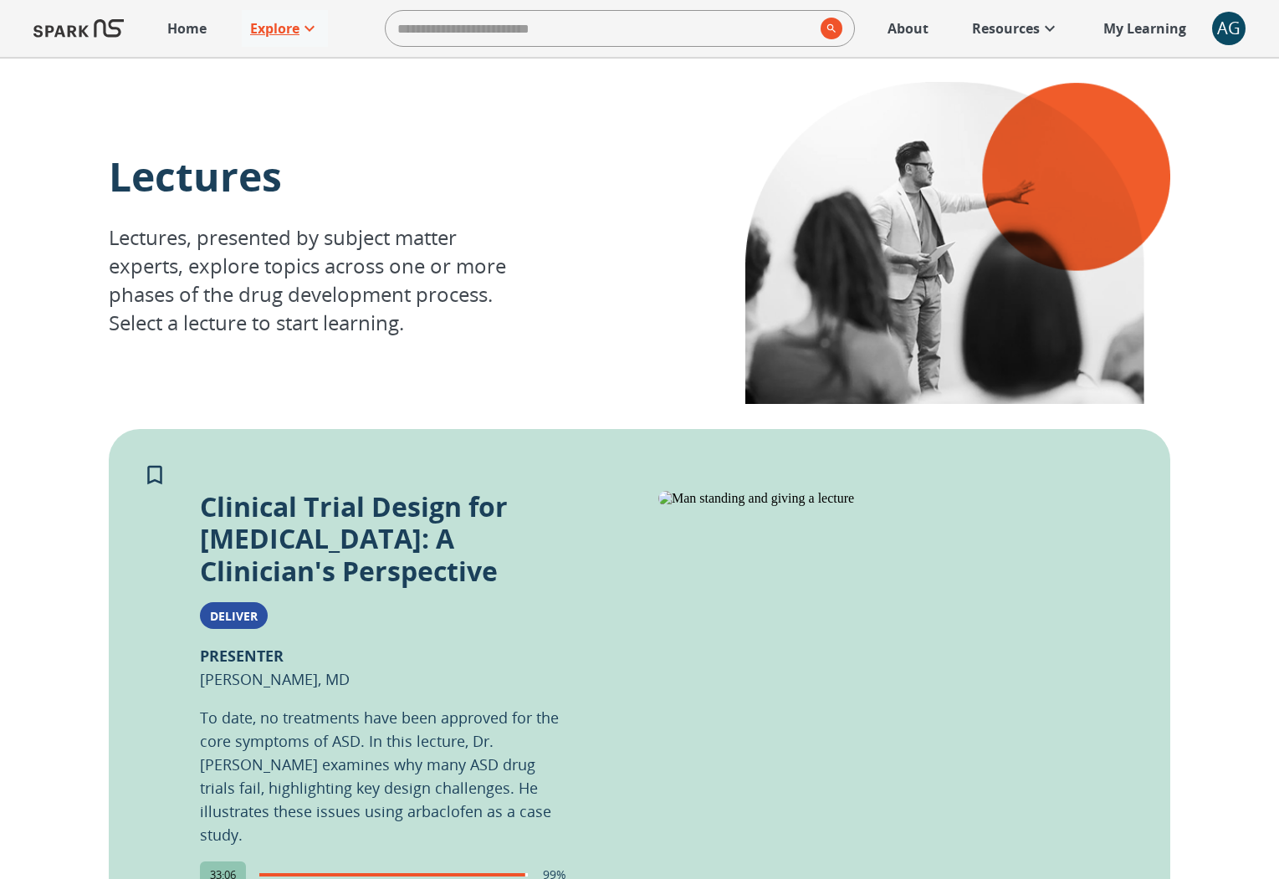
click at [294, 30] on p "Explore" at bounding box center [274, 28] width 49 height 20
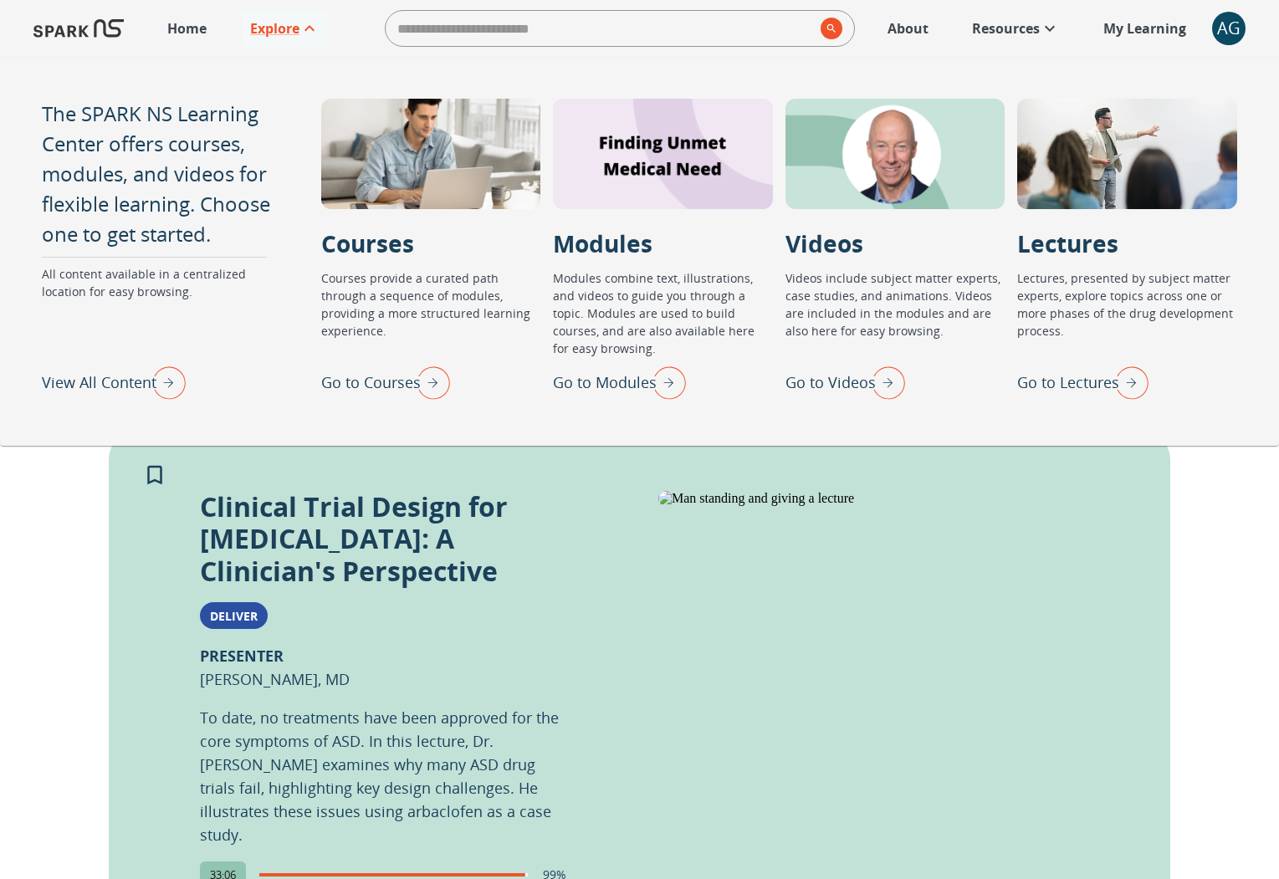
click at [157, 381] on img "View All Content" at bounding box center [165, 383] width 42 height 44
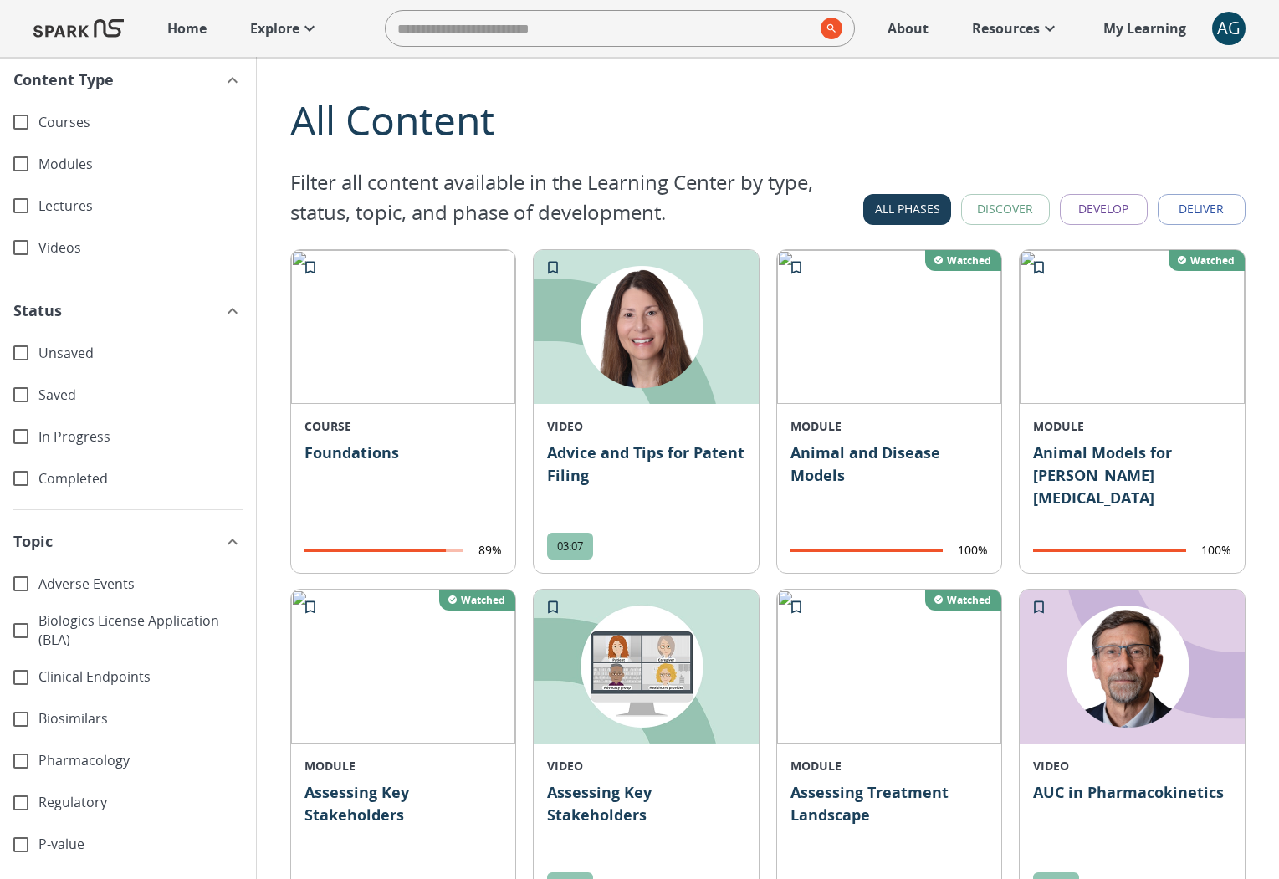
click at [918, 217] on button "All Phases" at bounding box center [907, 209] width 88 height 31
click at [994, 208] on button "Discover" at bounding box center [1005, 209] width 88 height 31
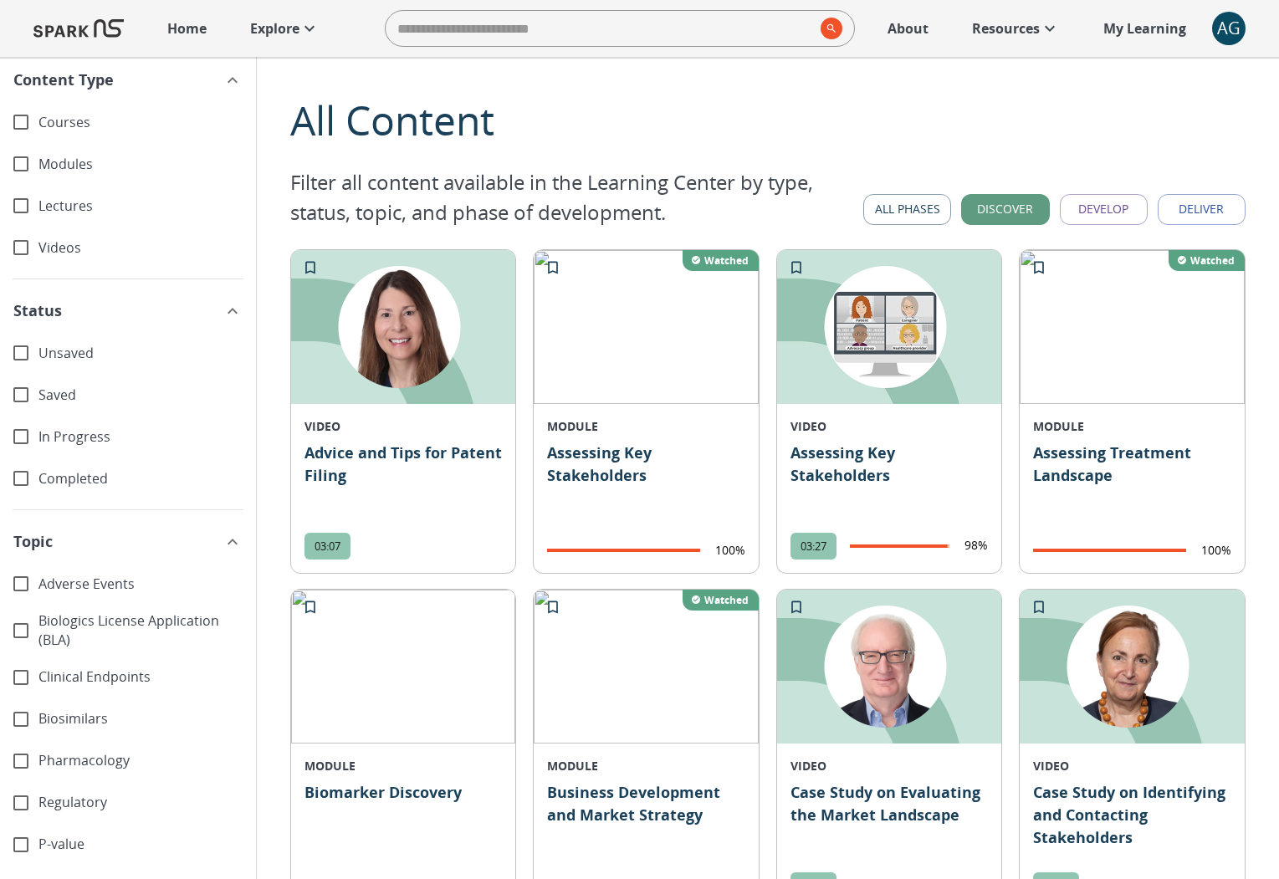
click at [1110, 211] on button "Develop" at bounding box center [1104, 209] width 88 height 31
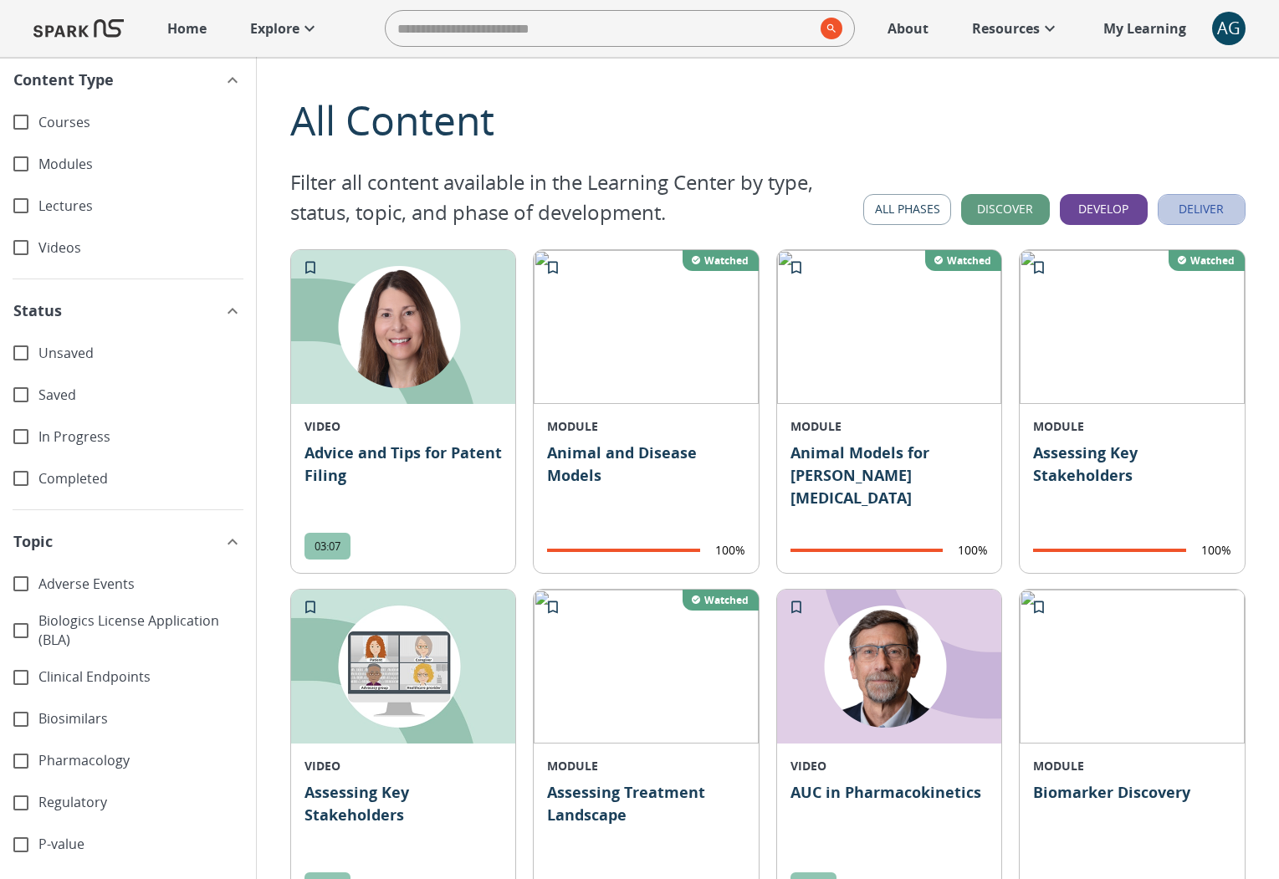
click at [1193, 207] on button "Deliver" at bounding box center [1202, 209] width 88 height 31
click at [1196, 213] on button "Deliver" at bounding box center [1202, 209] width 88 height 31
click at [1199, 208] on button "Deliver" at bounding box center [1202, 209] width 88 height 31
click at [918, 213] on button "All Phases" at bounding box center [907, 209] width 88 height 31
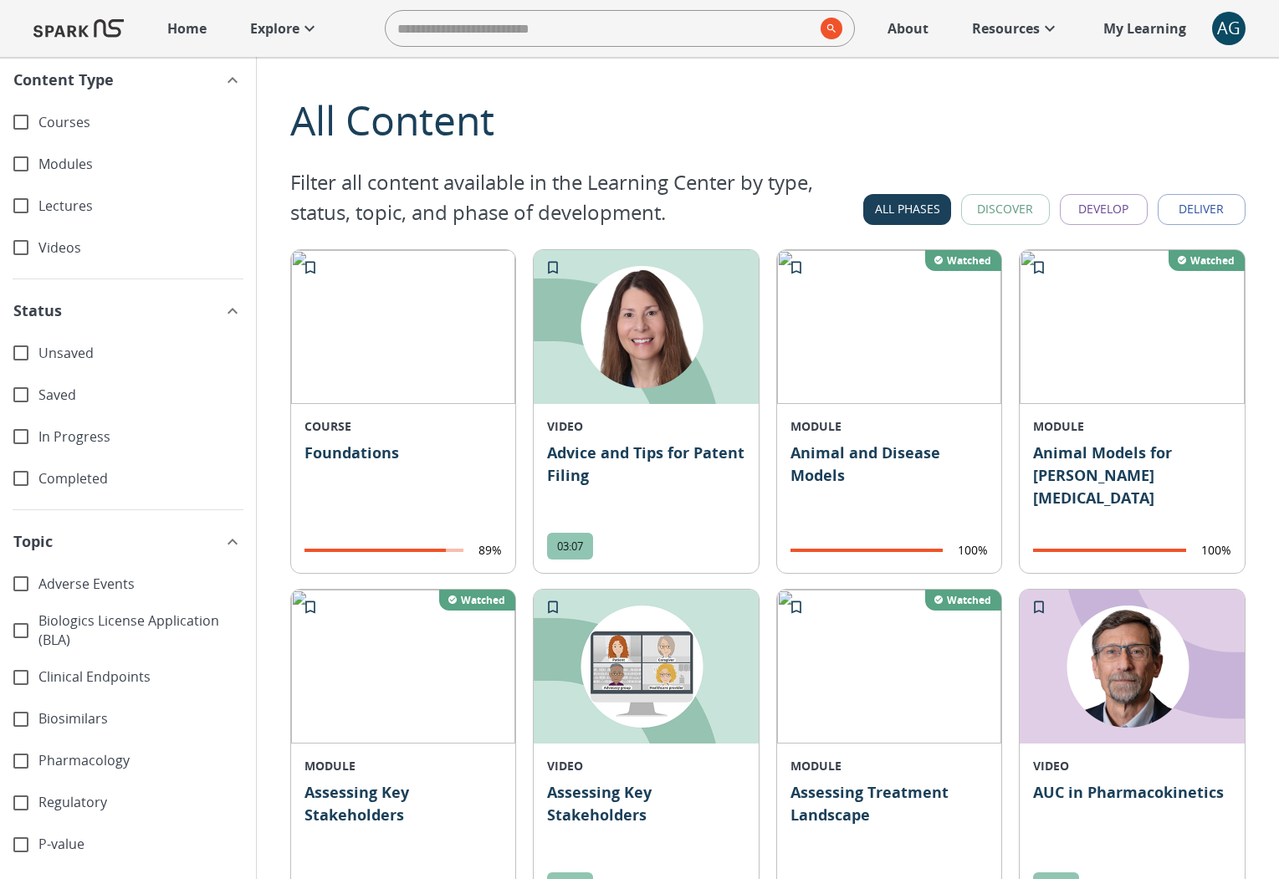
click at [1003, 209] on button "Discover" at bounding box center [1005, 209] width 88 height 31
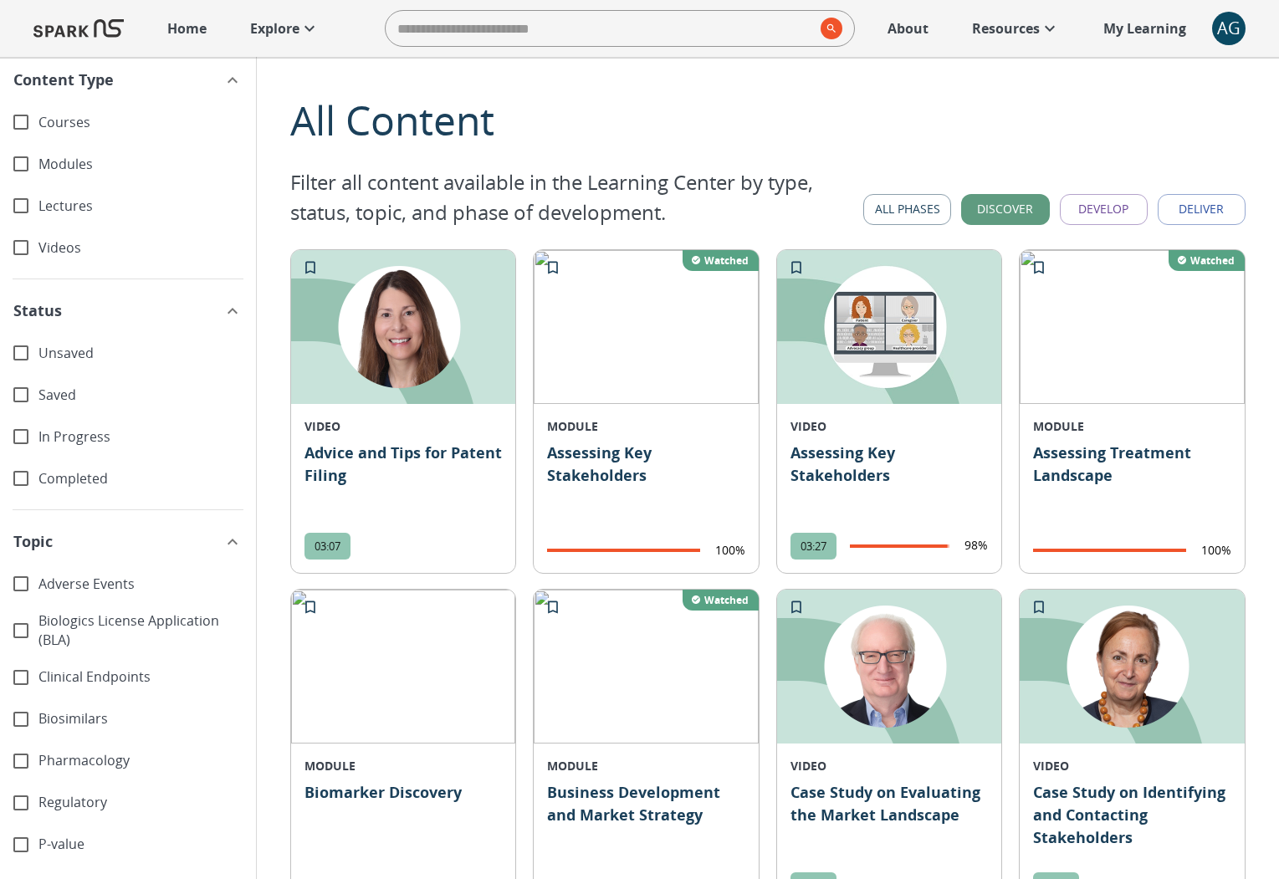
click at [1089, 211] on button "Develop" at bounding box center [1104, 209] width 88 height 31
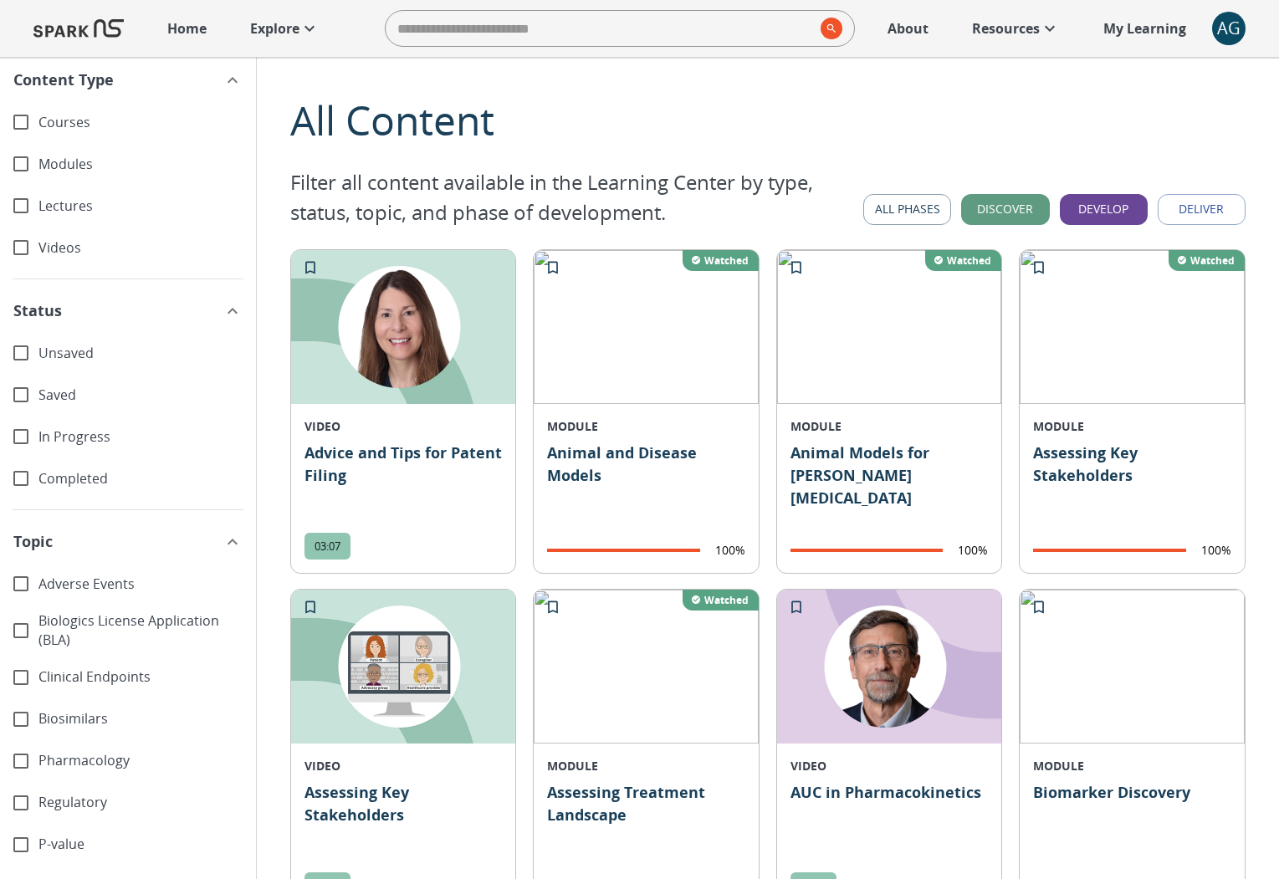
click at [1224, 206] on button "Deliver" at bounding box center [1202, 209] width 88 height 31
click at [923, 216] on button "All Phases" at bounding box center [907, 209] width 88 height 31
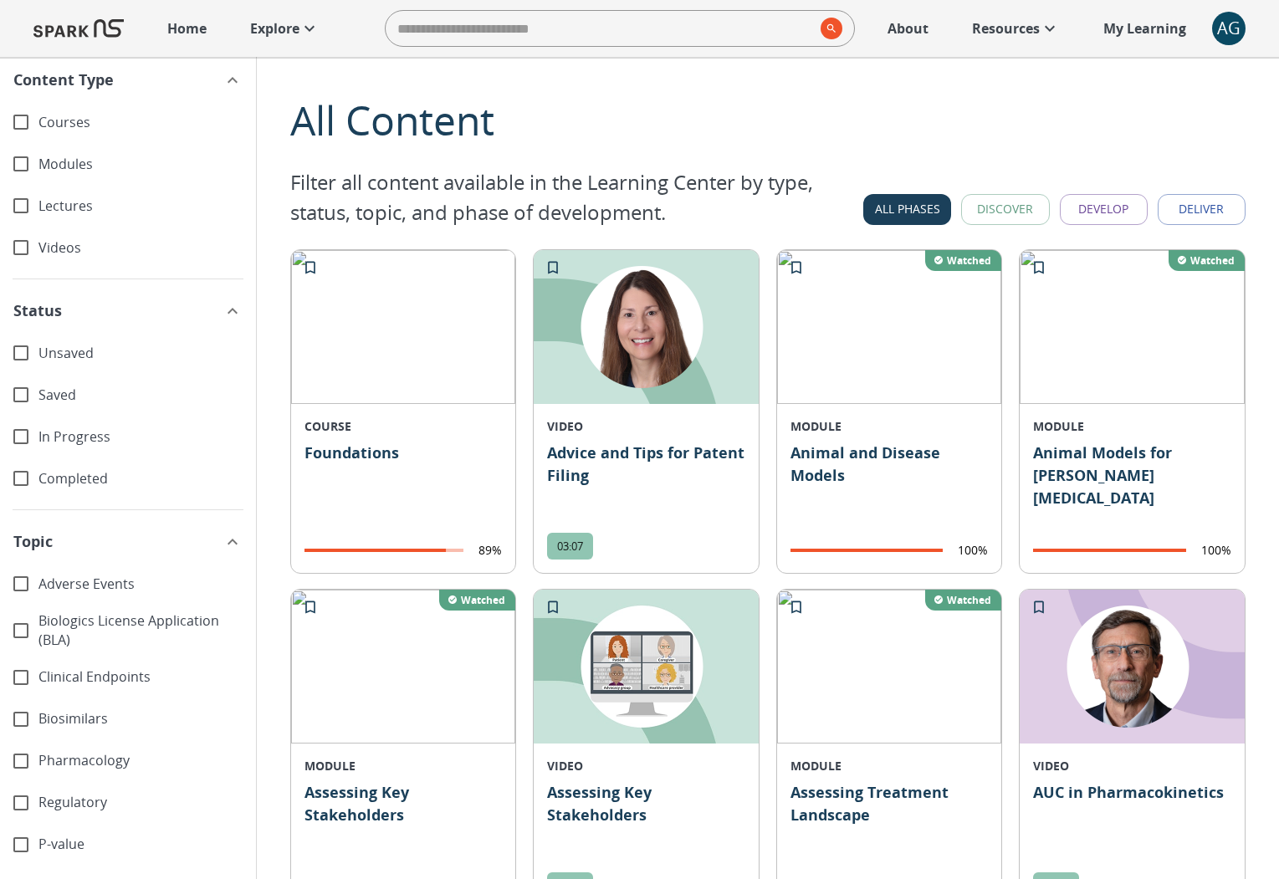
click at [973, 223] on button "Discover" at bounding box center [1005, 209] width 88 height 31
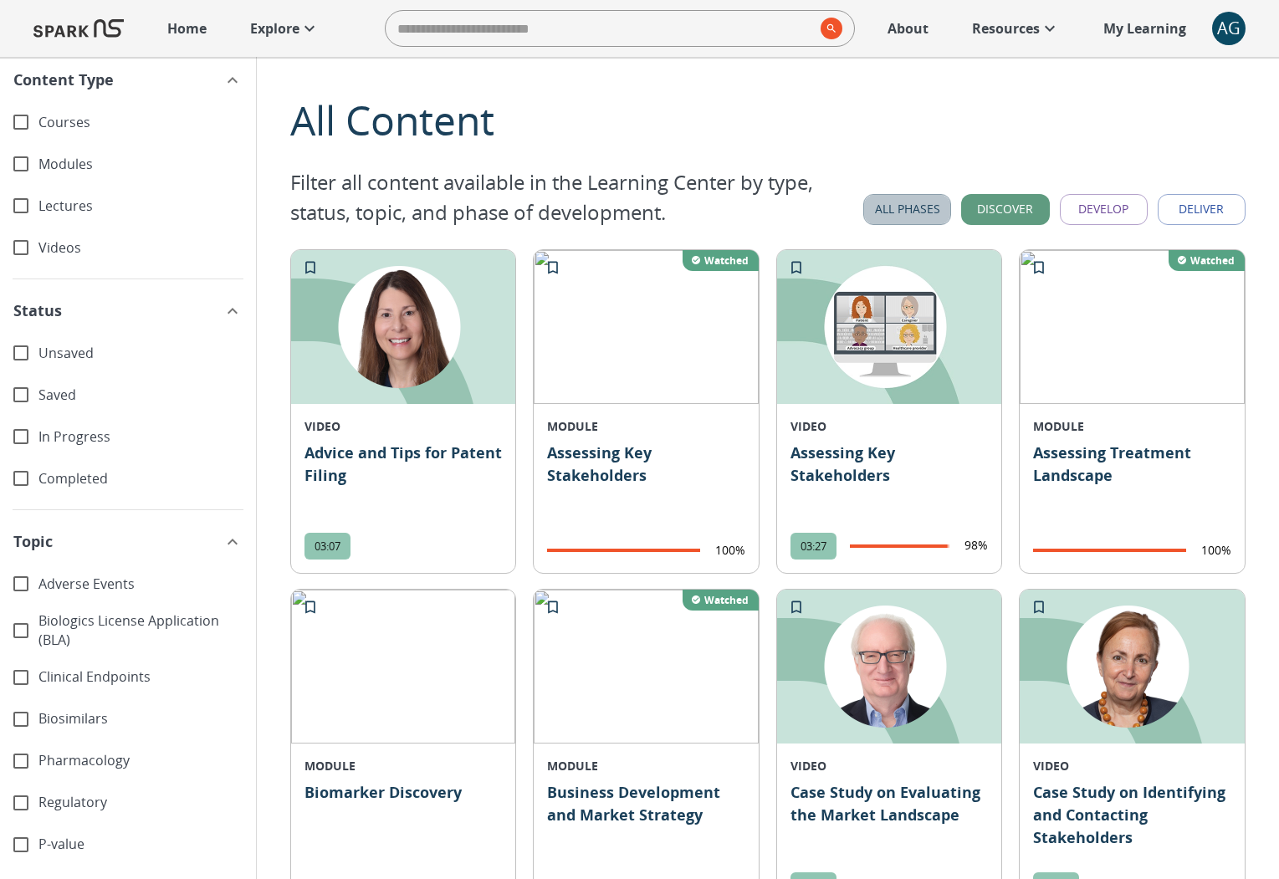
click at [930, 219] on button "All Phases" at bounding box center [907, 209] width 88 height 31
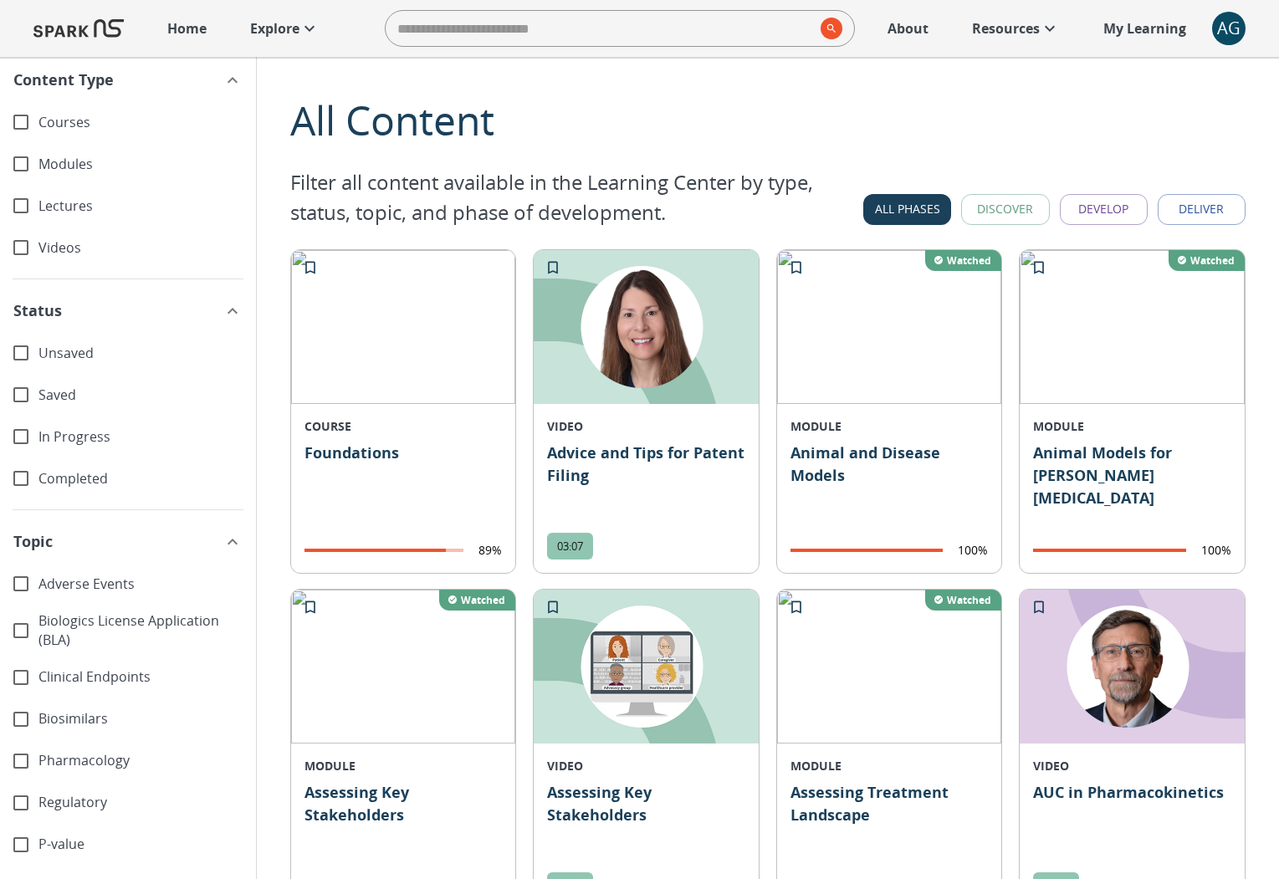
click at [1192, 210] on button "Deliver" at bounding box center [1202, 209] width 88 height 31
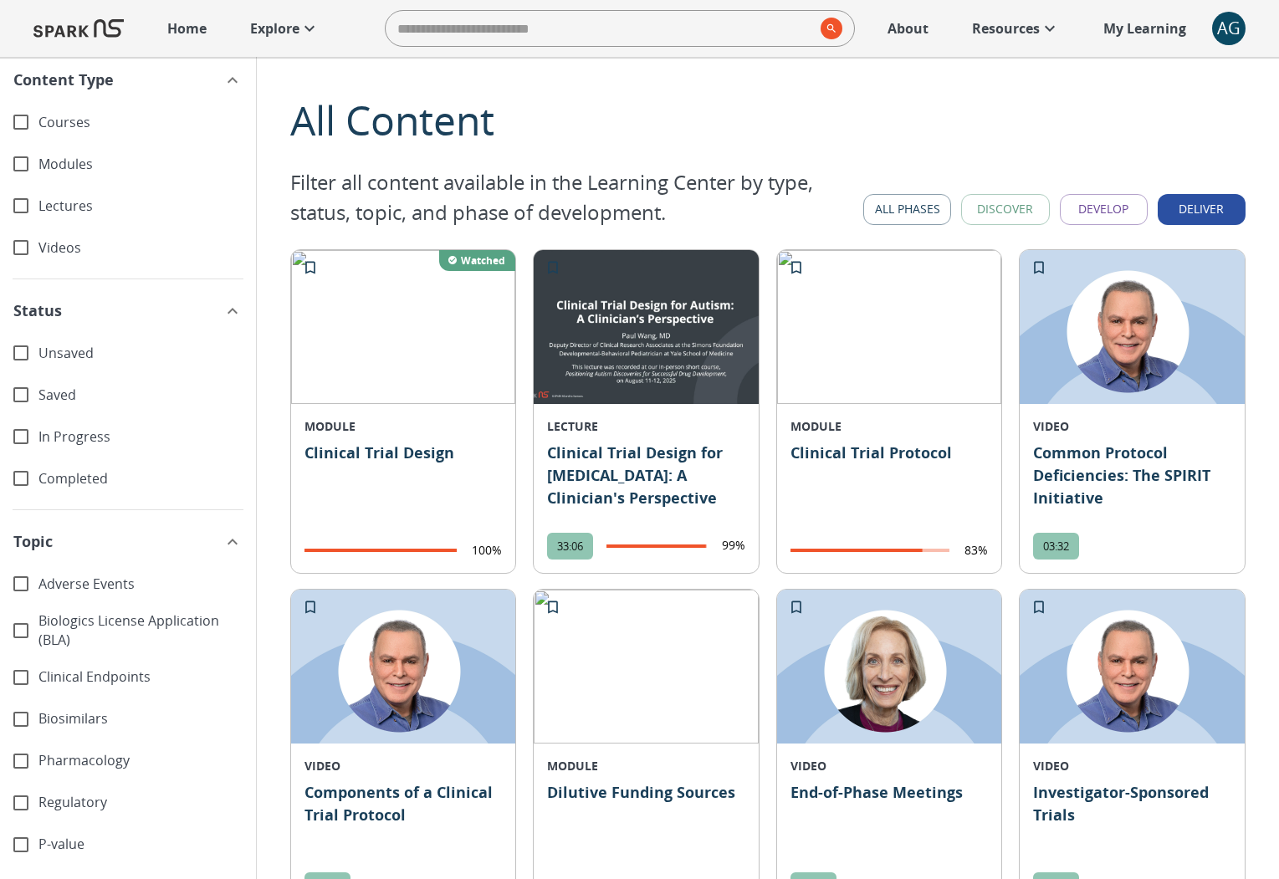
click at [1107, 218] on button "Develop" at bounding box center [1104, 209] width 88 height 31
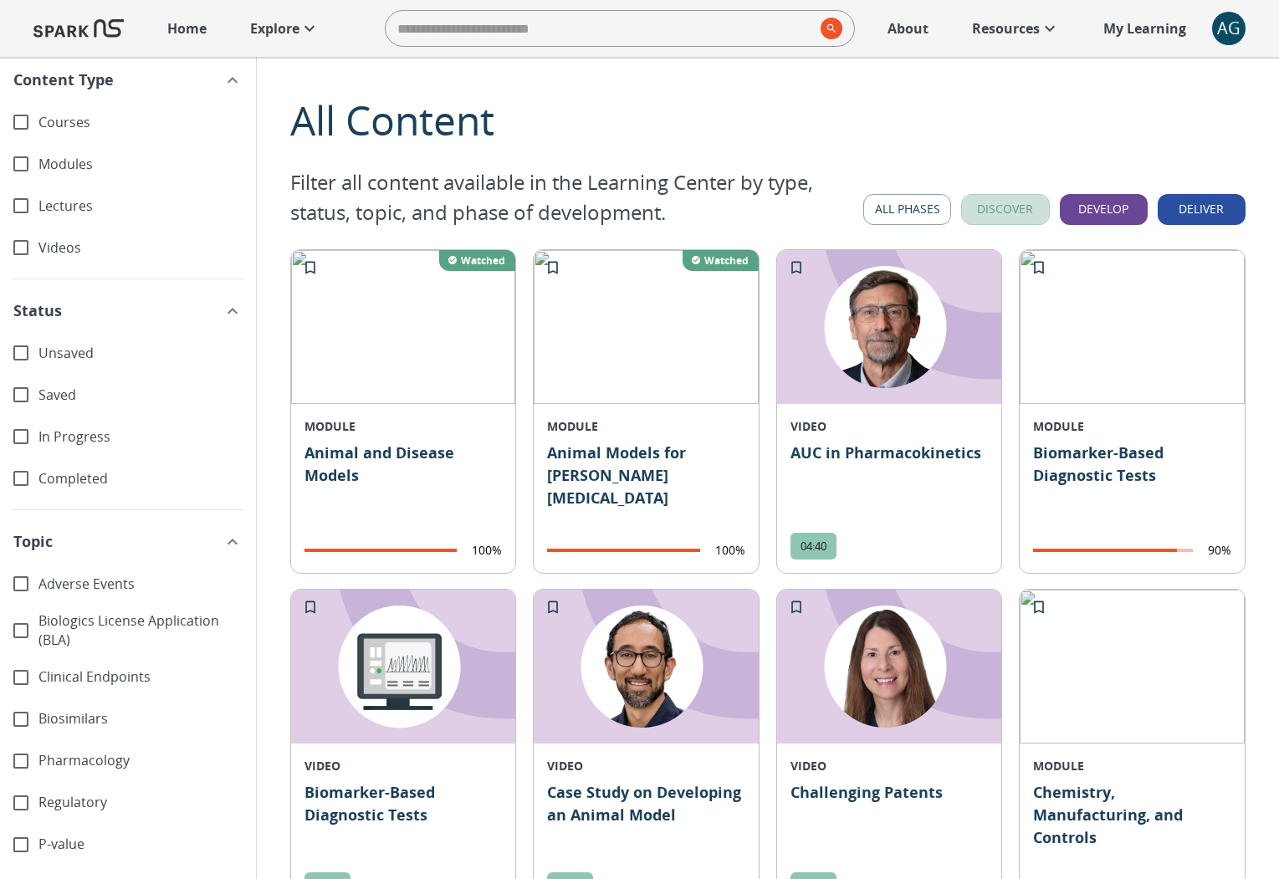
click at [987, 221] on button "Discover" at bounding box center [1005, 209] width 88 height 31
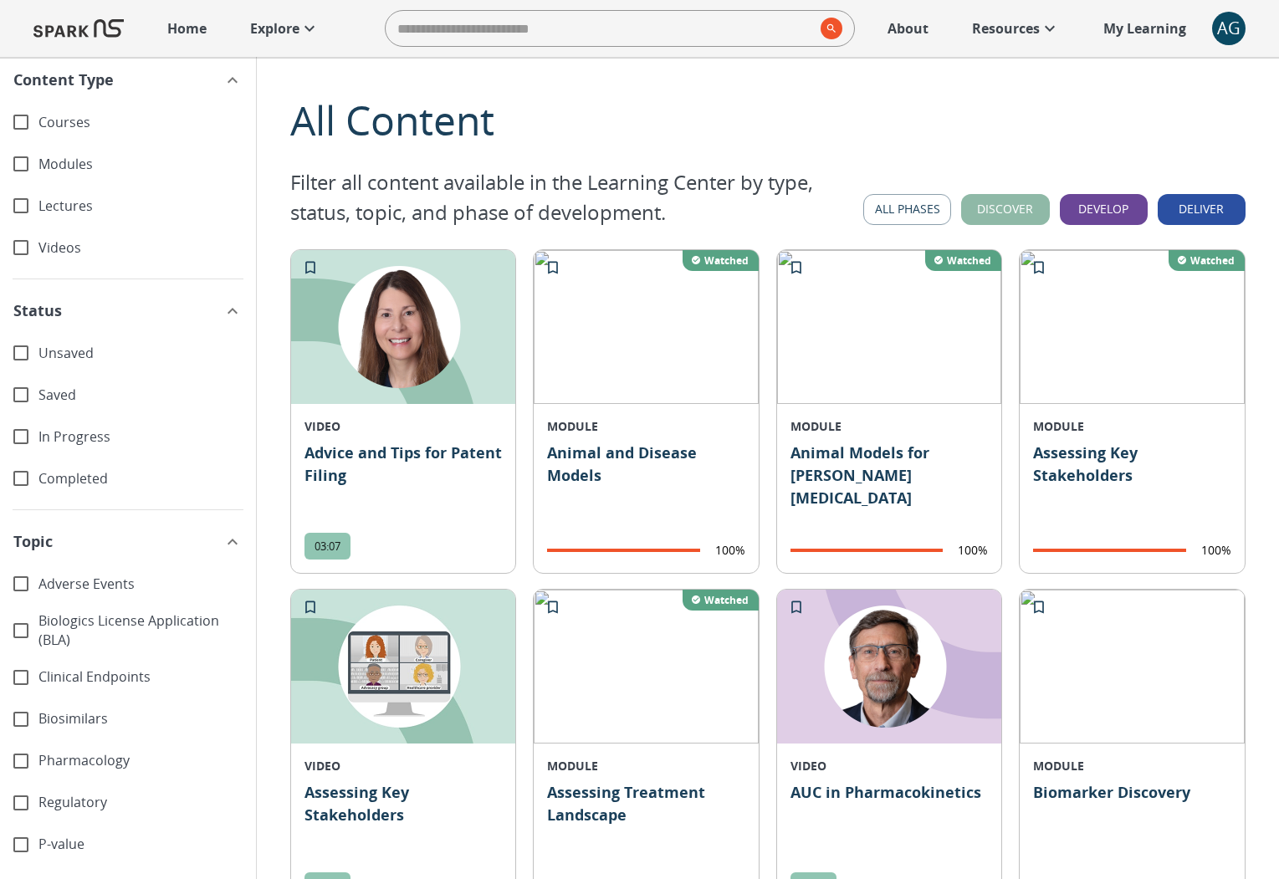
click at [987, 218] on button "Discover" at bounding box center [1005, 209] width 88 height 31
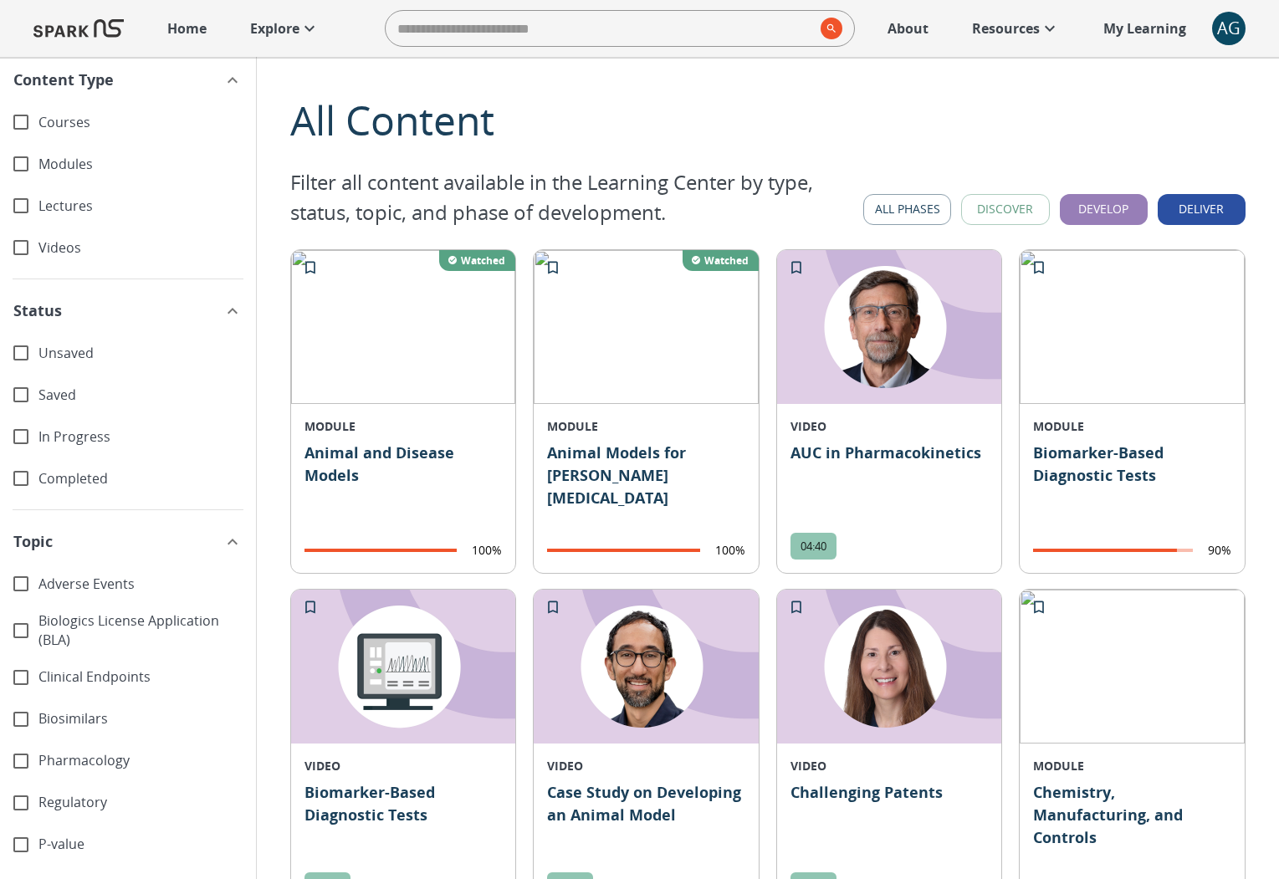
click at [1089, 207] on button "Develop" at bounding box center [1104, 209] width 88 height 31
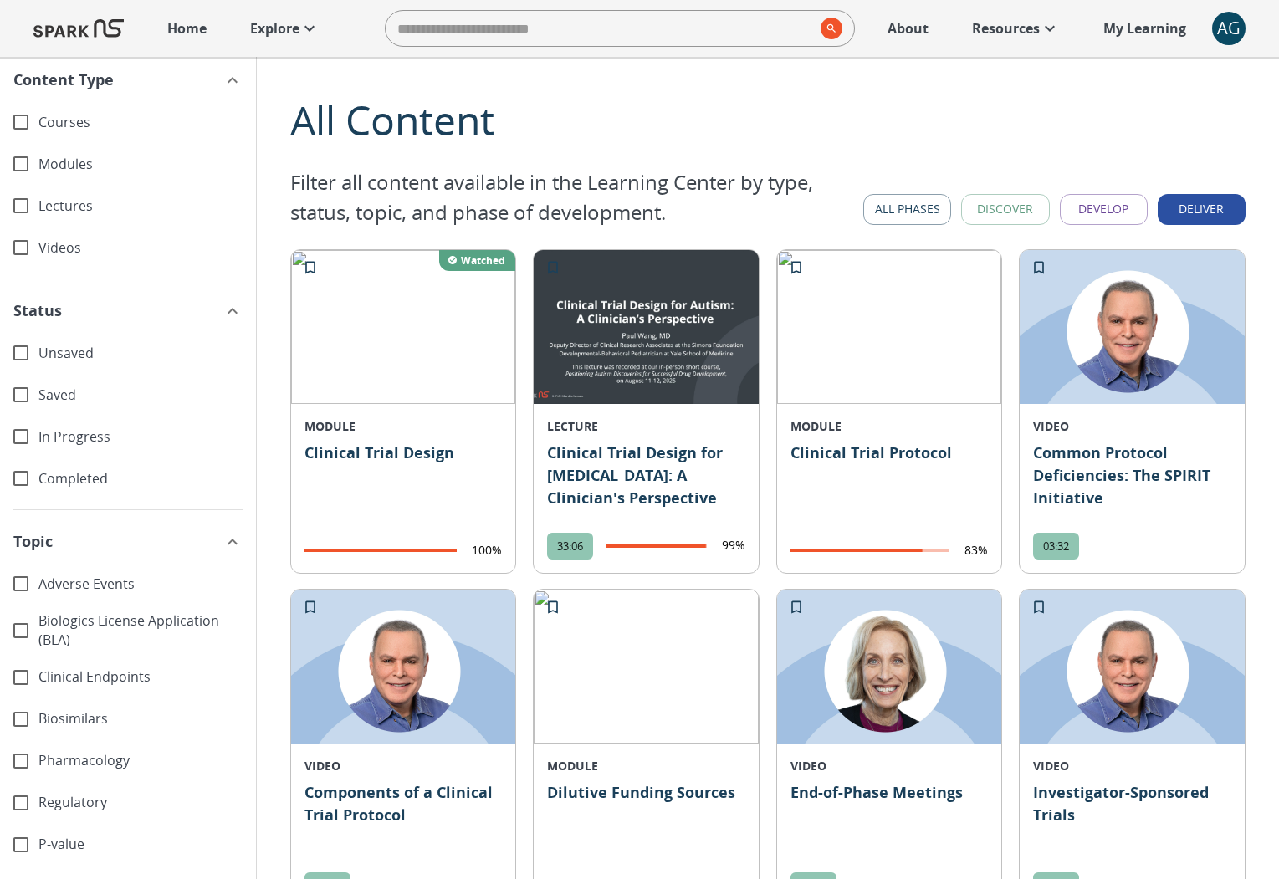
click at [1195, 210] on button "Deliver" at bounding box center [1202, 209] width 88 height 31
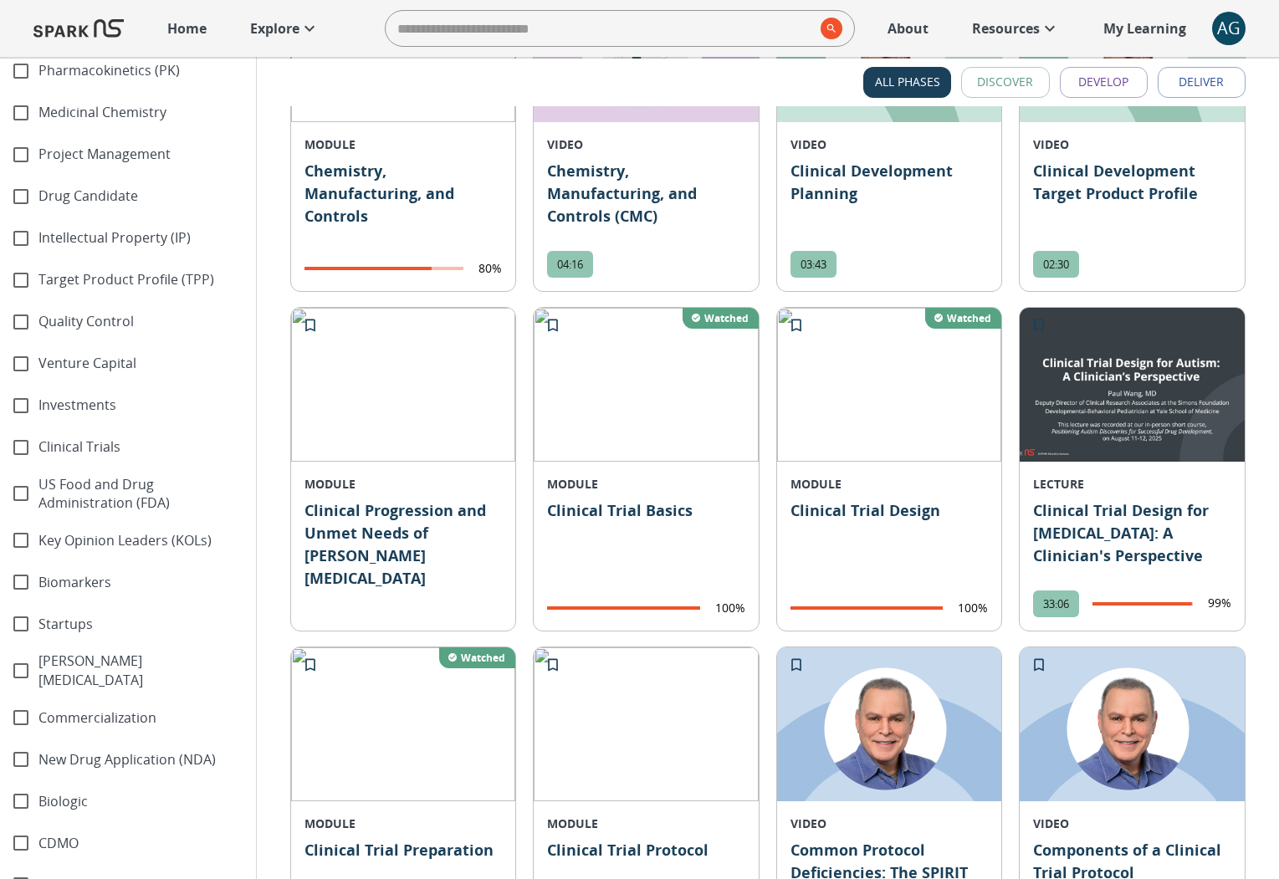
scroll to position [2491, 0]
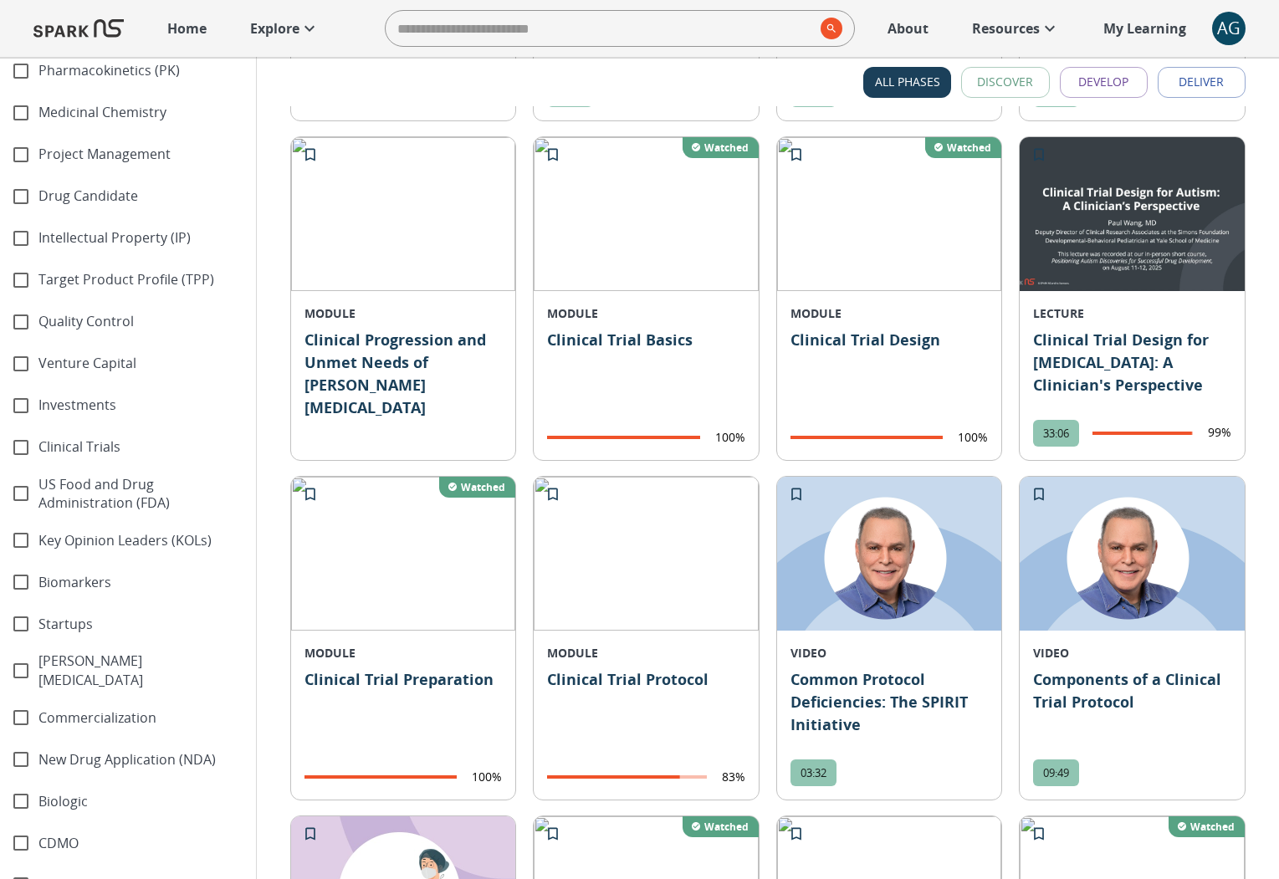
click at [286, 24] on p "Explore" at bounding box center [274, 28] width 49 height 20
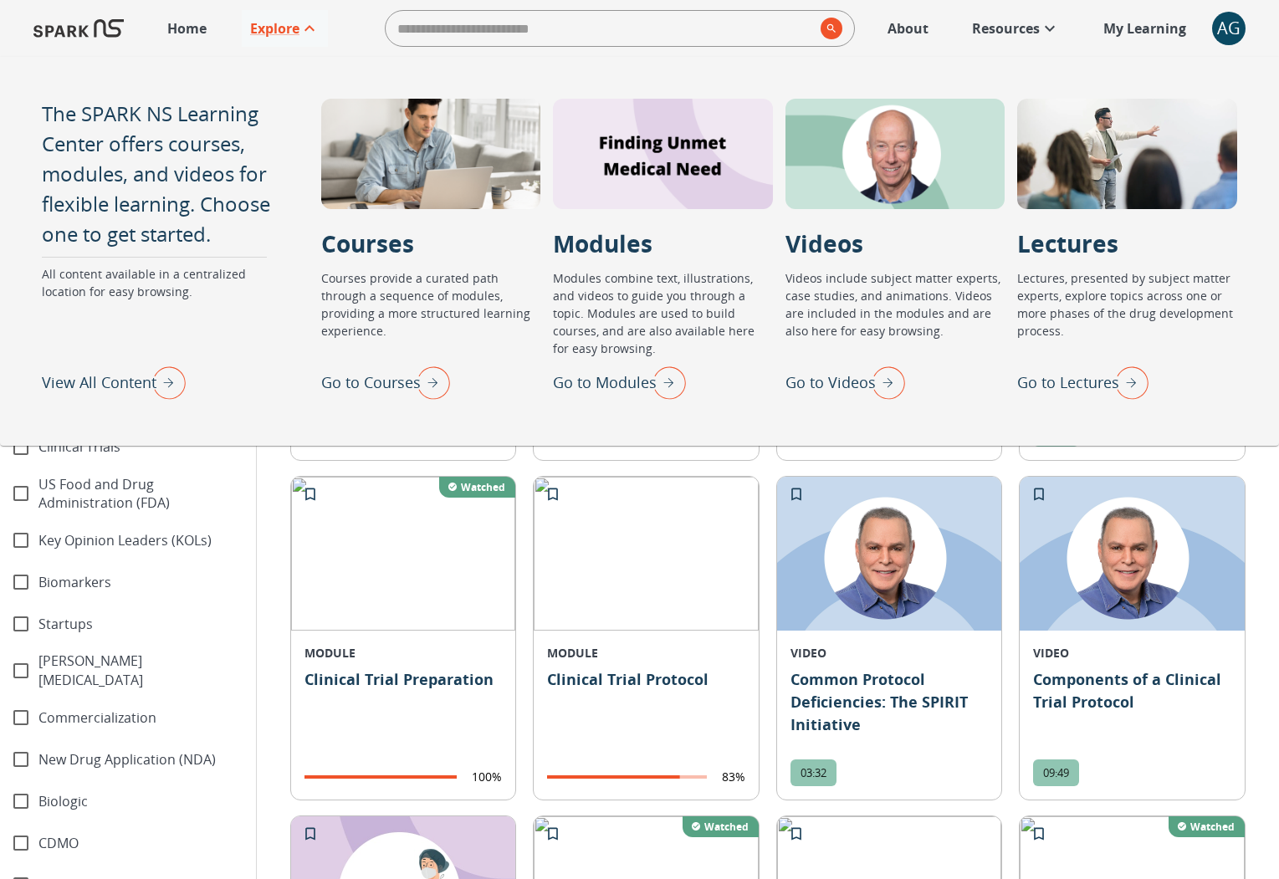
click at [658, 403] on img "Go to Modules" at bounding box center [665, 383] width 42 height 44
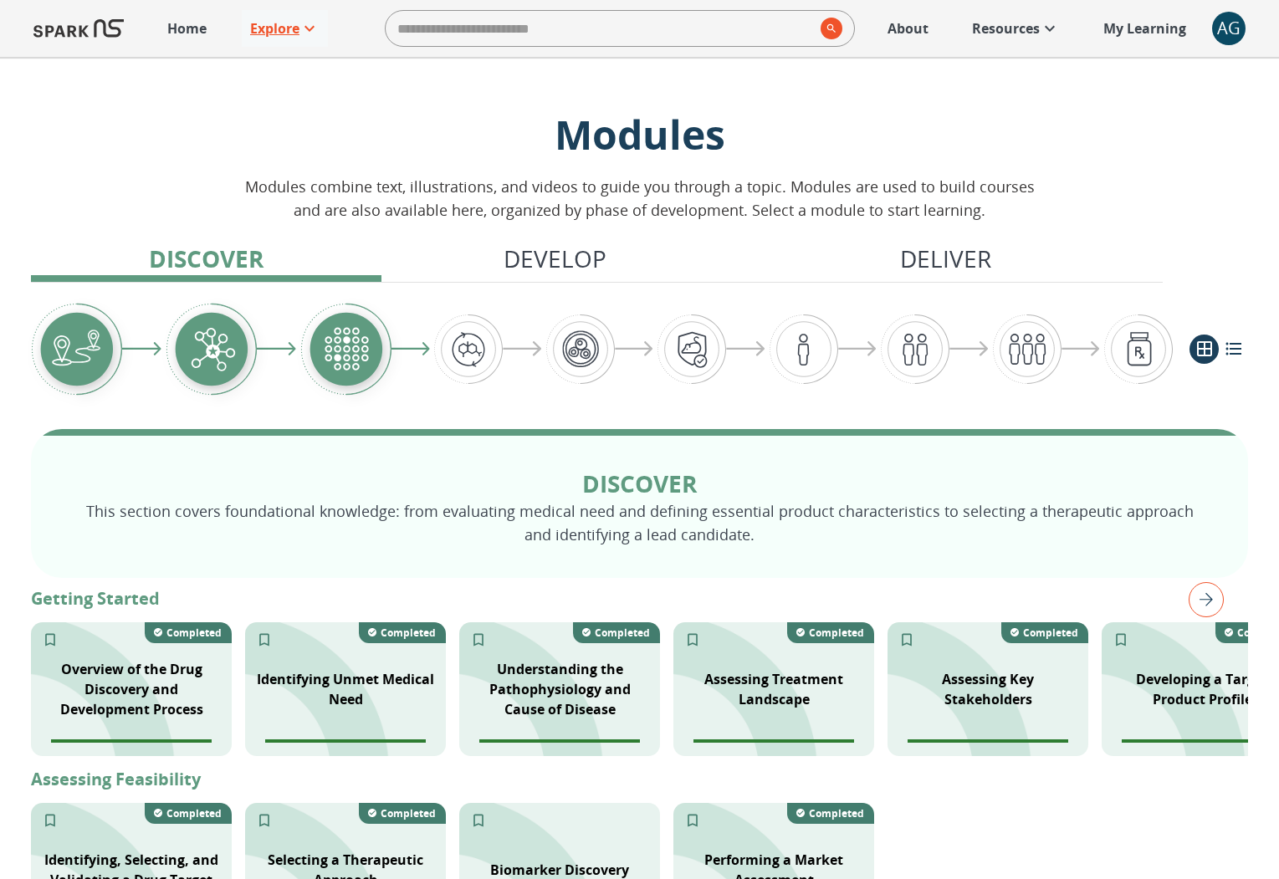
click at [307, 28] on icon at bounding box center [310, 28] width 20 height 20
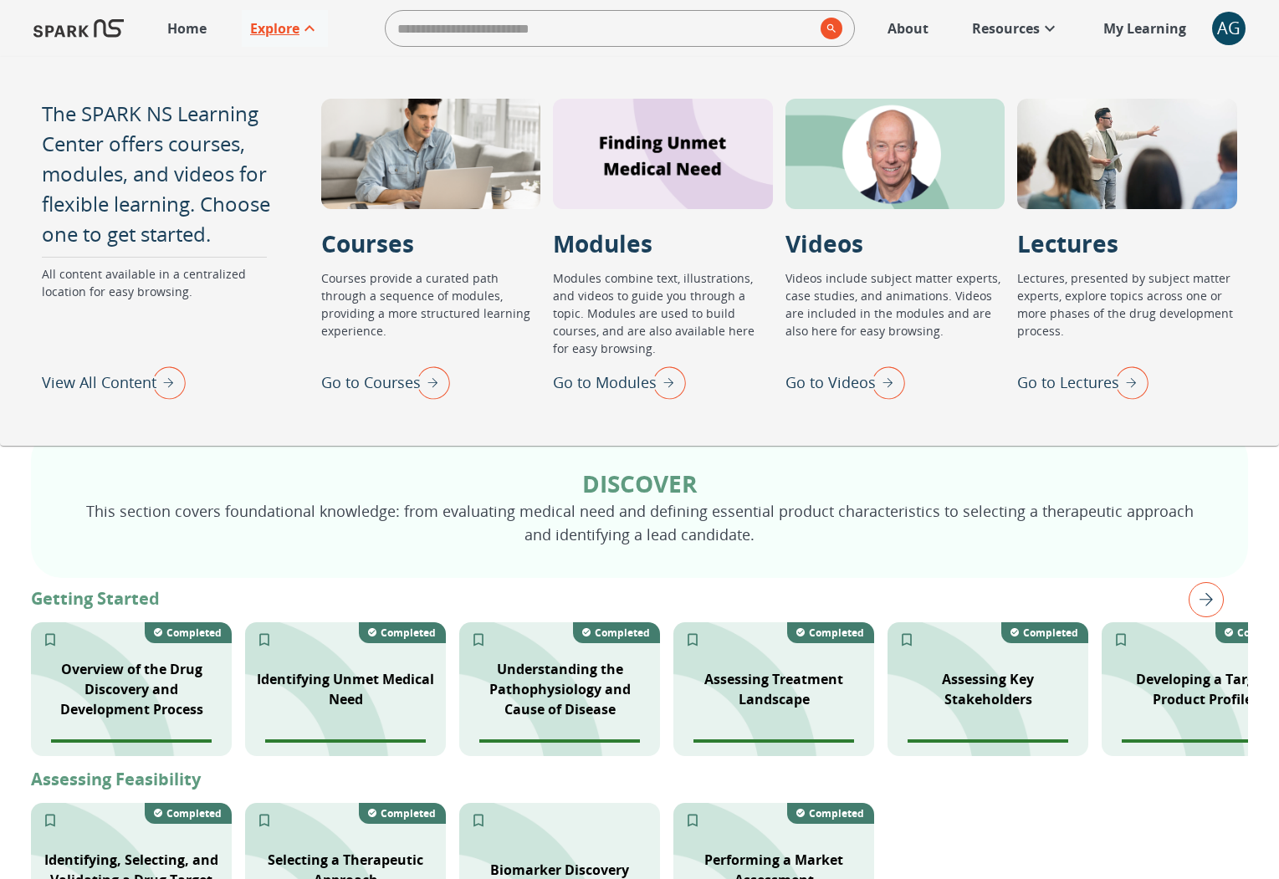
click at [154, 379] on img "View All Content" at bounding box center [165, 383] width 42 height 44
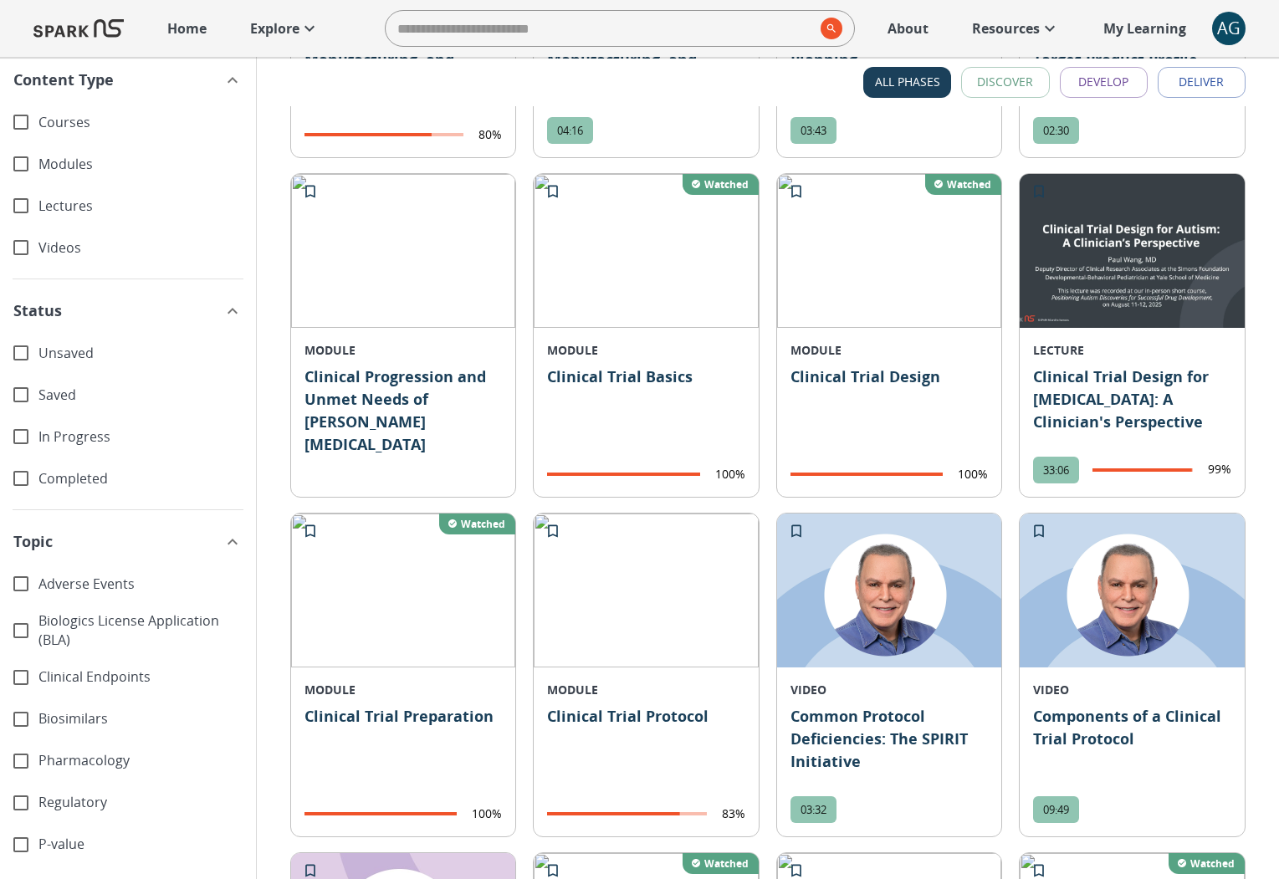
scroll to position [2477, 0]
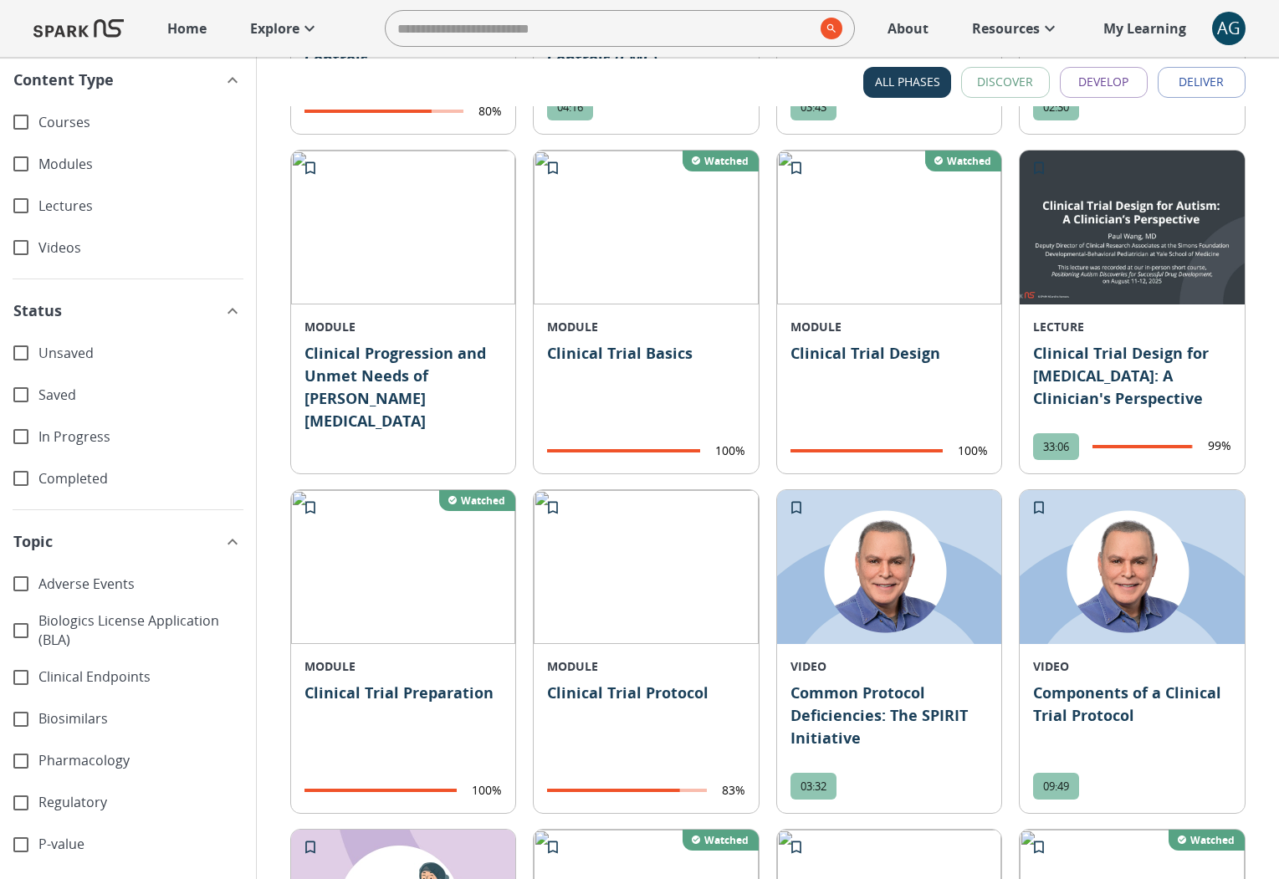
click at [1143, 300] on img at bounding box center [1132, 228] width 225 height 154
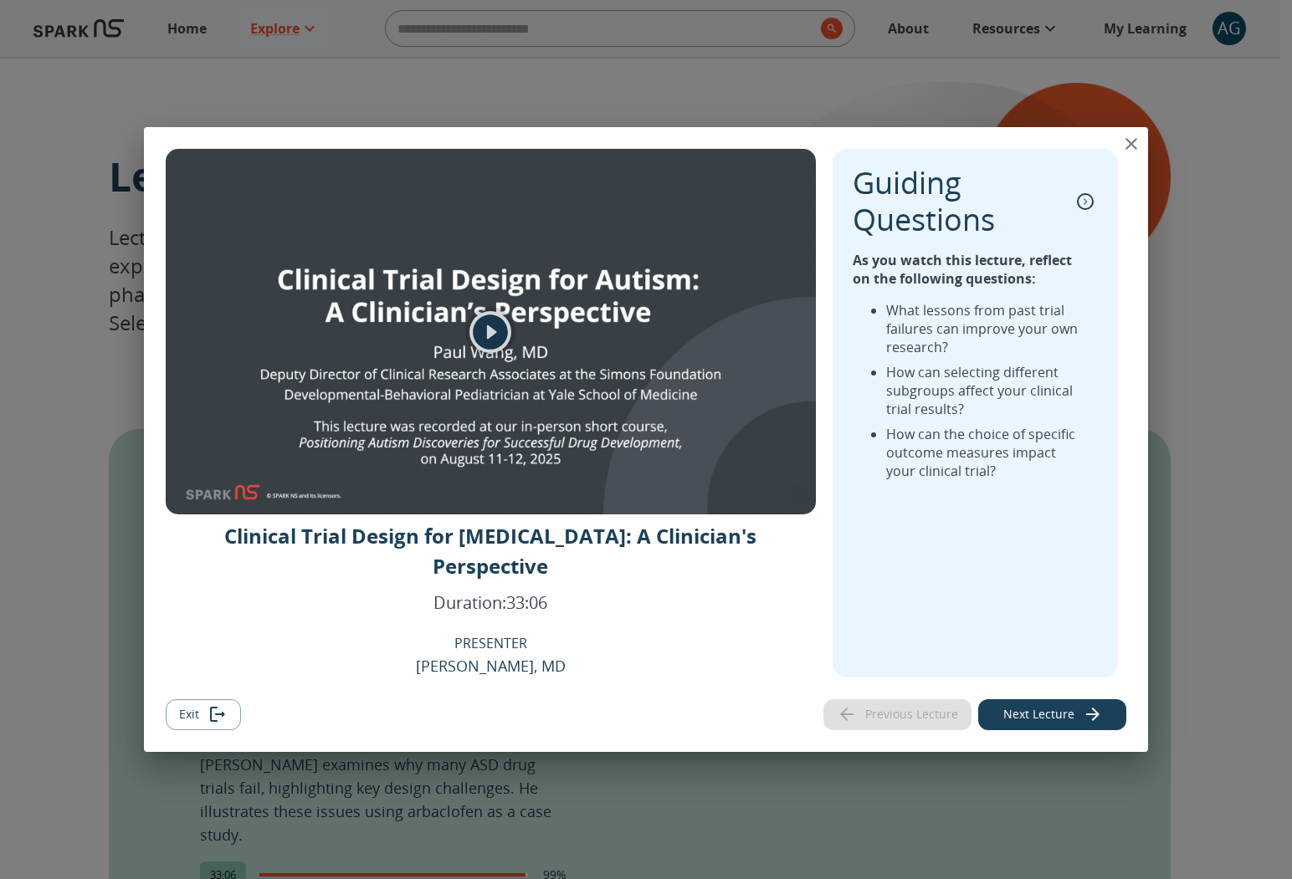
click at [499, 346] on icon "play" at bounding box center [490, 332] width 35 height 35
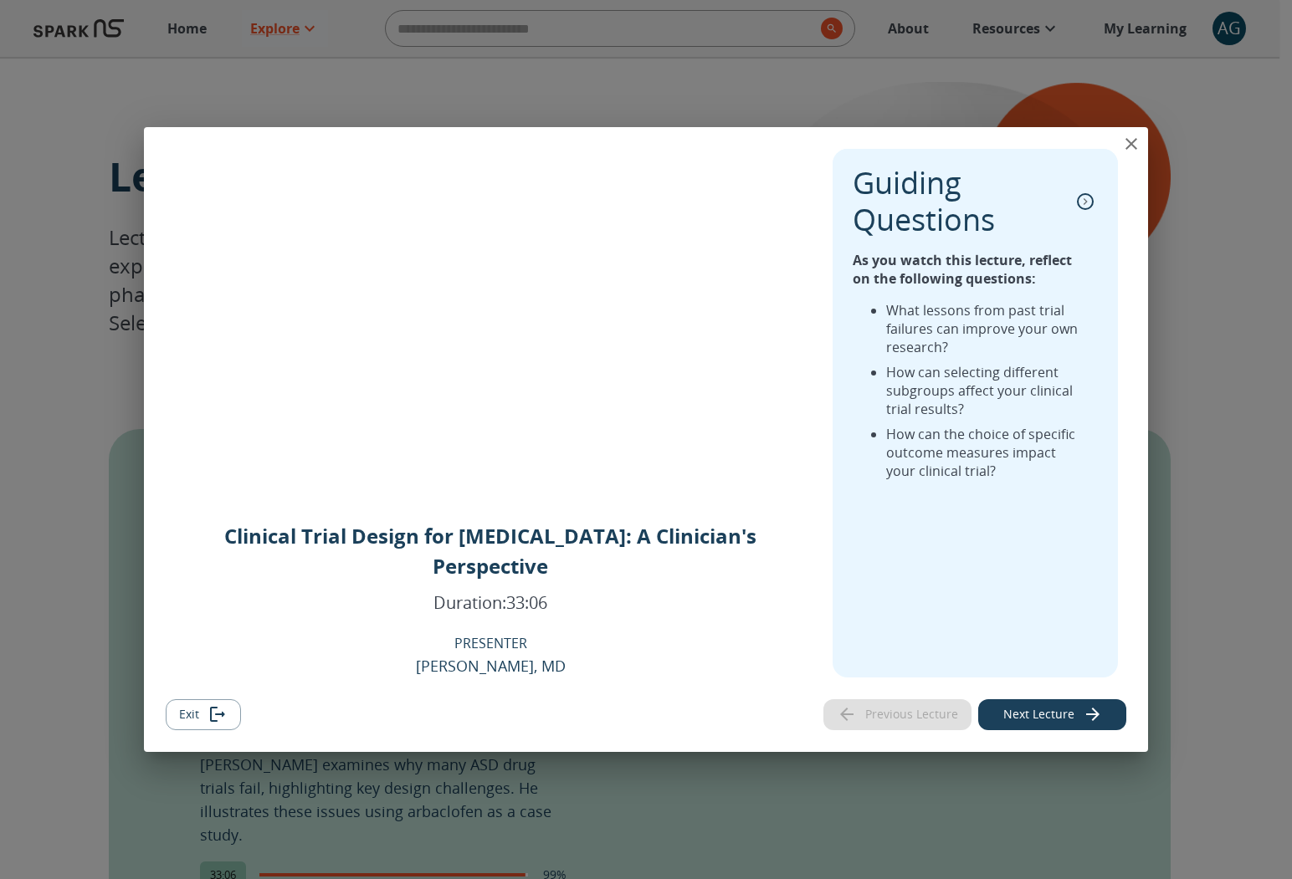
click at [1126, 150] on icon "close" at bounding box center [1131, 144] width 12 height 12
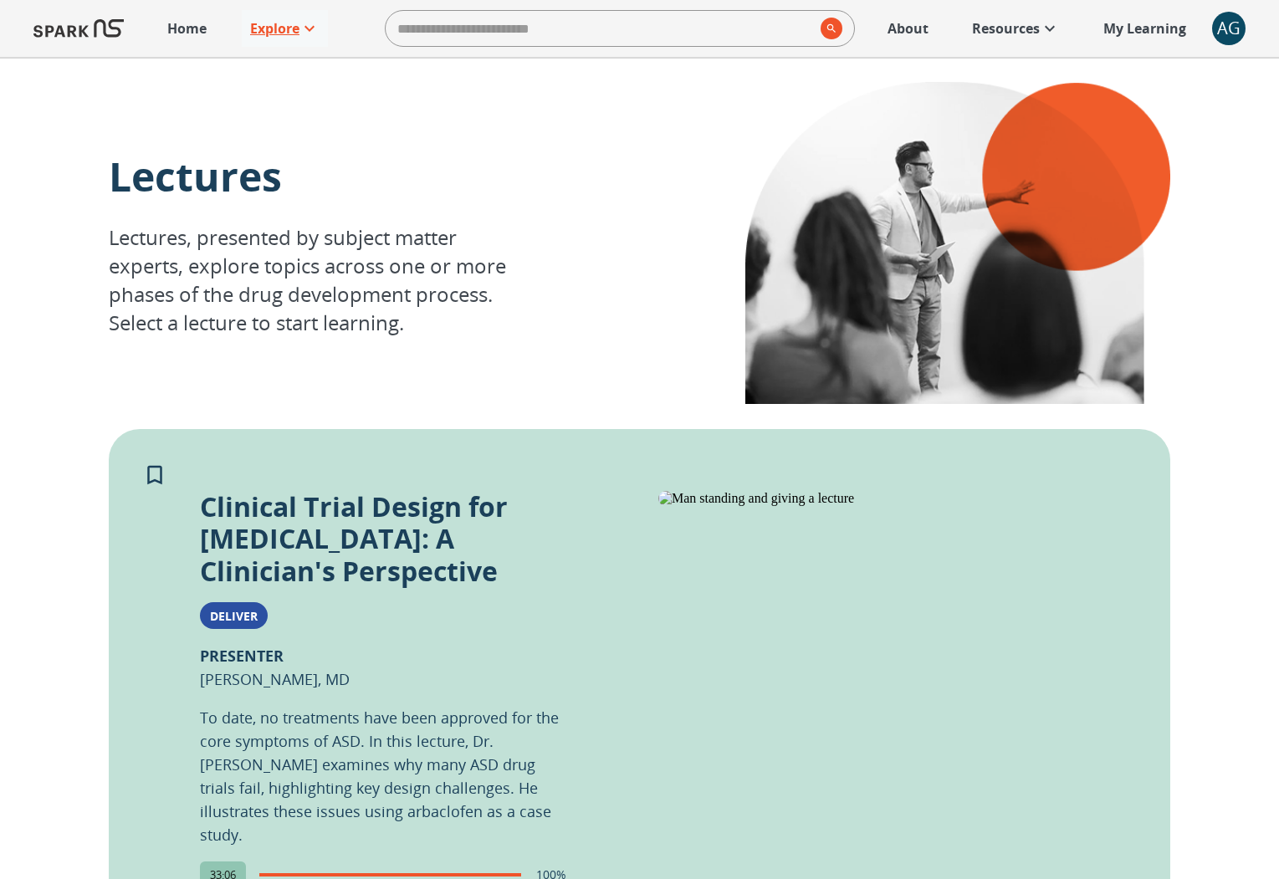
click at [253, 23] on p "Explore" at bounding box center [274, 28] width 49 height 20
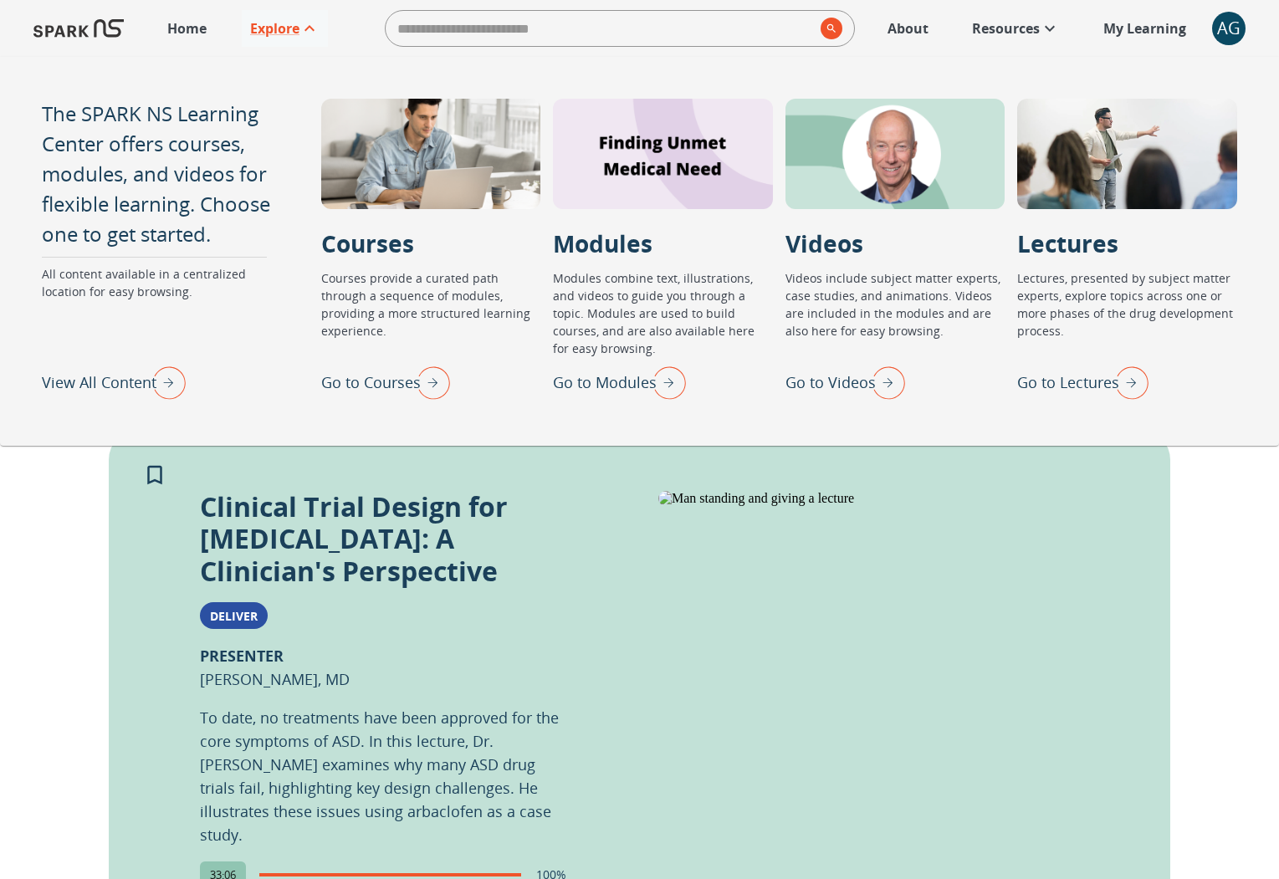
click at [172, 391] on img "View All Content" at bounding box center [165, 383] width 42 height 44
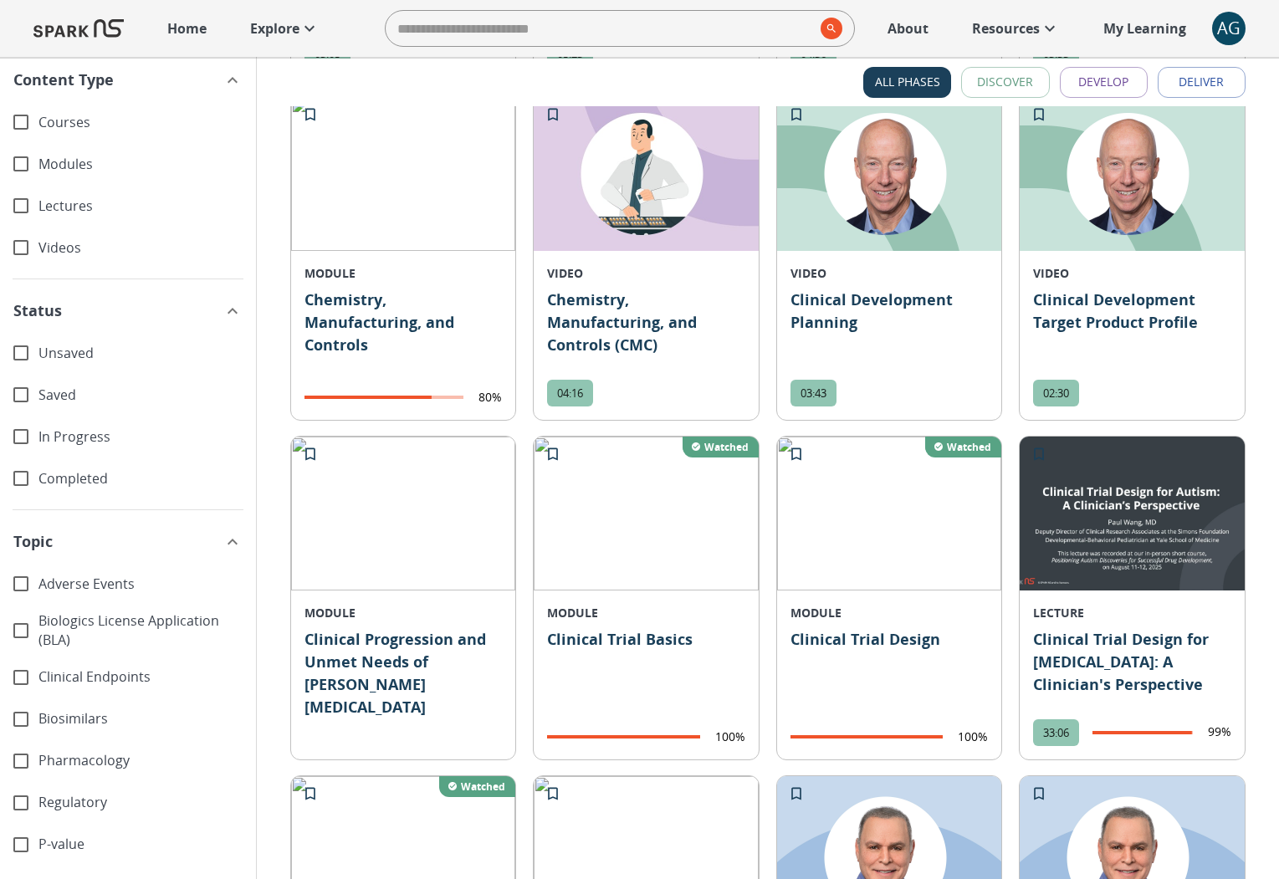
scroll to position [2284, 0]
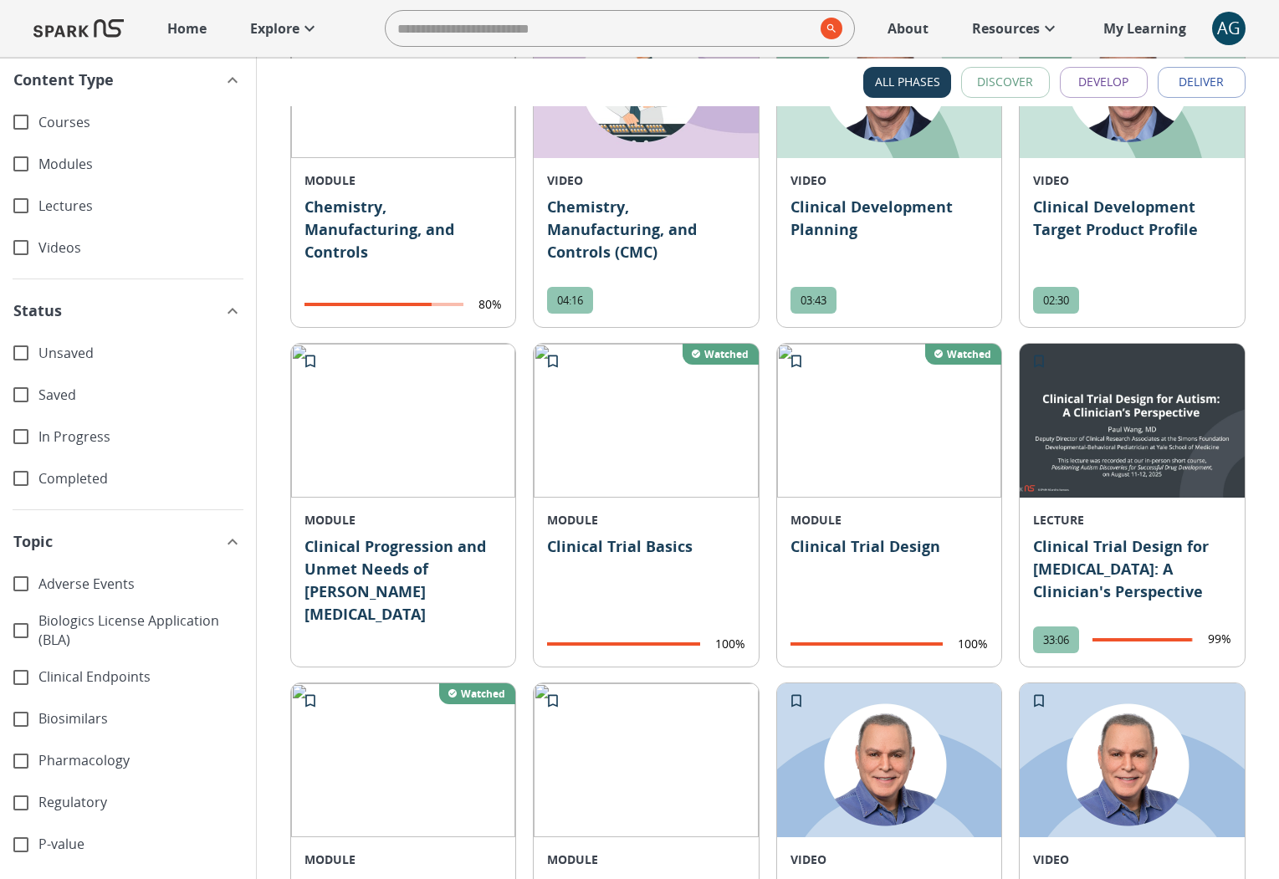
click at [1155, 454] on img at bounding box center [1132, 421] width 225 height 154
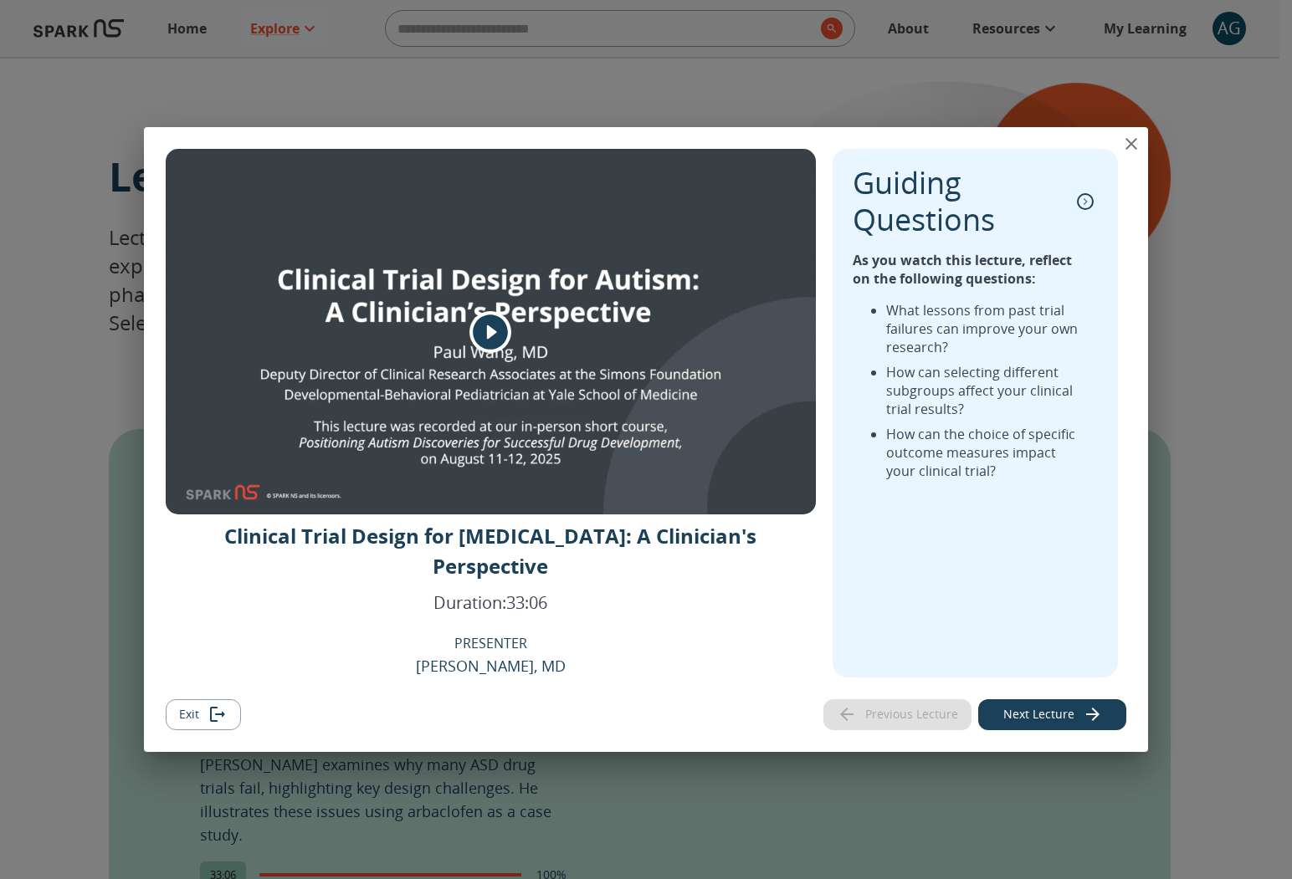
click at [484, 339] on icon "play" at bounding box center [490, 332] width 35 height 35
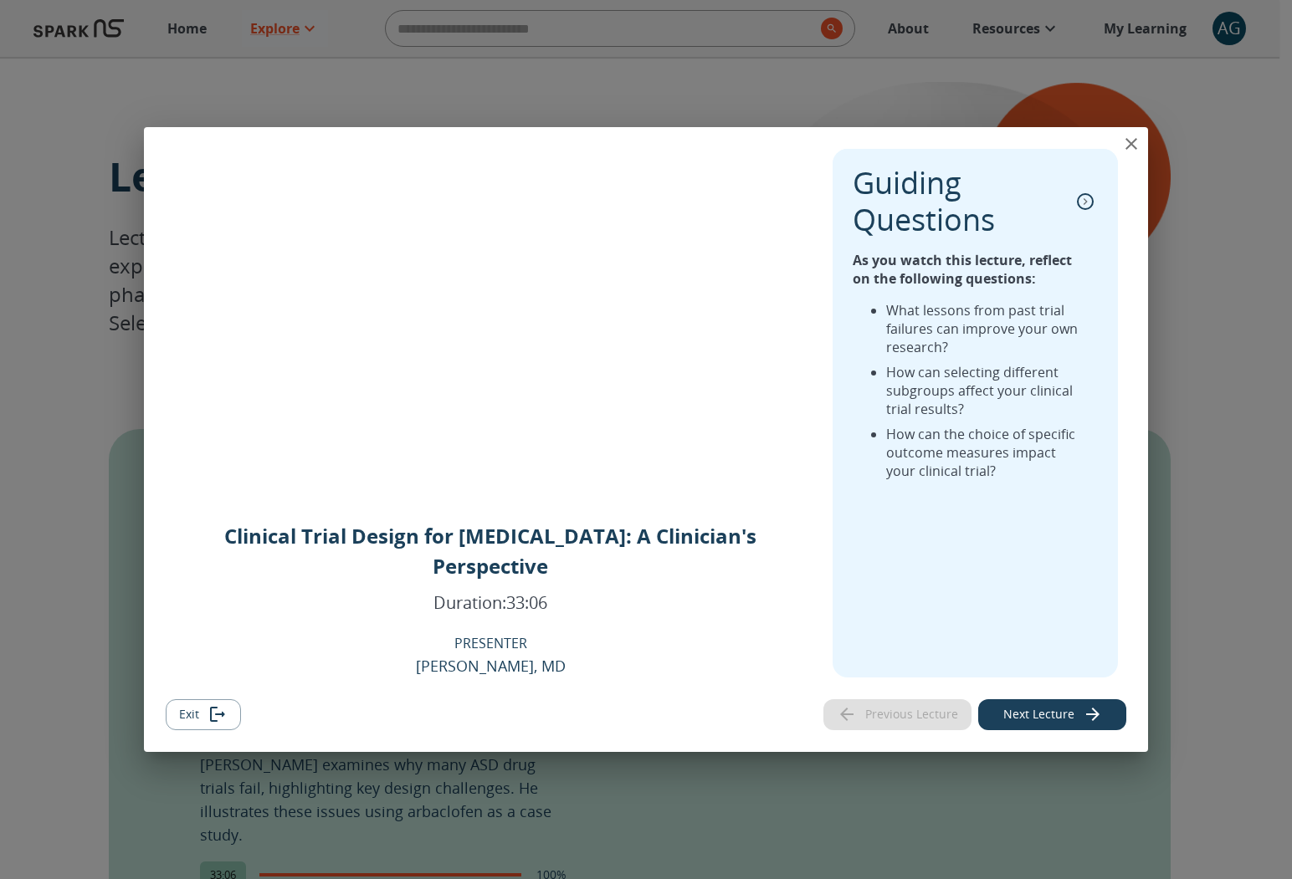
click at [1133, 154] on icon "close" at bounding box center [1131, 144] width 20 height 20
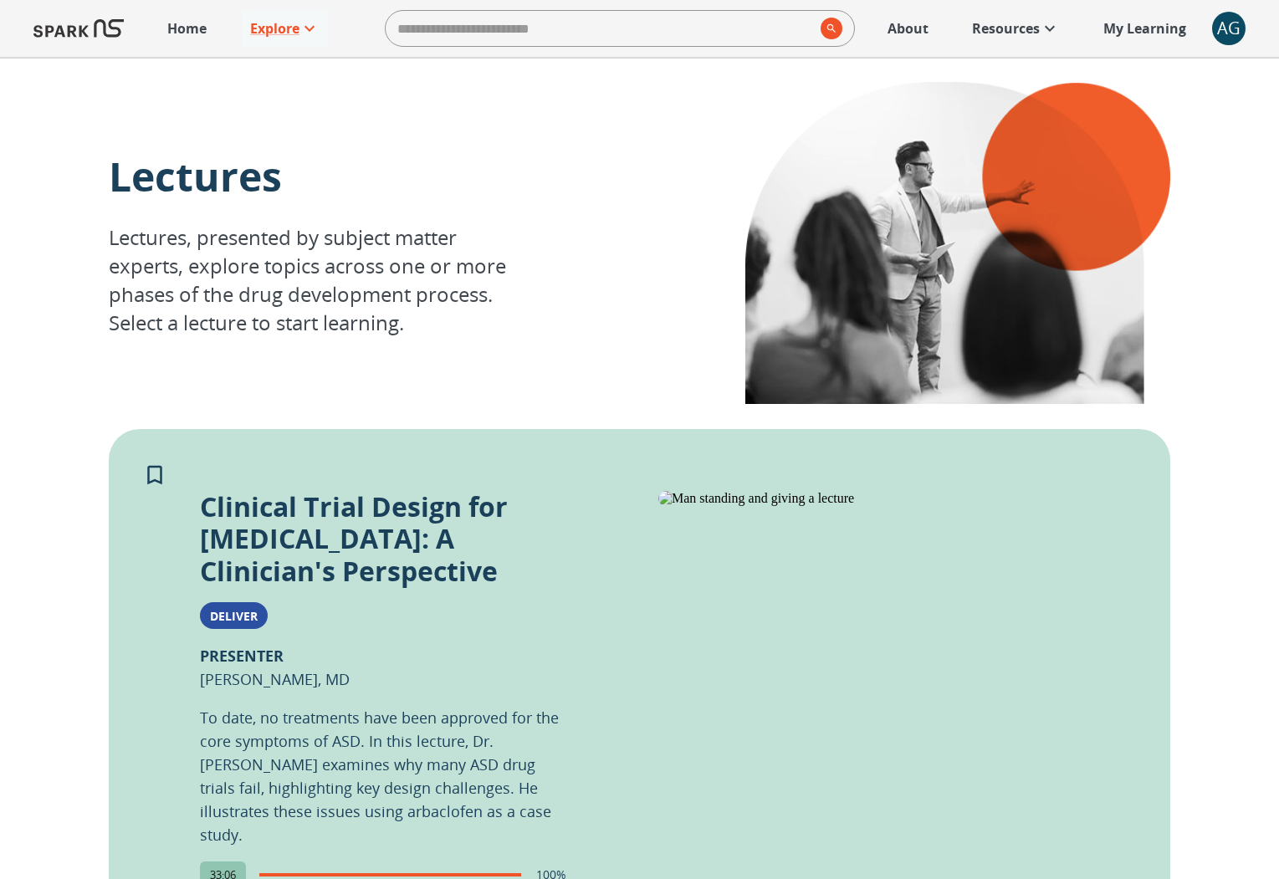
click at [189, 40] on link "Home" at bounding box center [187, 28] width 56 height 37
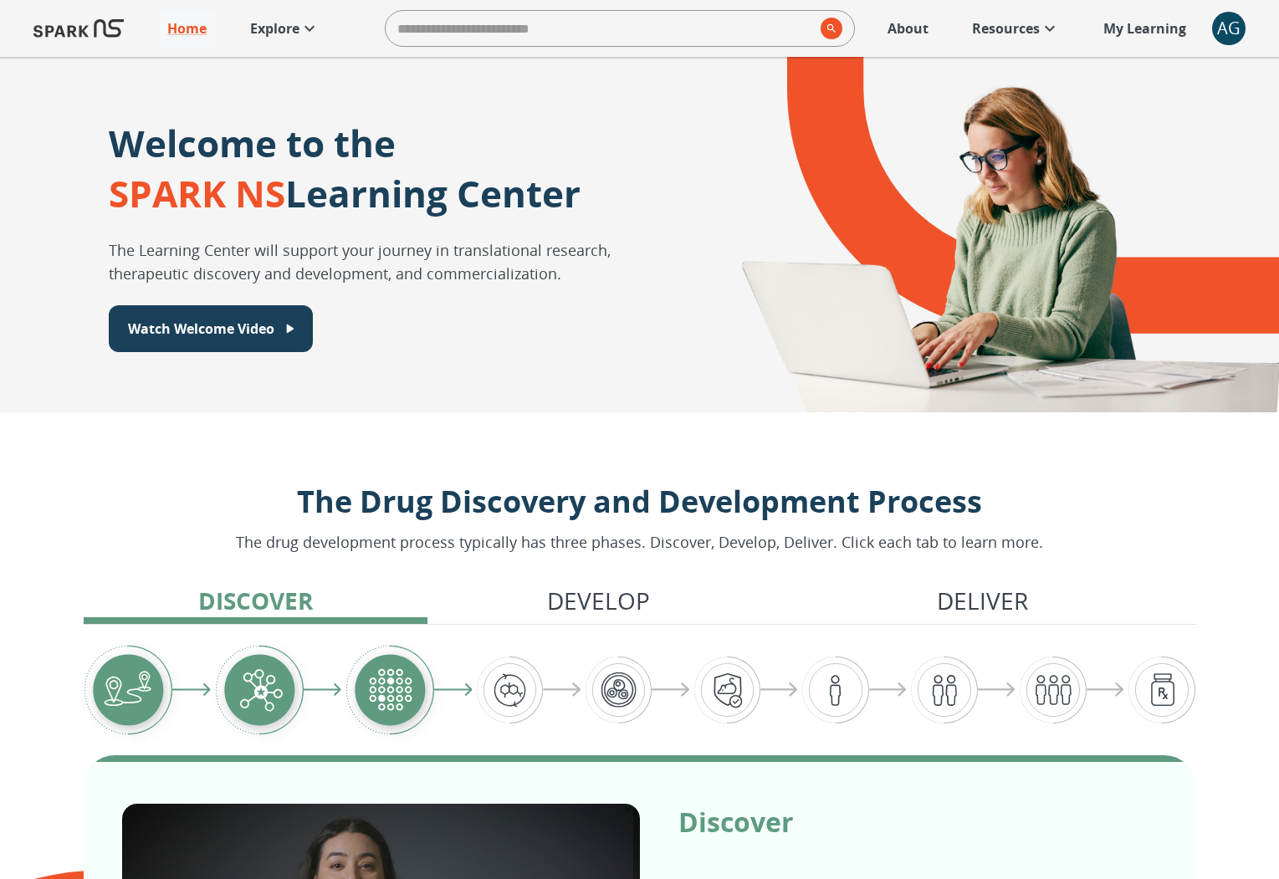
click at [289, 39] on link "Explore" at bounding box center [285, 28] width 86 height 37
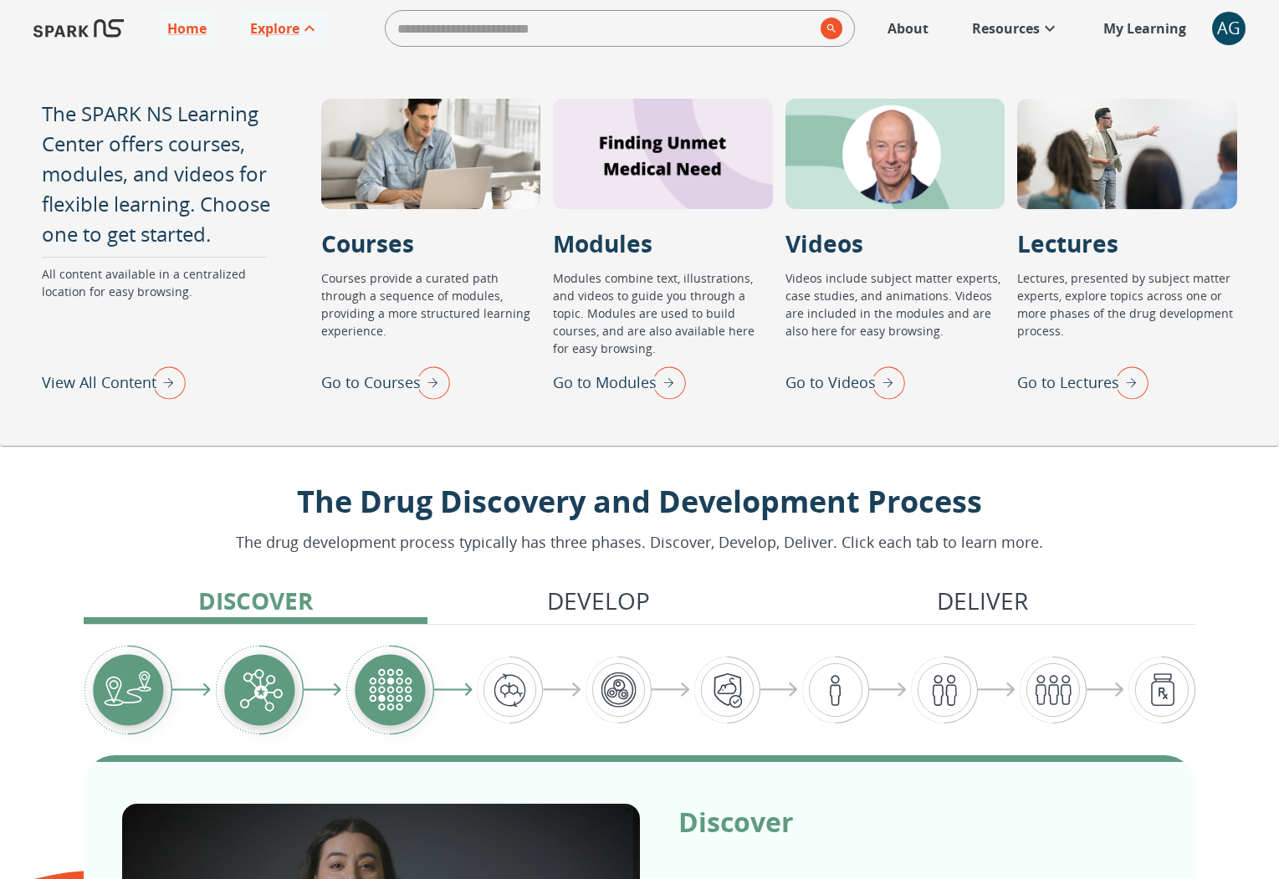
click at [1127, 382] on img "Go to Lectures" at bounding box center [1128, 383] width 42 height 44
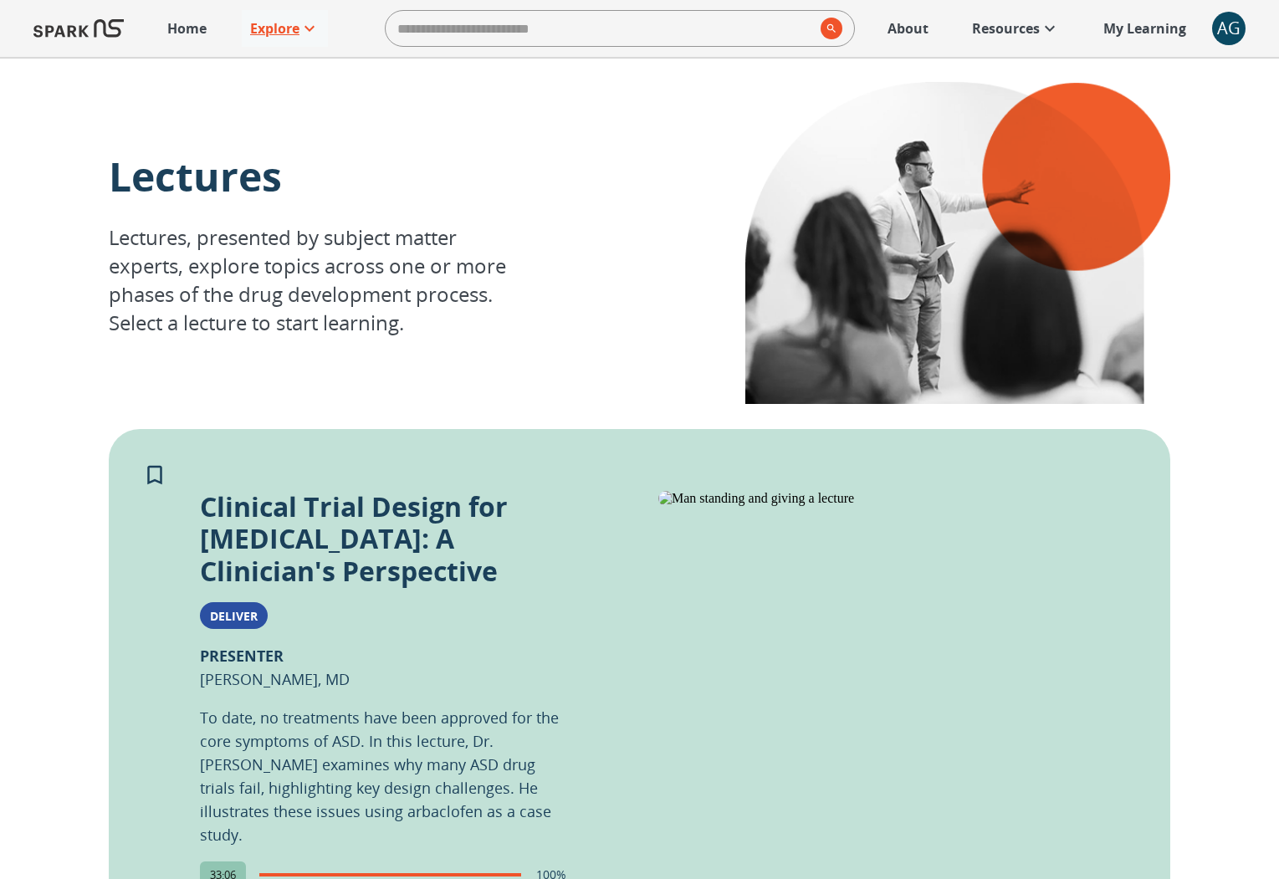
click at [284, 32] on p "Explore" at bounding box center [274, 28] width 49 height 20
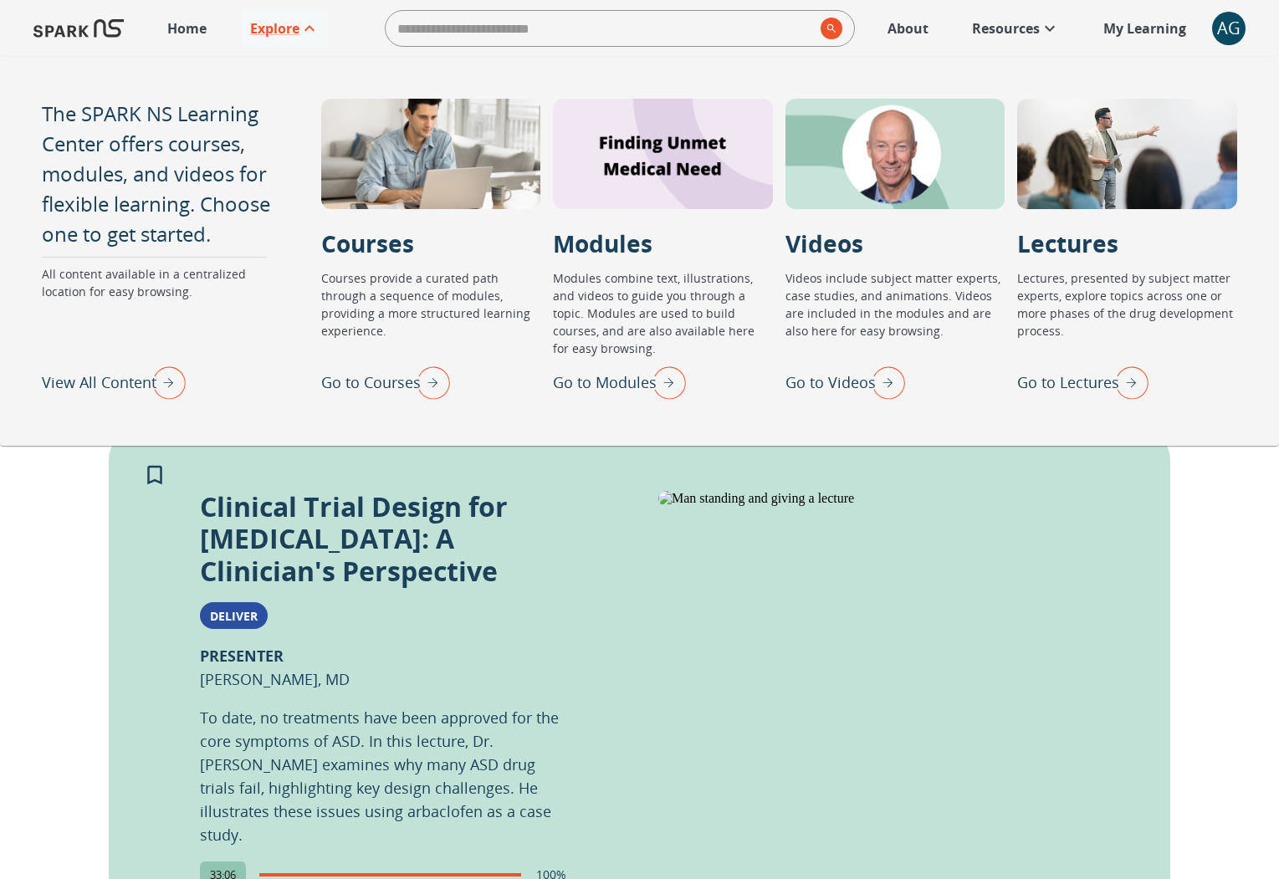
click at [172, 377] on img "View All Content" at bounding box center [165, 383] width 42 height 44
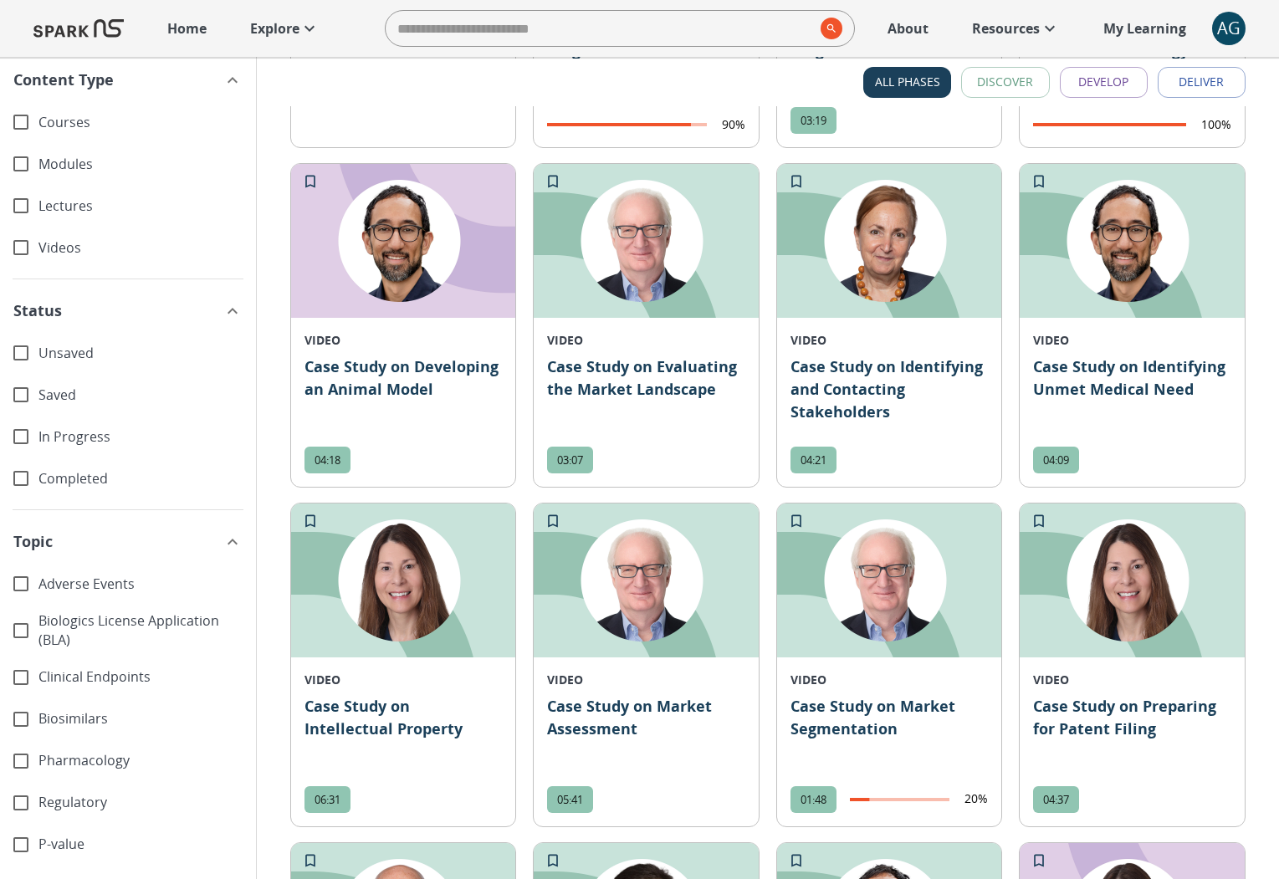
scroll to position [1104, 0]
drag, startPoint x: 402, startPoint y: 385, endPoint x: 302, endPoint y: 373, distance: 101.1
click at [302, 373] on div "VIDEO Case Study on Developing an Animal Model 04:18" at bounding box center [403, 410] width 225 height 156
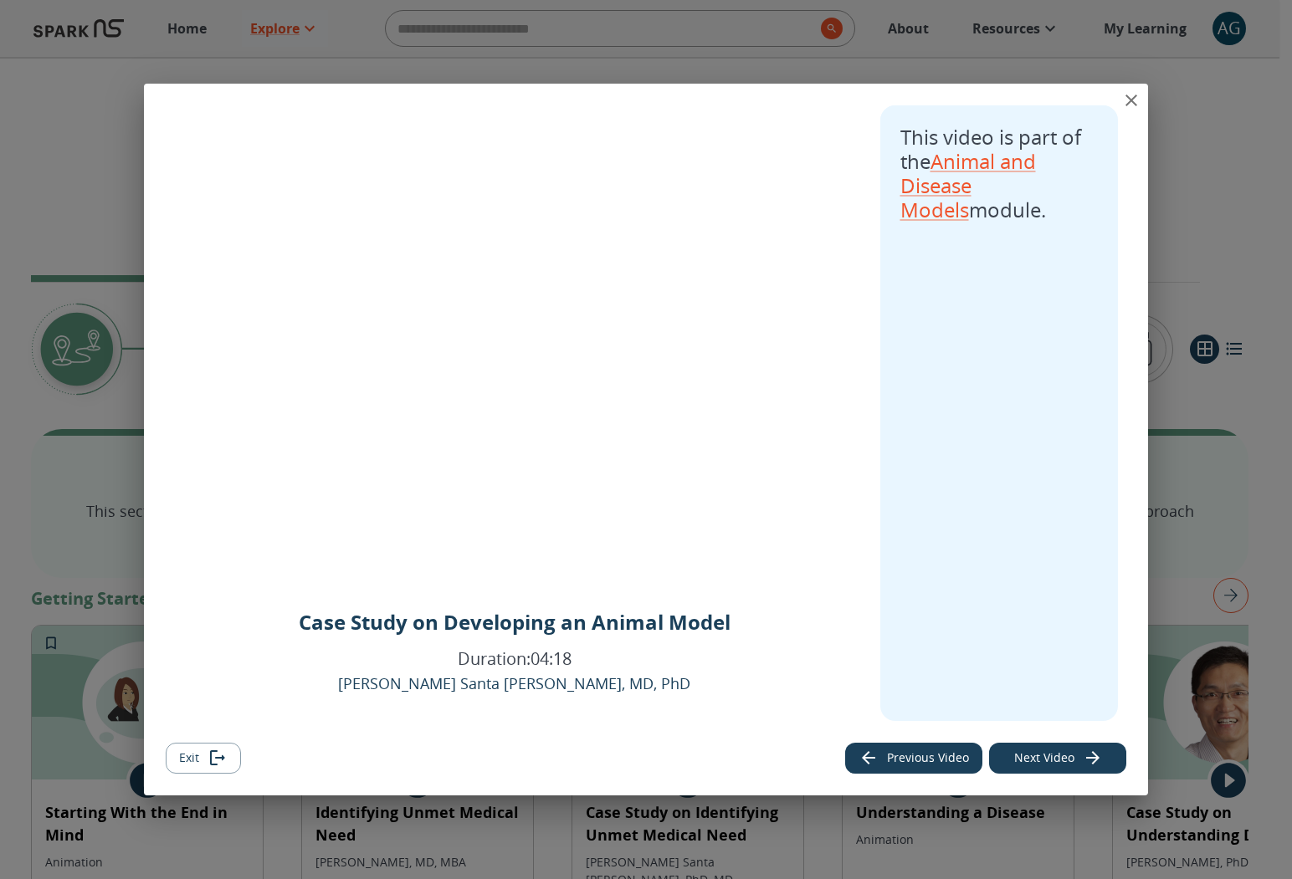
click at [1139, 100] on icon "close" at bounding box center [1131, 100] width 20 height 20
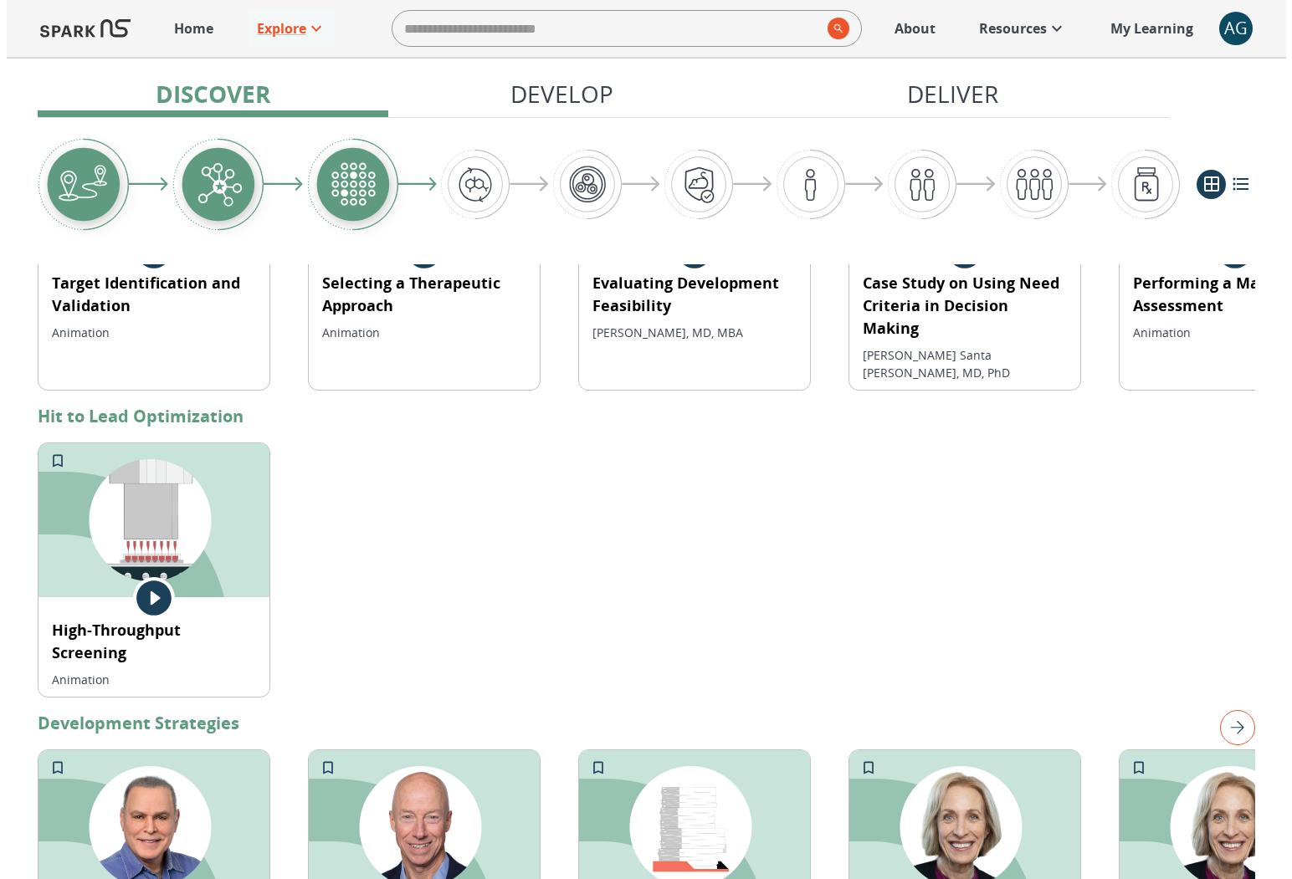
scroll to position [953, 0]
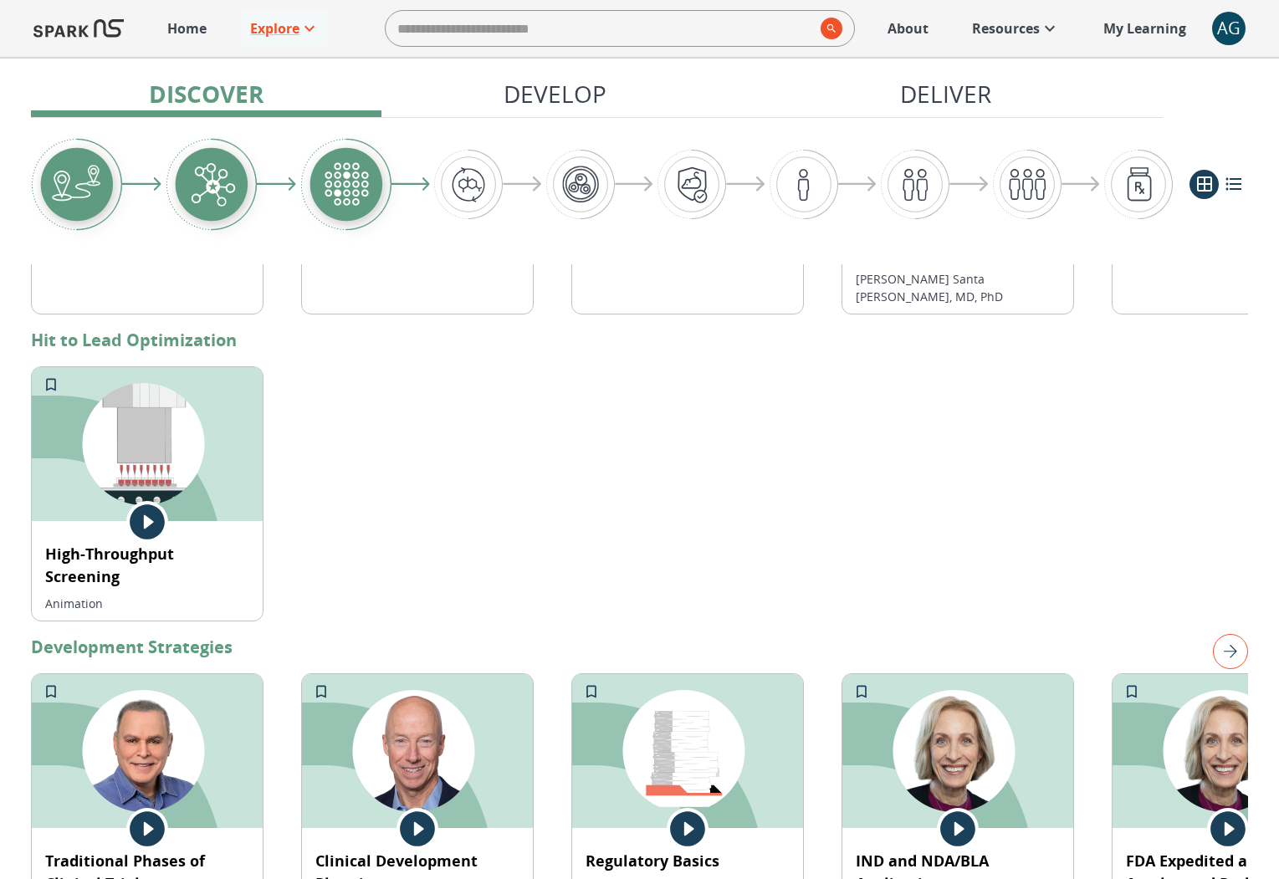
click at [393, 674] on img at bounding box center [417, 751] width 231 height 154
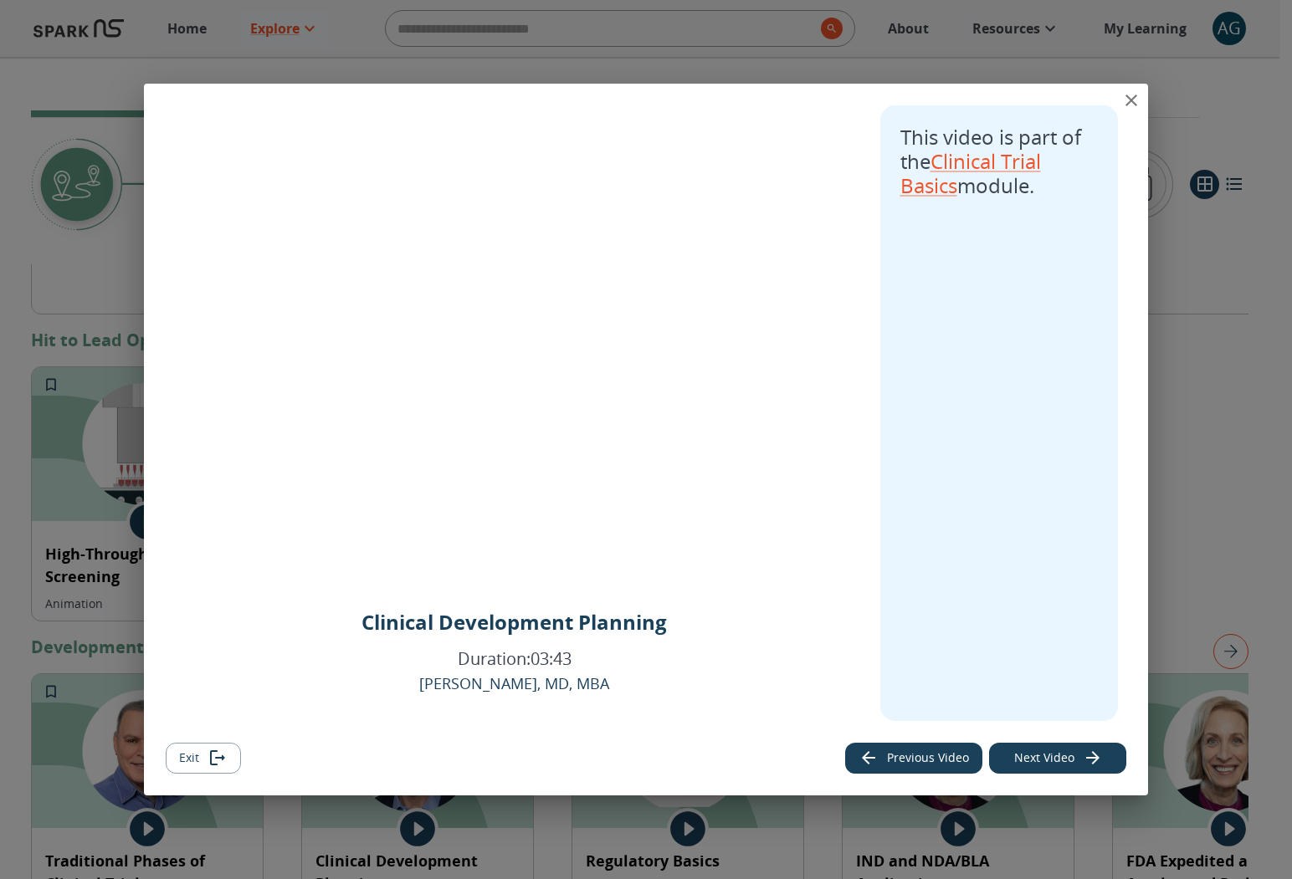
click at [997, 172] on p "This video is part of the Clinical Trial Basics module." at bounding box center [999, 162] width 198 height 72
click at [1000, 165] on link "Clinical Trial Basics" at bounding box center [970, 173] width 141 height 52
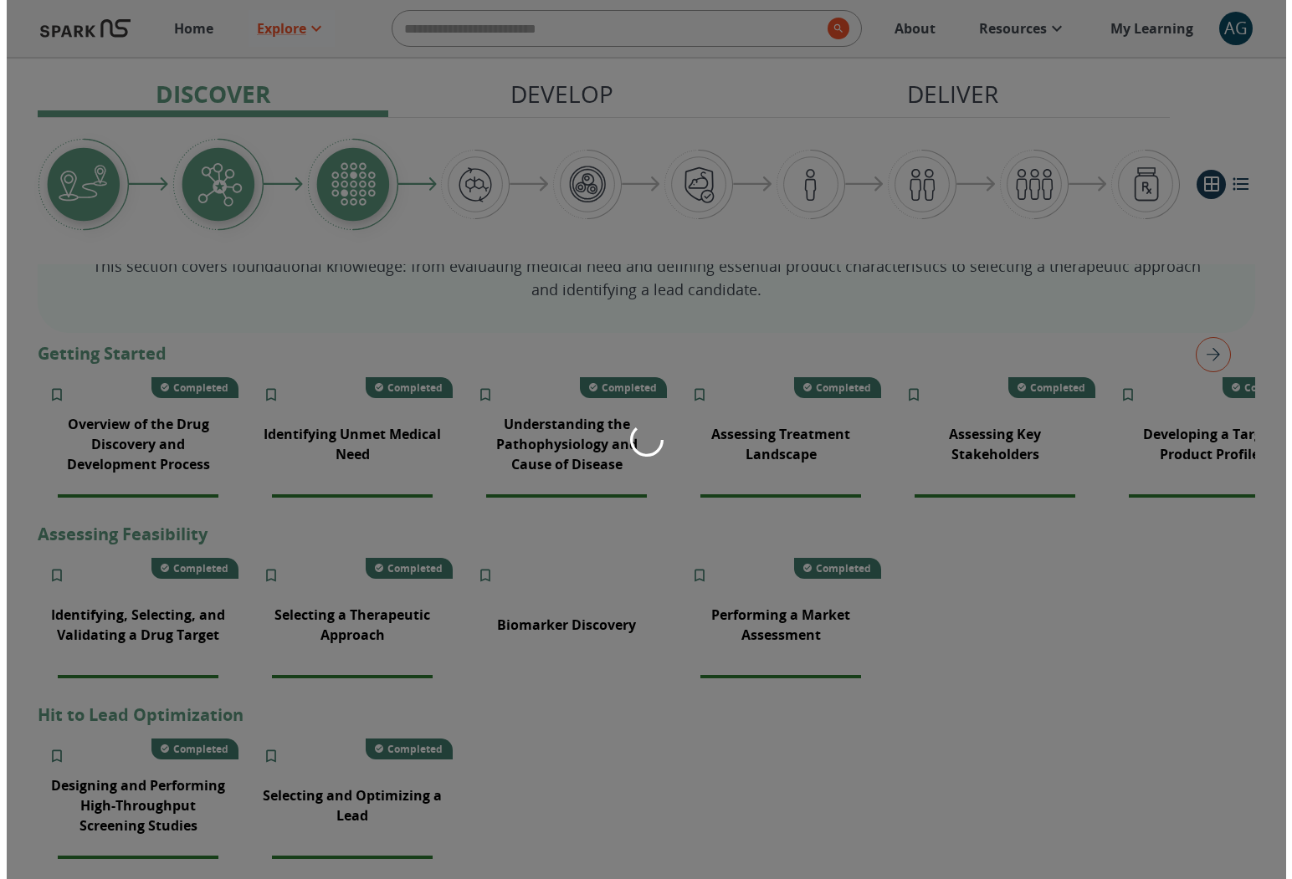
scroll to position [437, 0]
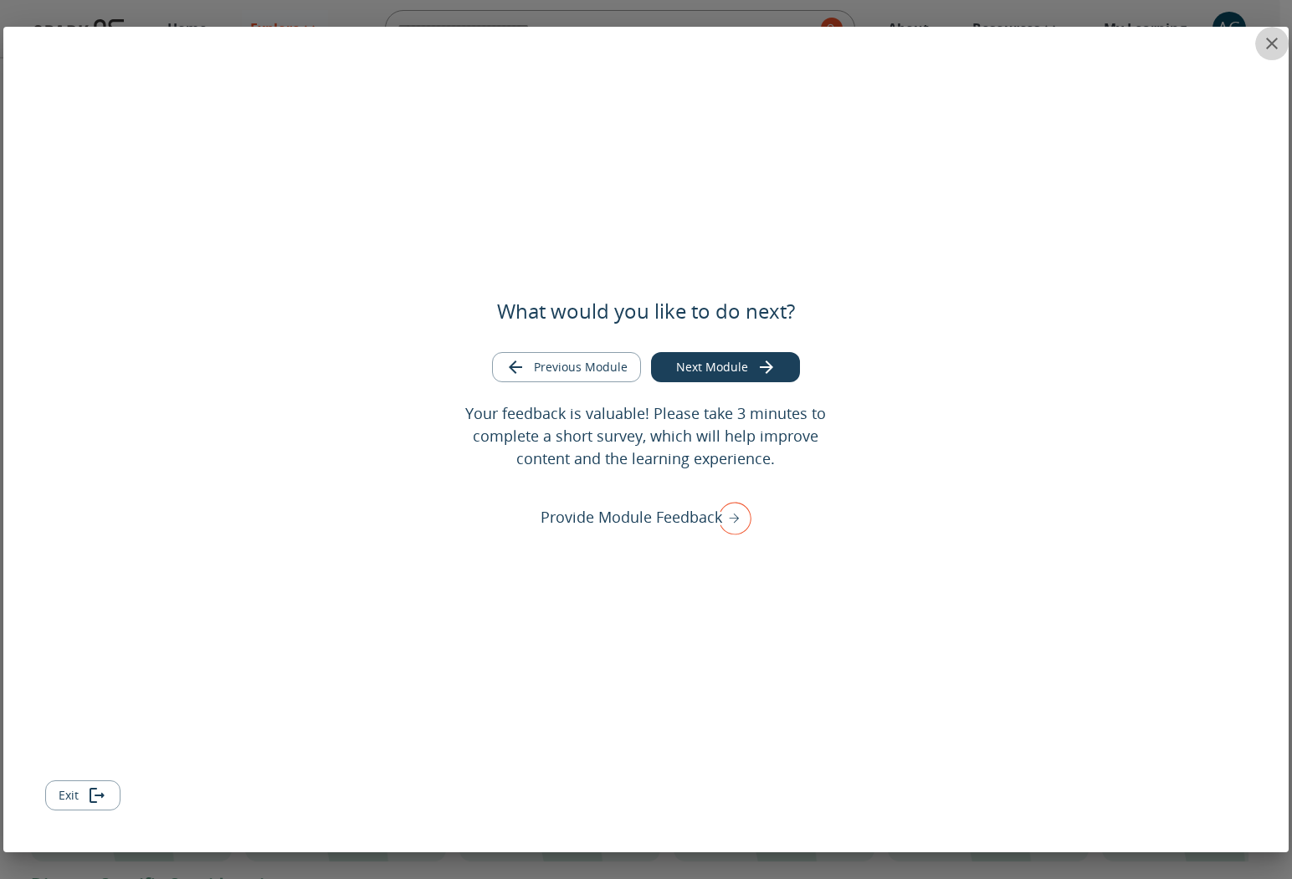
click at [1276, 45] on icon "close" at bounding box center [1272, 43] width 20 height 20
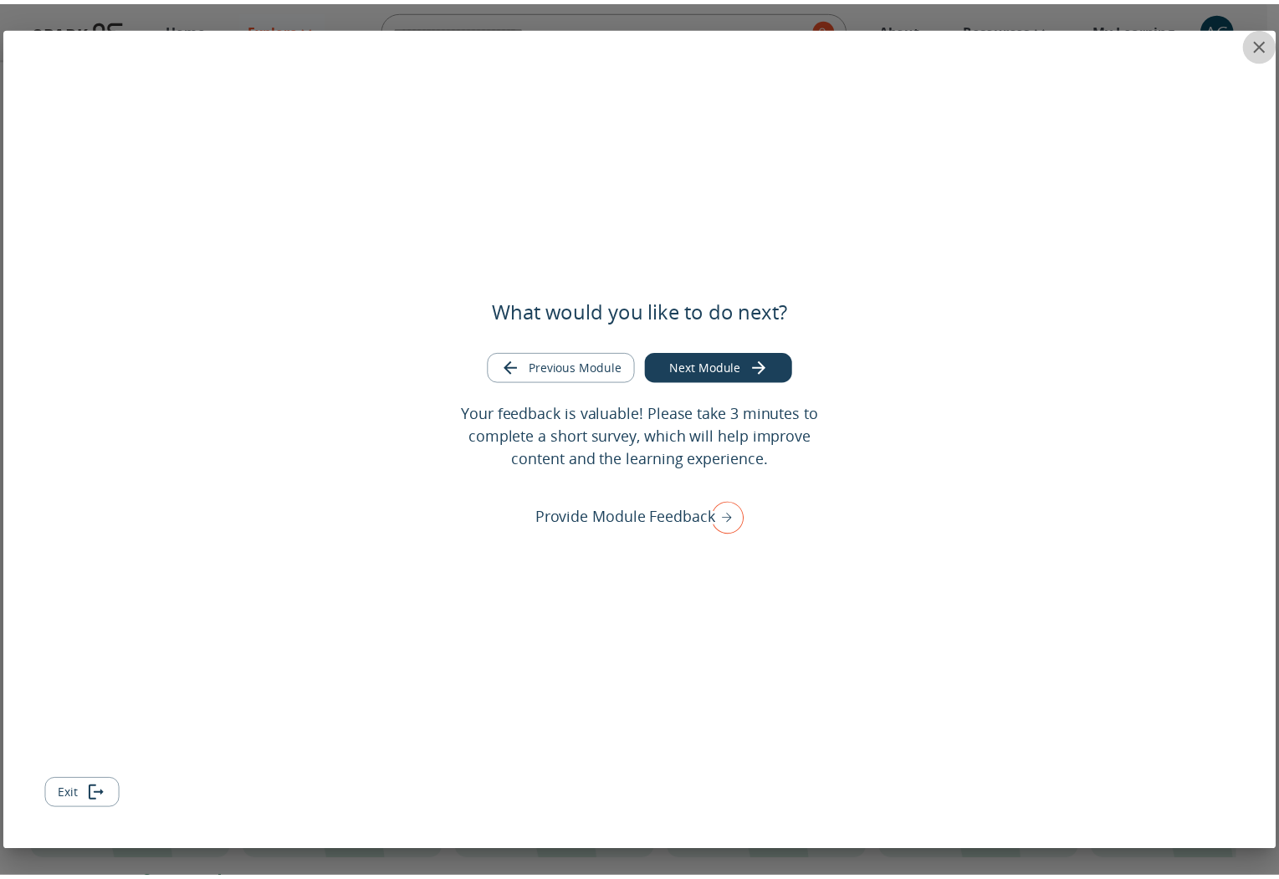
scroll to position [0, 0]
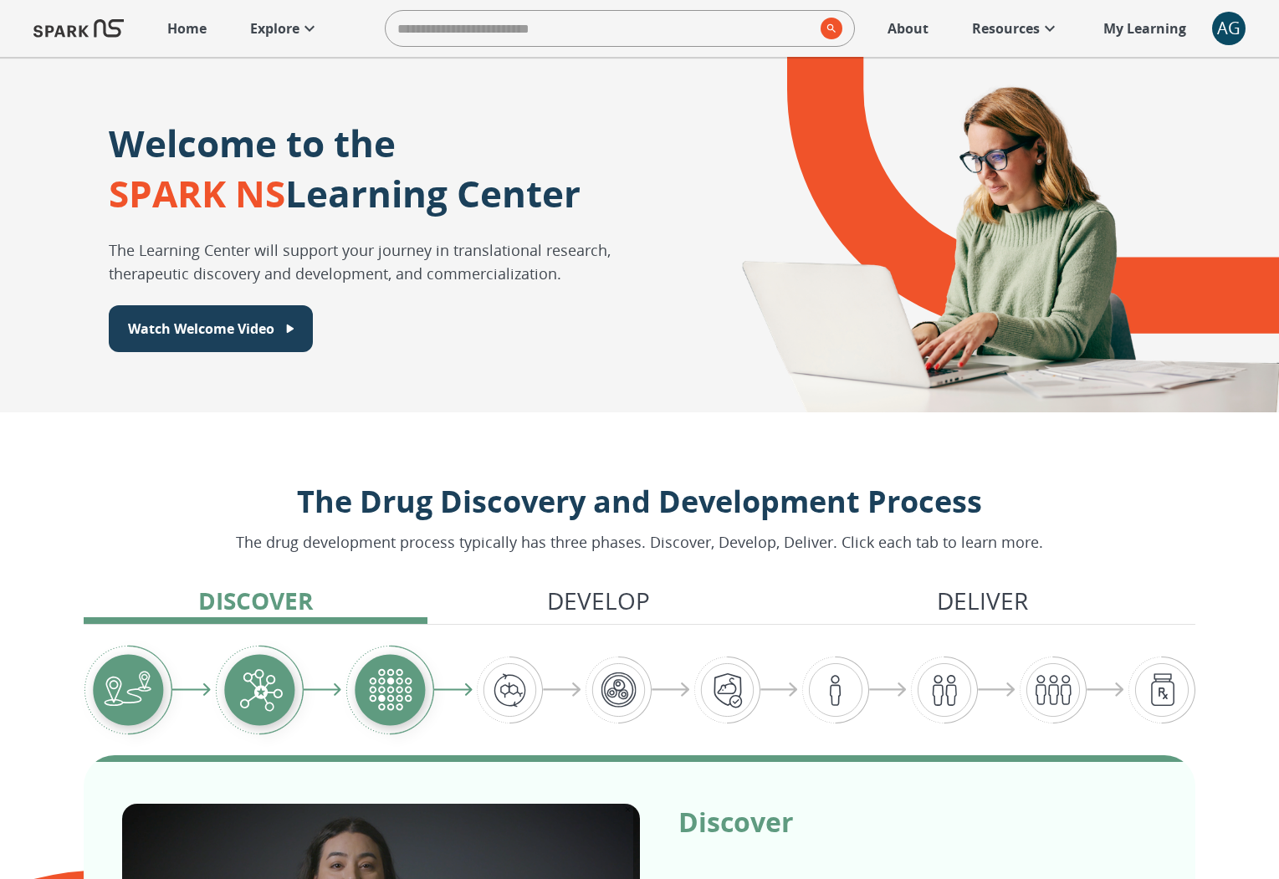
click at [303, 30] on icon at bounding box center [310, 28] width 20 height 20
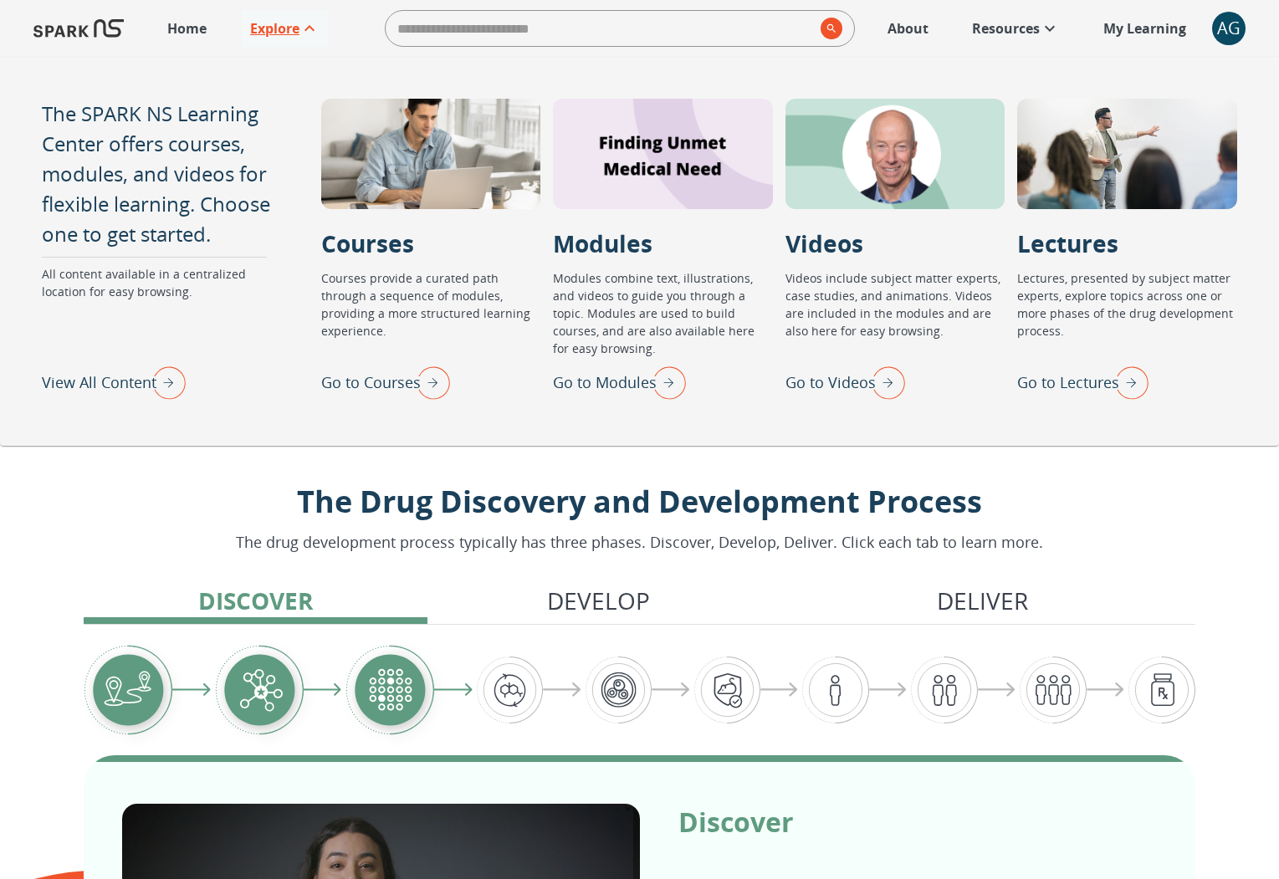
click at [1119, 375] on img "Go to Lectures" at bounding box center [1128, 383] width 42 height 44
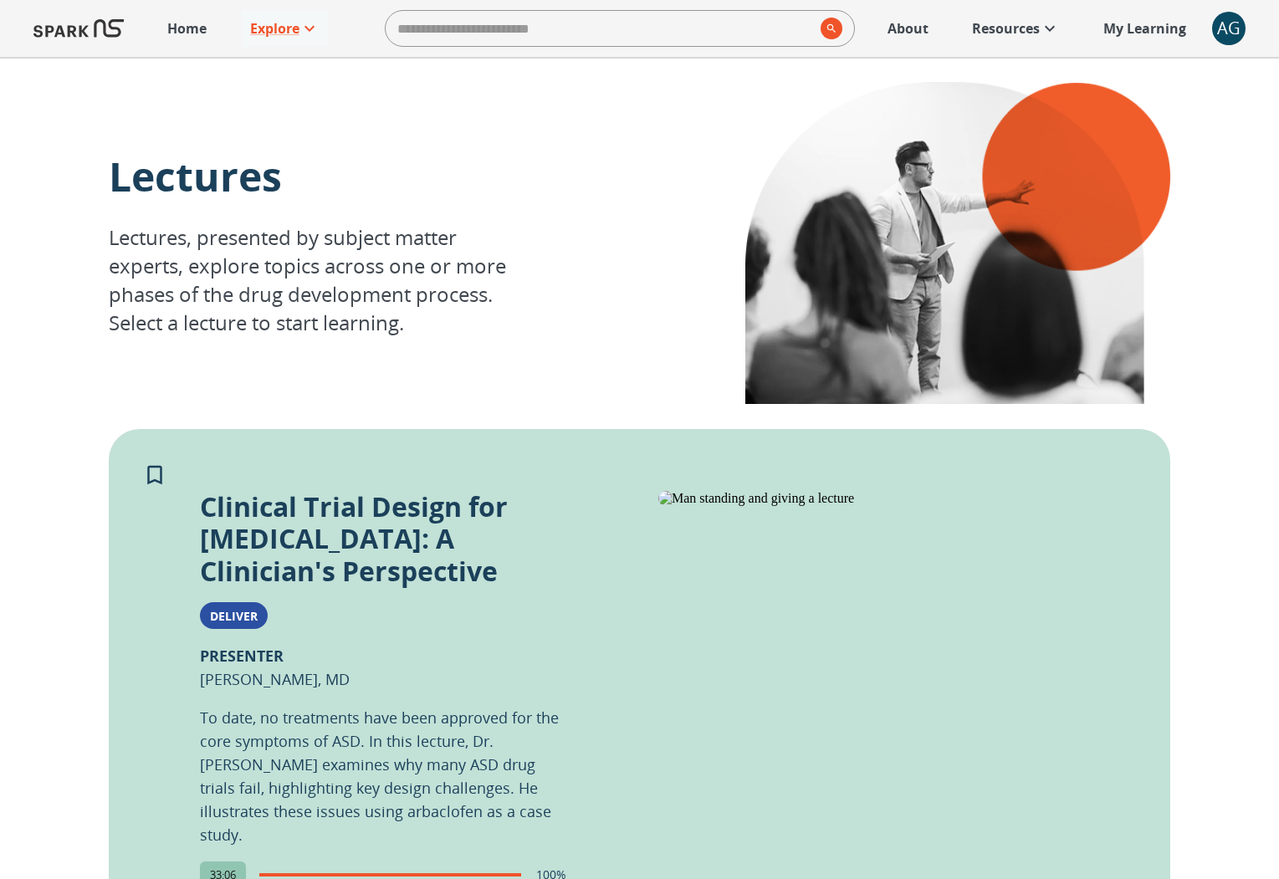
click at [1234, 36] on div "AG" at bounding box center [1228, 28] width 33 height 33
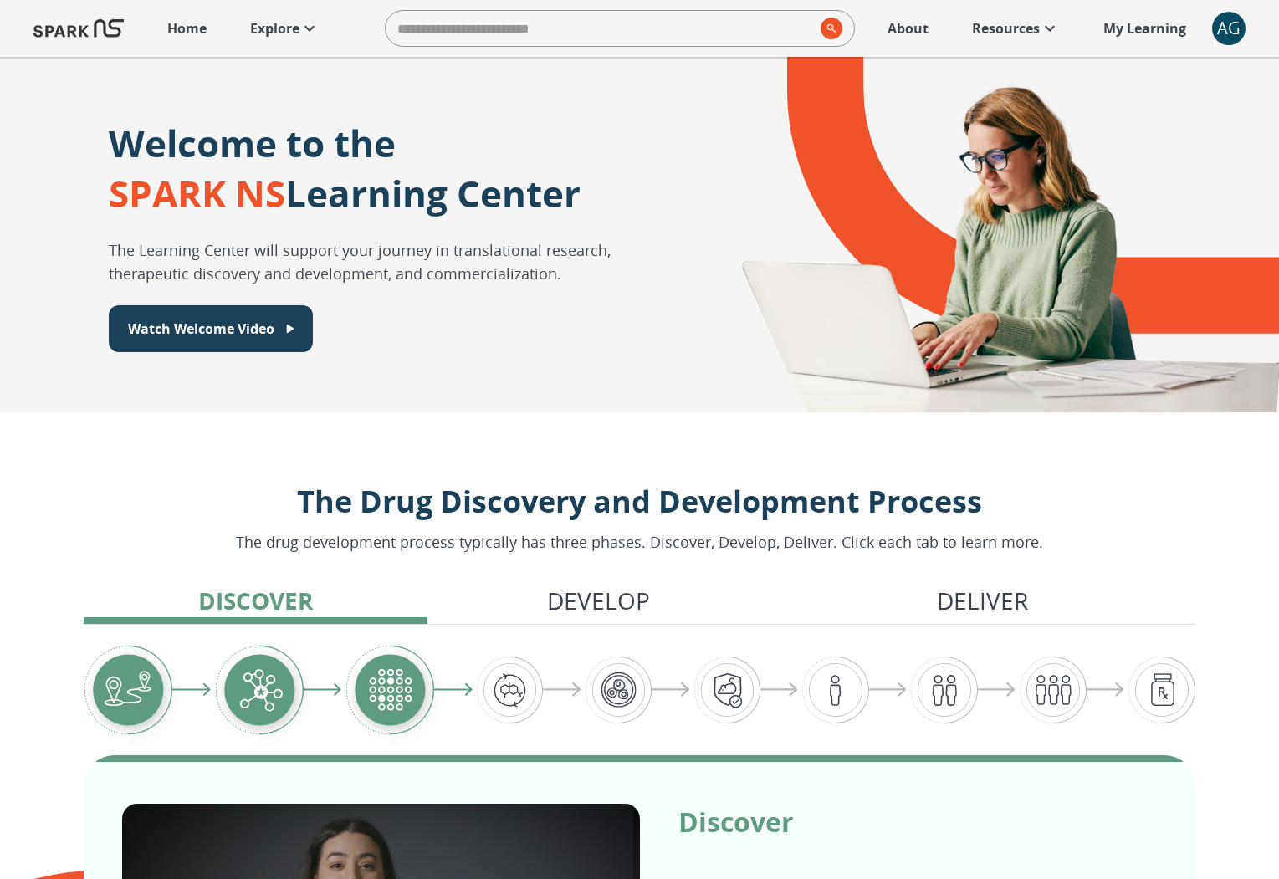
click at [298, 23] on p "Explore" at bounding box center [274, 28] width 49 height 20
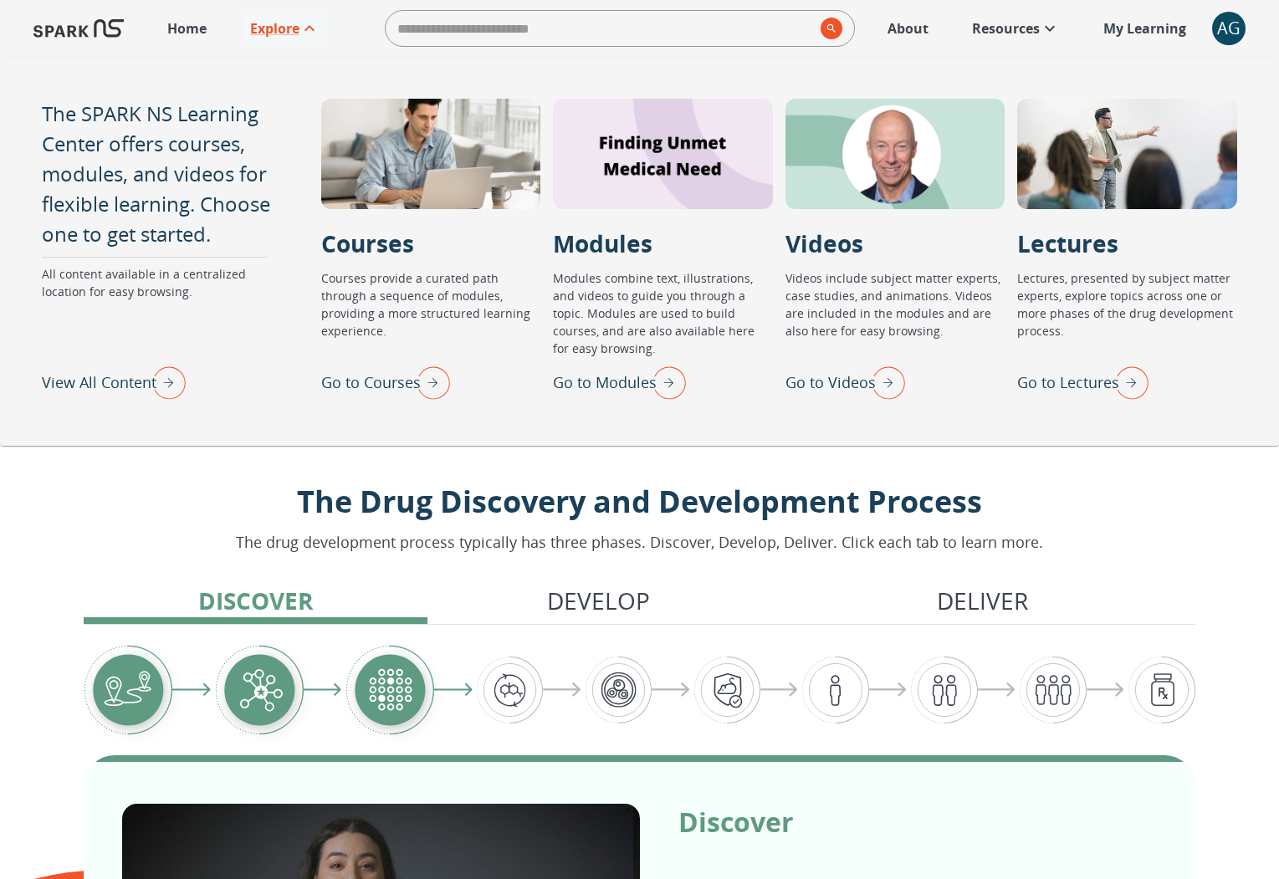
click at [574, 412] on div "Welcome to the SPARK NS Learning Center The Learning Center will support your j…" at bounding box center [639, 235] width 1279 height 356
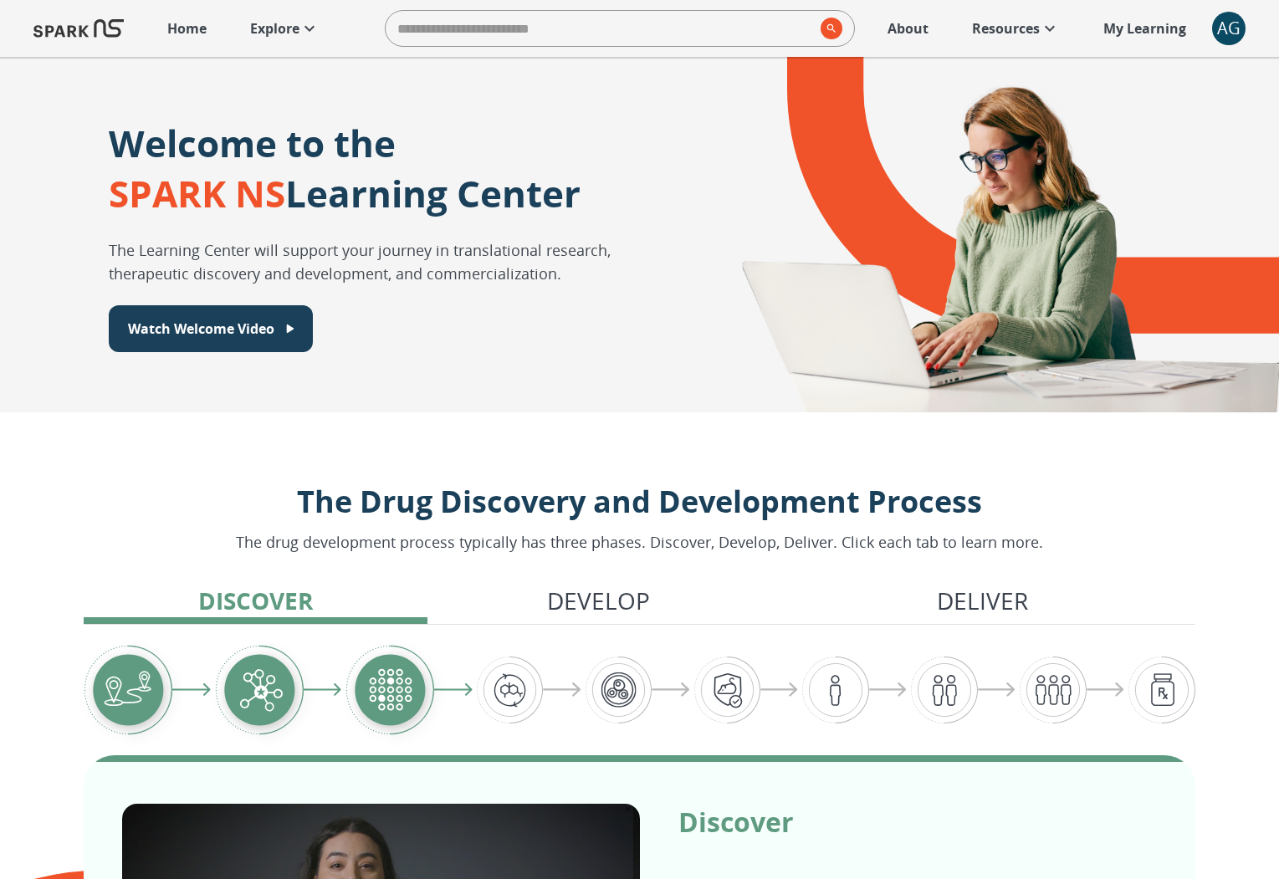
click at [289, 24] on p "Explore" at bounding box center [274, 28] width 49 height 20
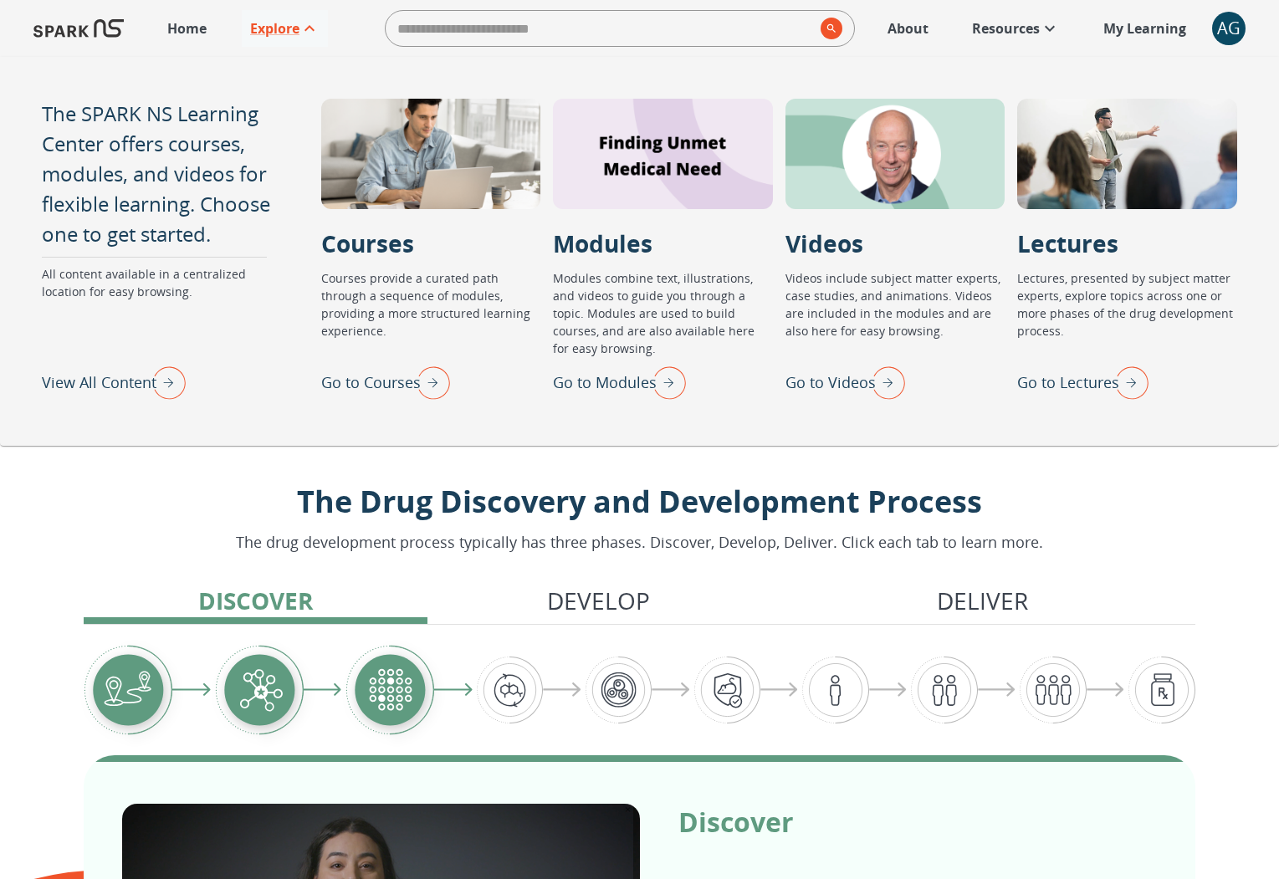
click at [189, 23] on p "Home" at bounding box center [186, 28] width 39 height 20
